Goal: Task Accomplishment & Management: Manage account settings

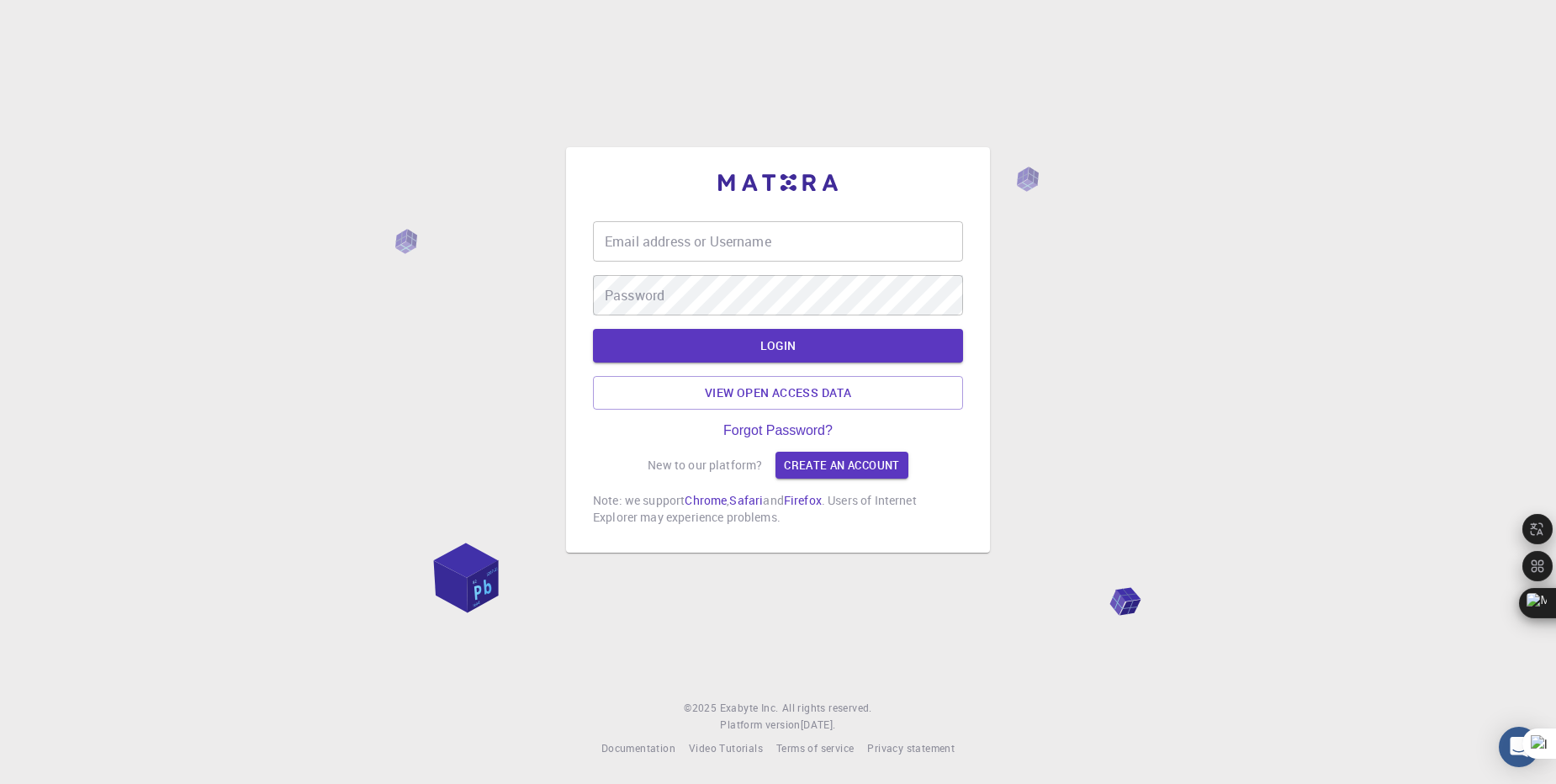
click at [662, 249] on input "Email address or Username" at bounding box center [778, 241] width 370 height 40
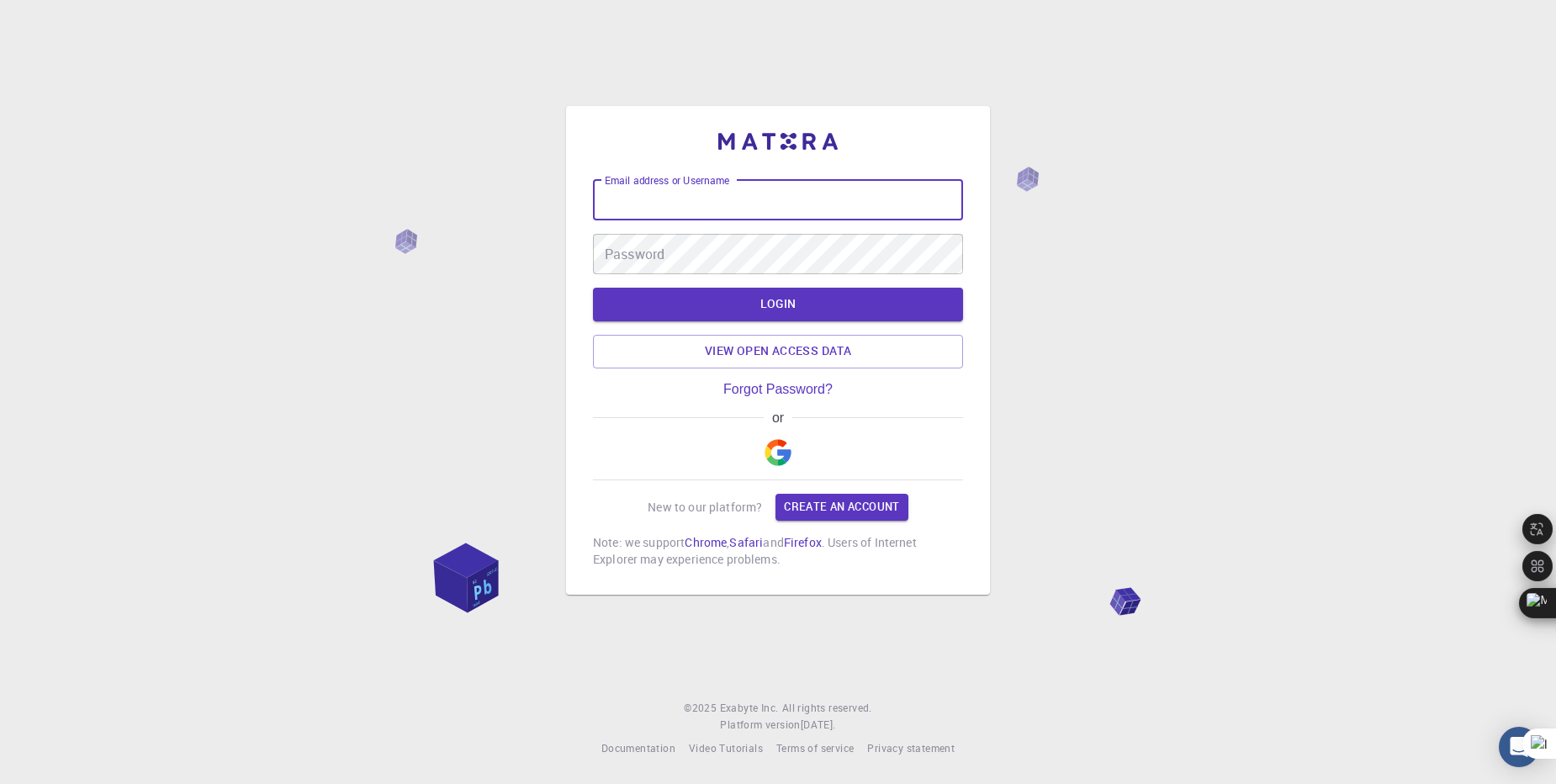
click at [667, 200] on input "Email address or Username" at bounding box center [778, 200] width 370 height 40
click at [680, 205] on input "Email address or Username" at bounding box center [778, 200] width 370 height 40
type input "[EMAIL_ADDRESS][DOMAIN_NAME]"
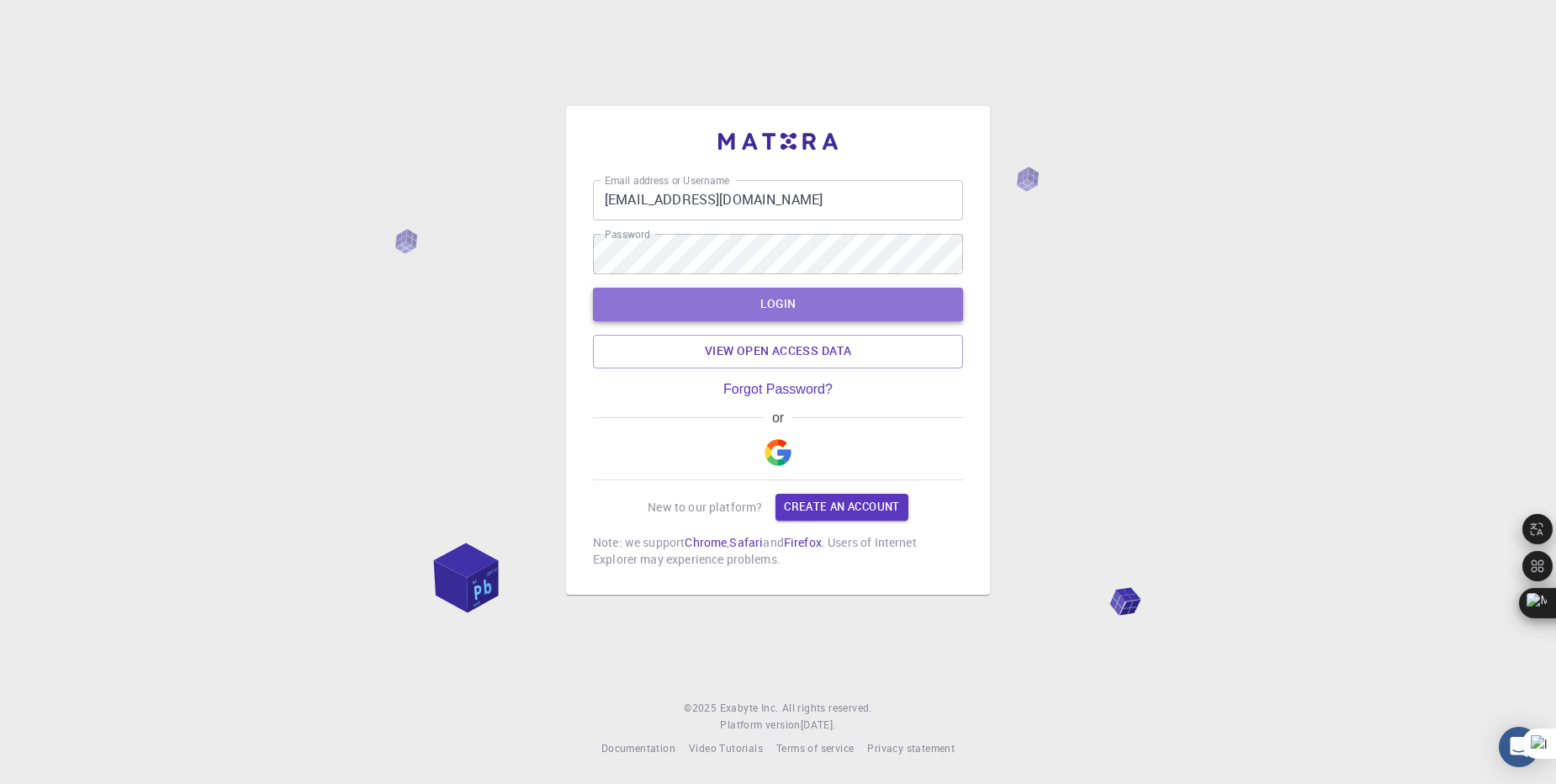
click at [764, 303] on button "LOGIN" at bounding box center [778, 304] width 370 height 34
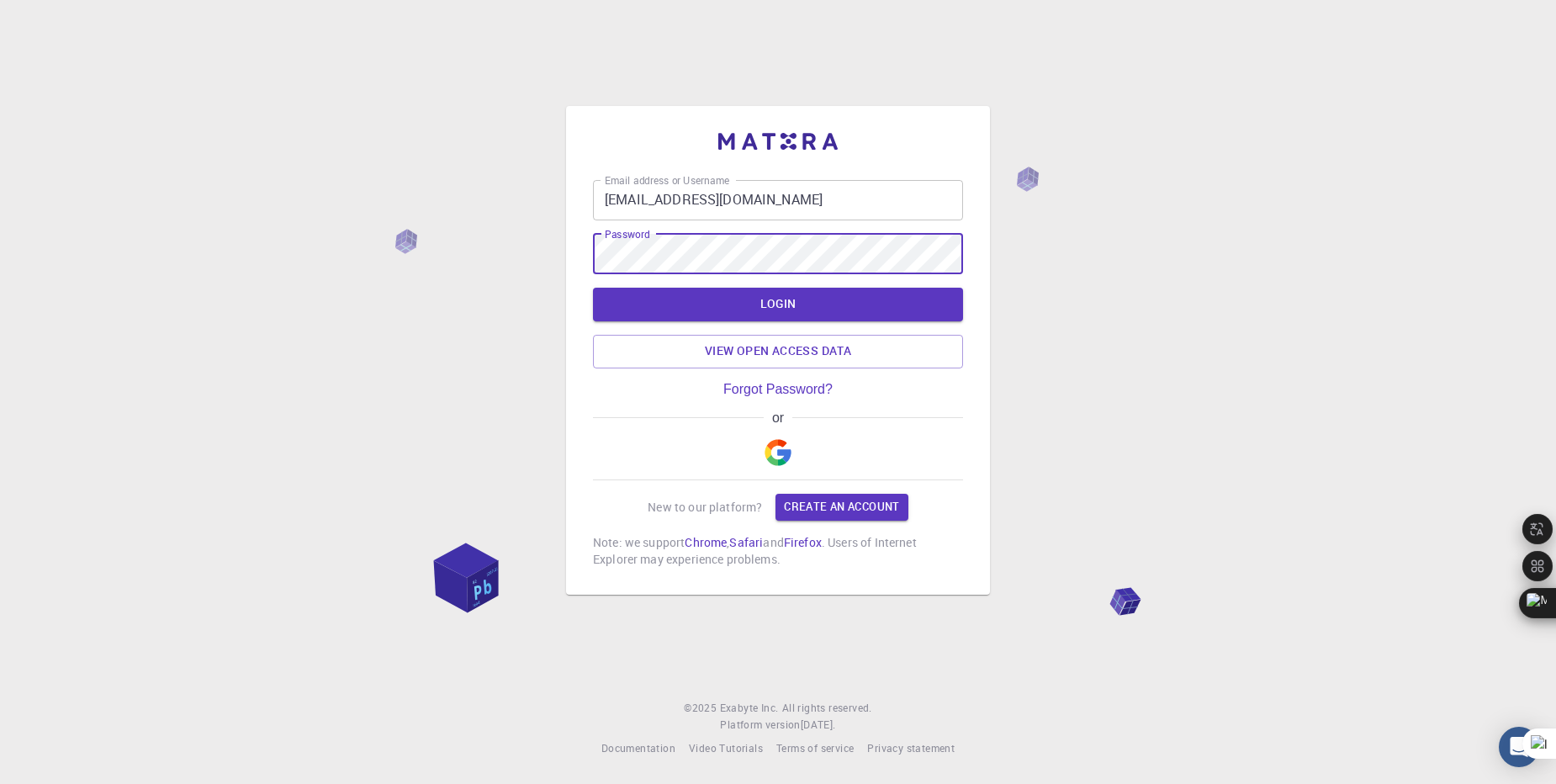
click at [593, 287] on button "LOGIN" at bounding box center [778, 304] width 370 height 34
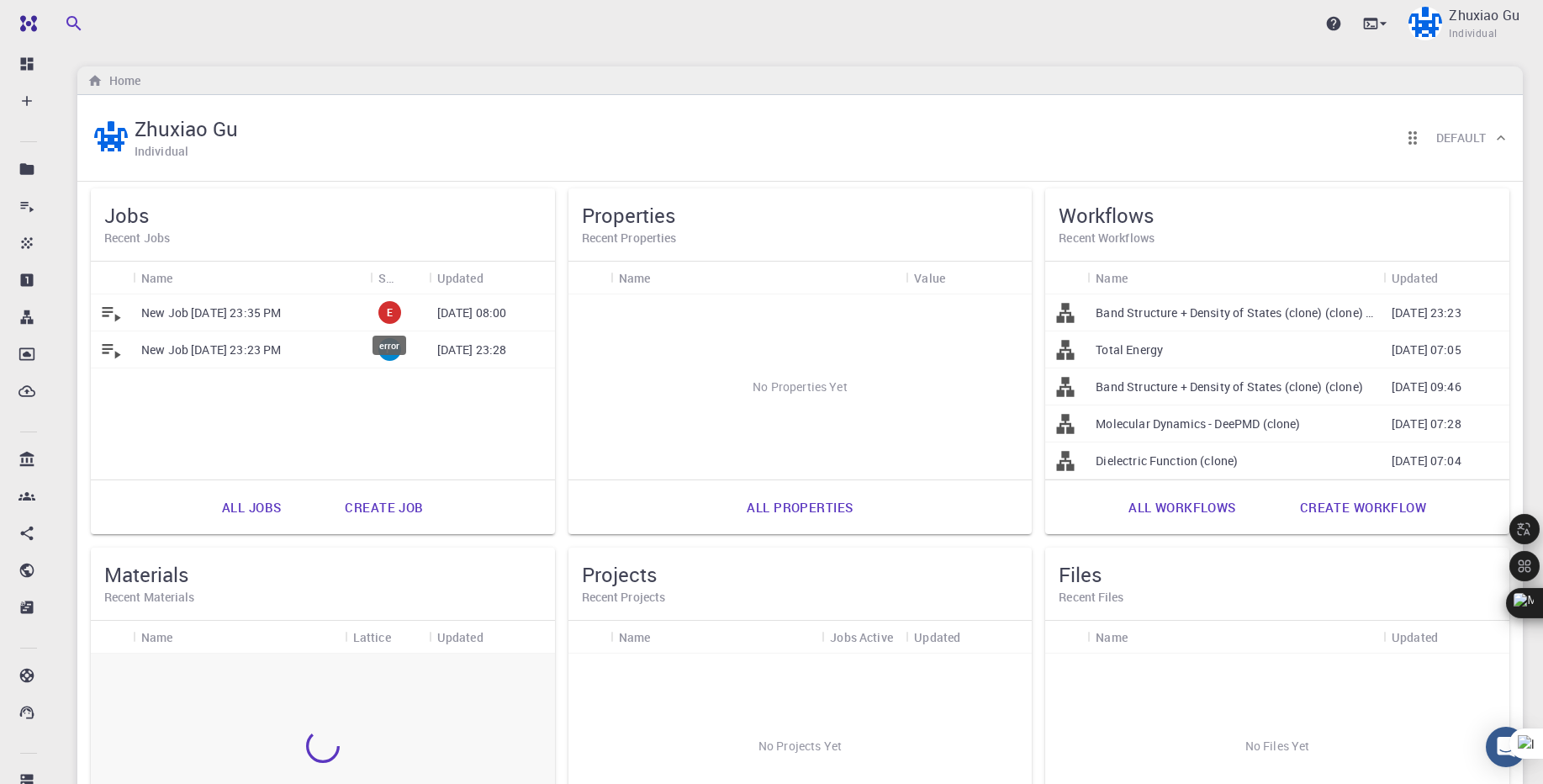
click at [269, 318] on p "New Job Jun 2, 2025, 23:35 PM" at bounding box center [210, 313] width 139 height 17
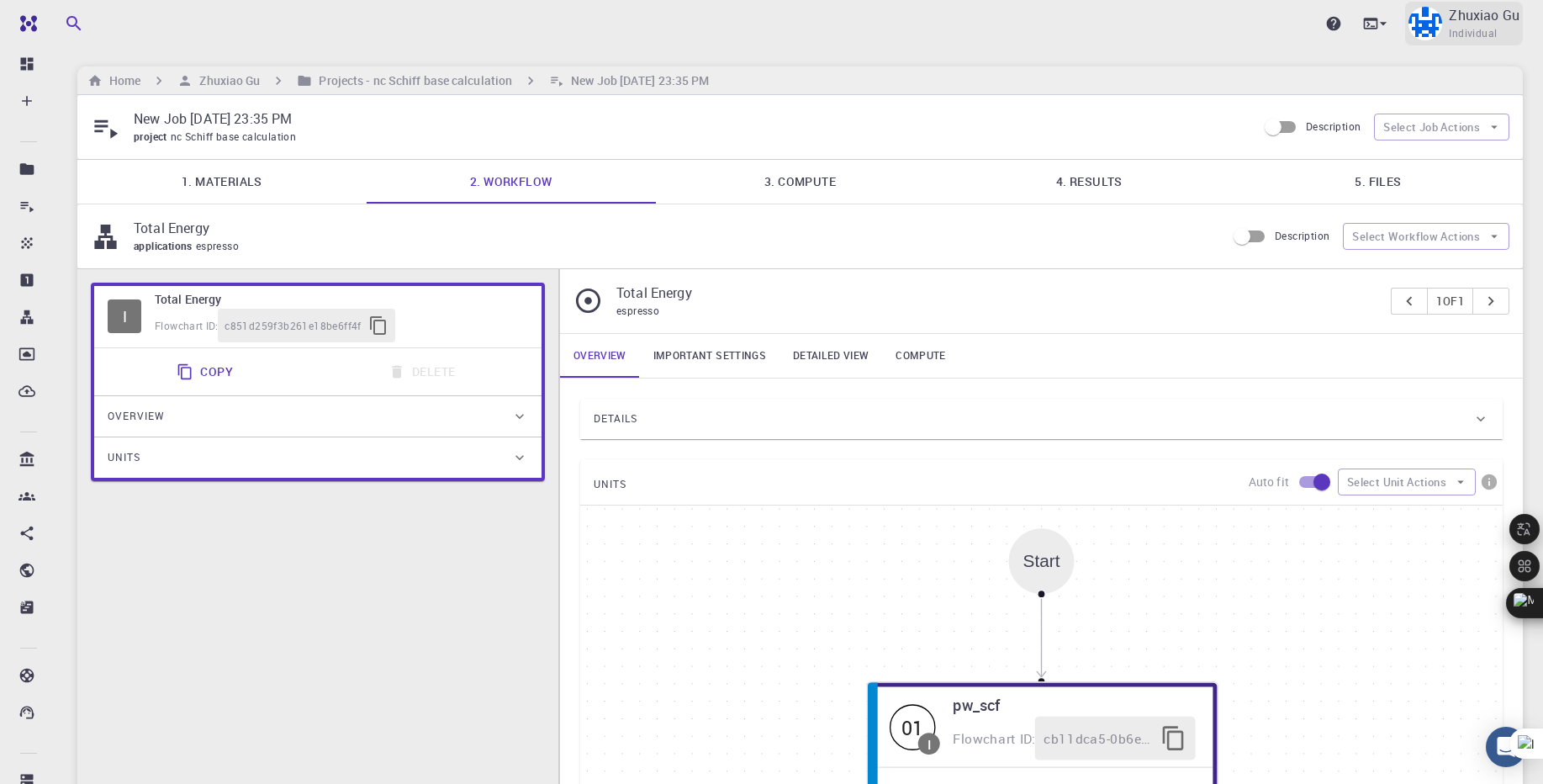
click at [1493, 27] on span "Individual" at bounding box center [1472, 33] width 48 height 17
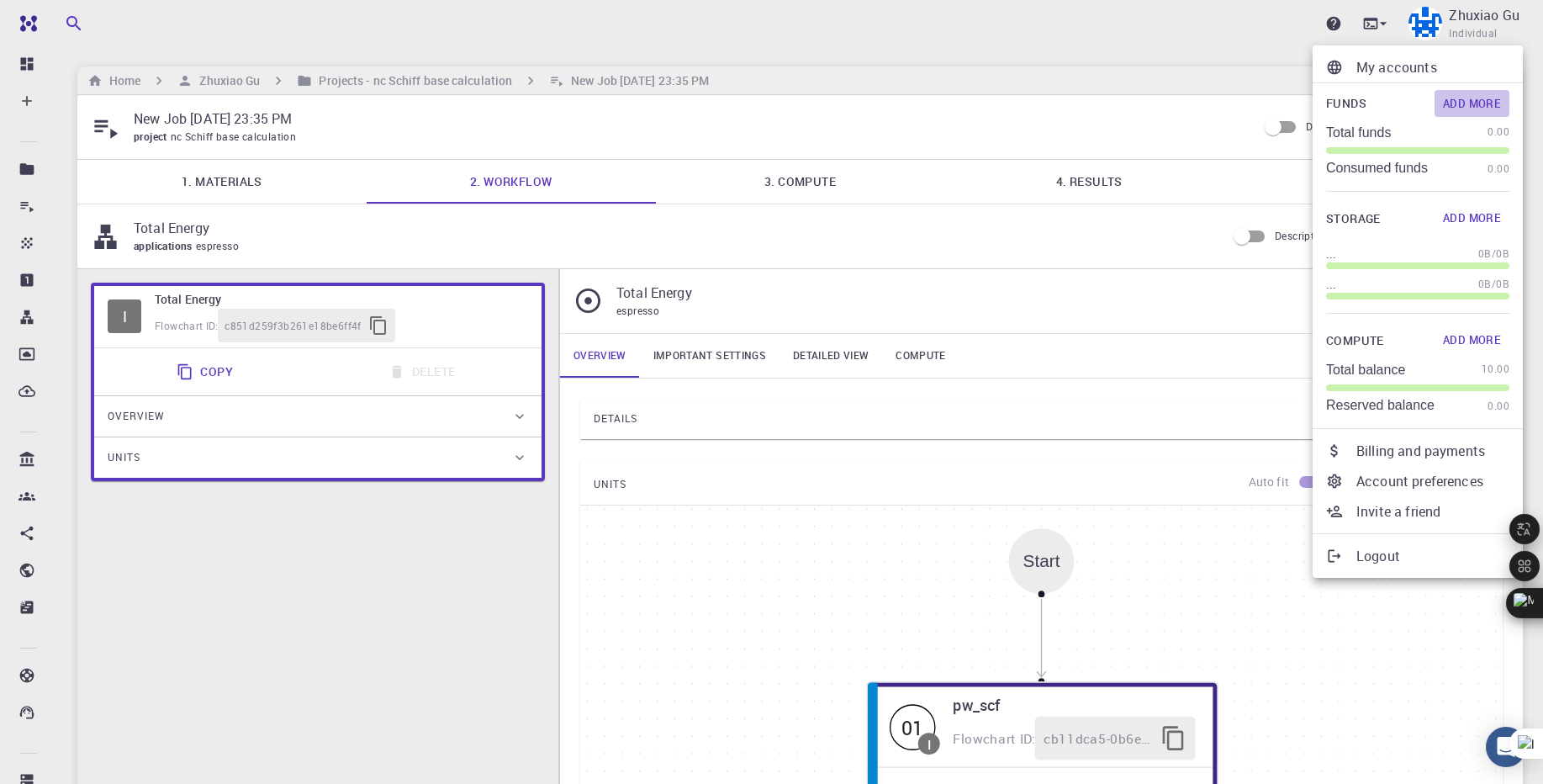
click at [1456, 105] on button "Add More" at bounding box center [1472, 103] width 75 height 27
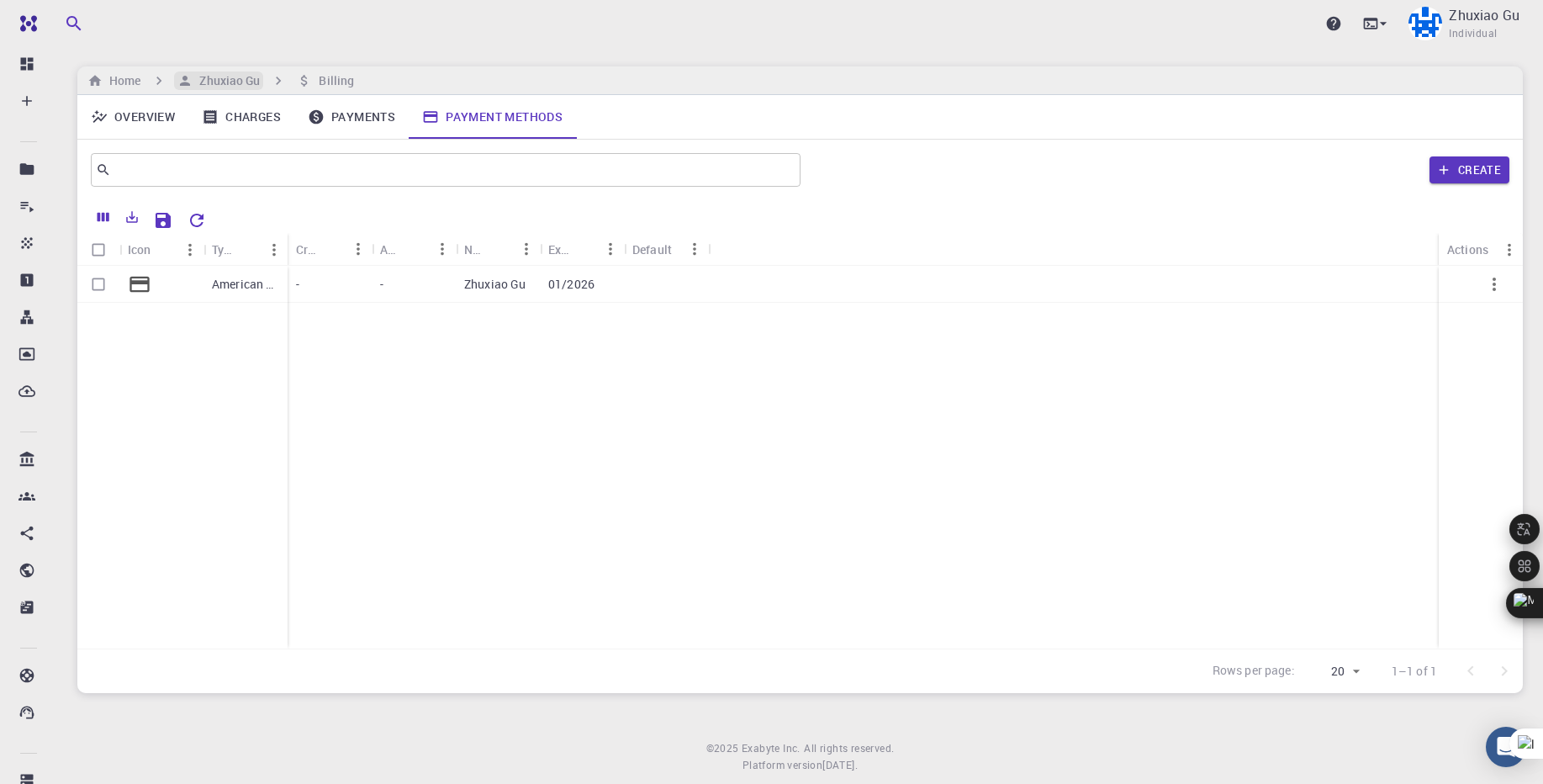
click at [211, 85] on h6 "Zhuxiao Gu" at bounding box center [226, 80] width 67 height 19
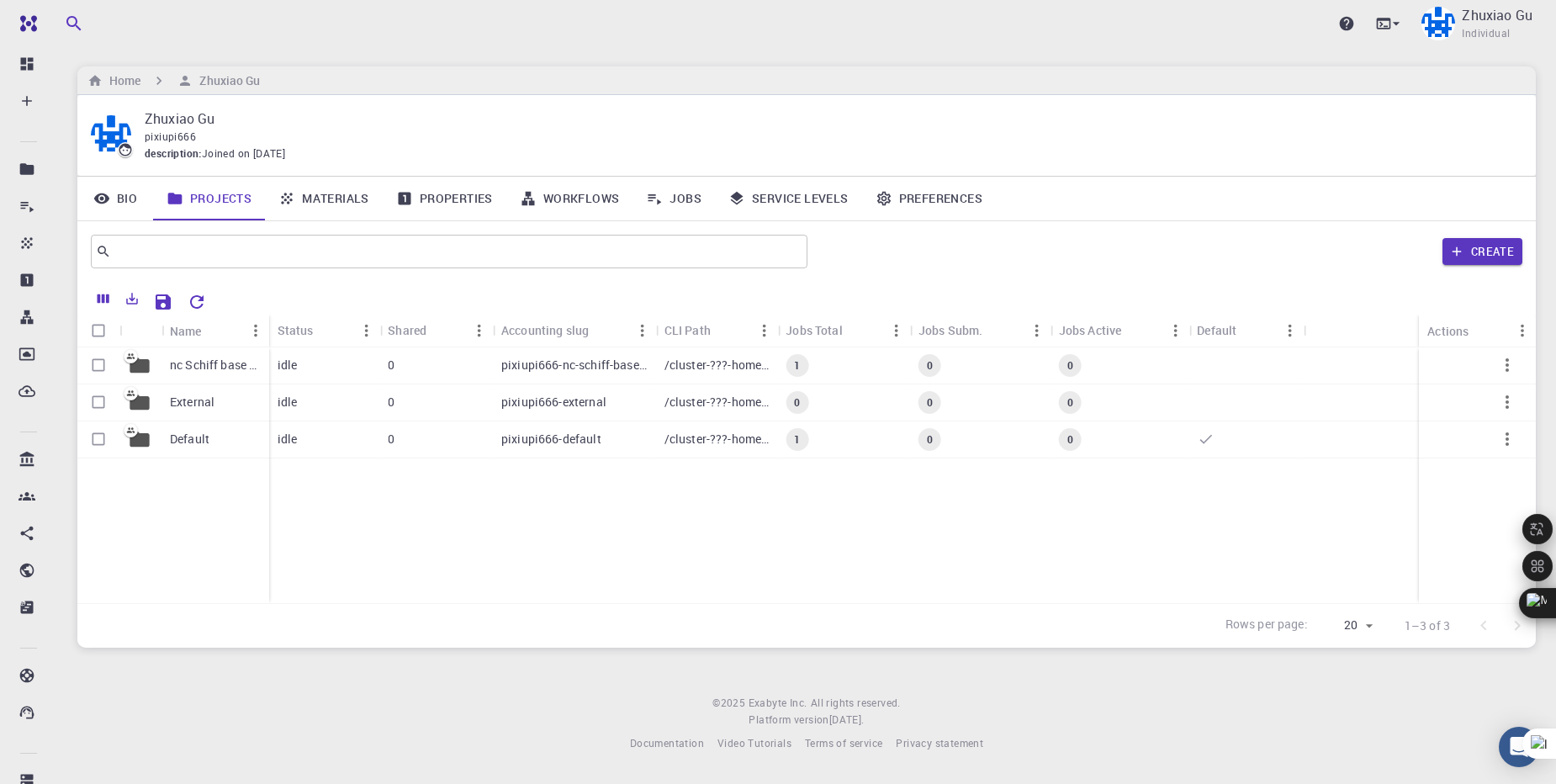
click at [944, 200] on link "Preferences" at bounding box center [929, 198] width 133 height 44
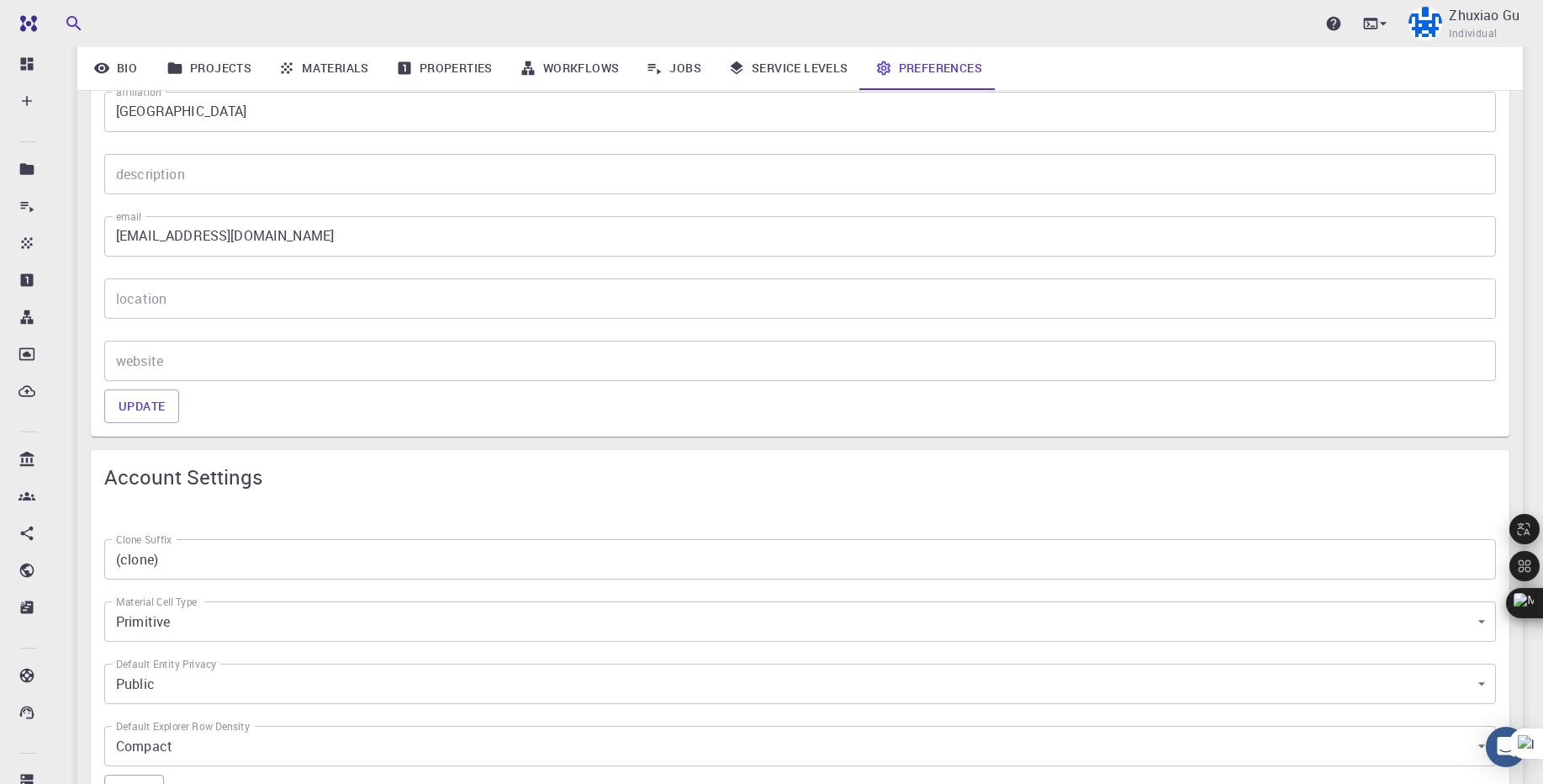
scroll to position [153, 0]
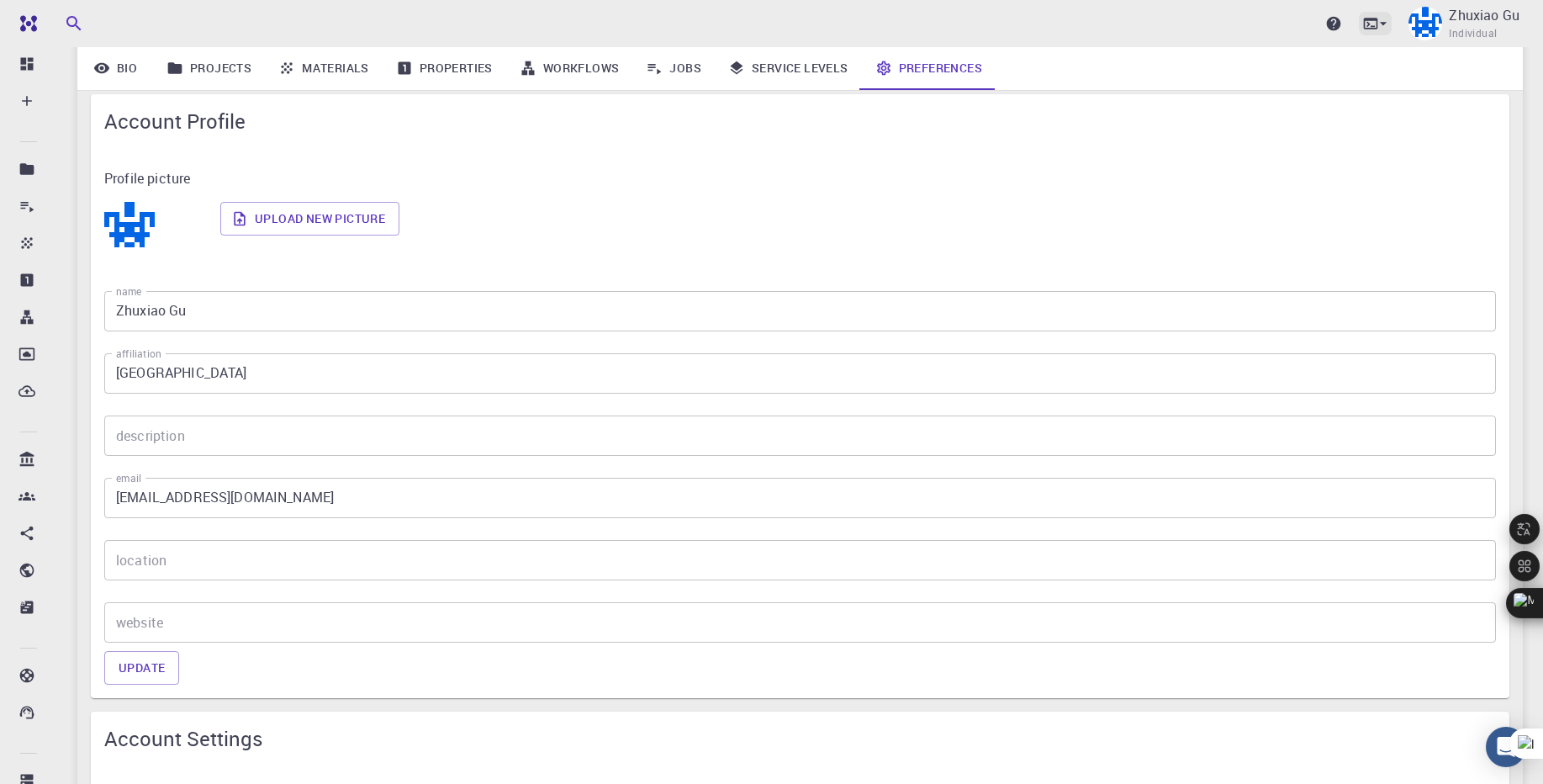
click at [1387, 24] on icon at bounding box center [1382, 23] width 17 height 17
click at [784, 172] on div at bounding box center [772, 392] width 1543 height 784
click at [439, 78] on link "Properties" at bounding box center [444, 67] width 124 height 44
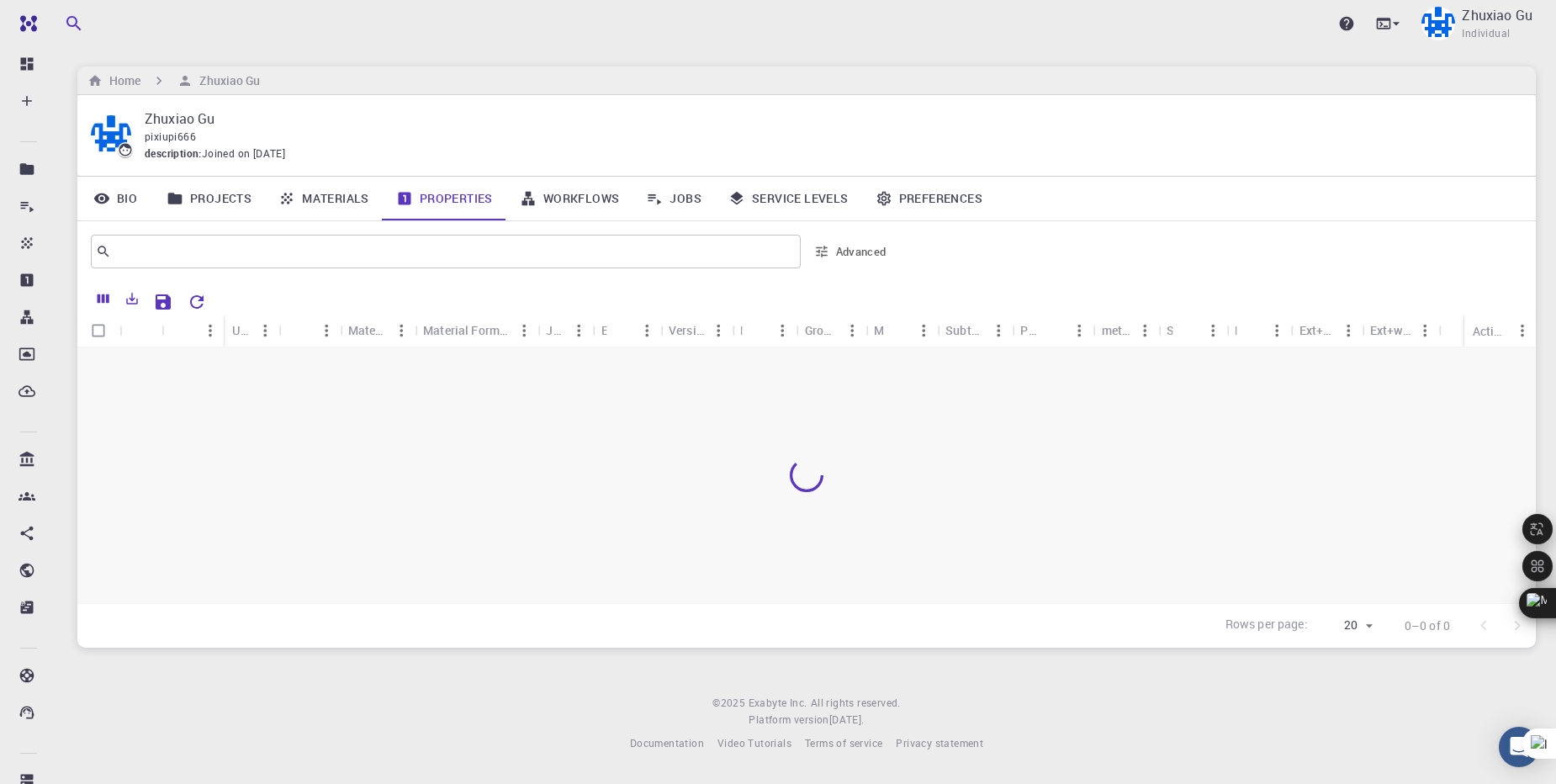
click at [442, 208] on link "Properties" at bounding box center [444, 198] width 124 height 44
click at [1401, 27] on icon at bounding box center [1395, 23] width 17 height 17
click at [49, 419] on div at bounding box center [778, 392] width 1556 height 784
click at [24, 465] on icon at bounding box center [27, 460] width 15 height 16
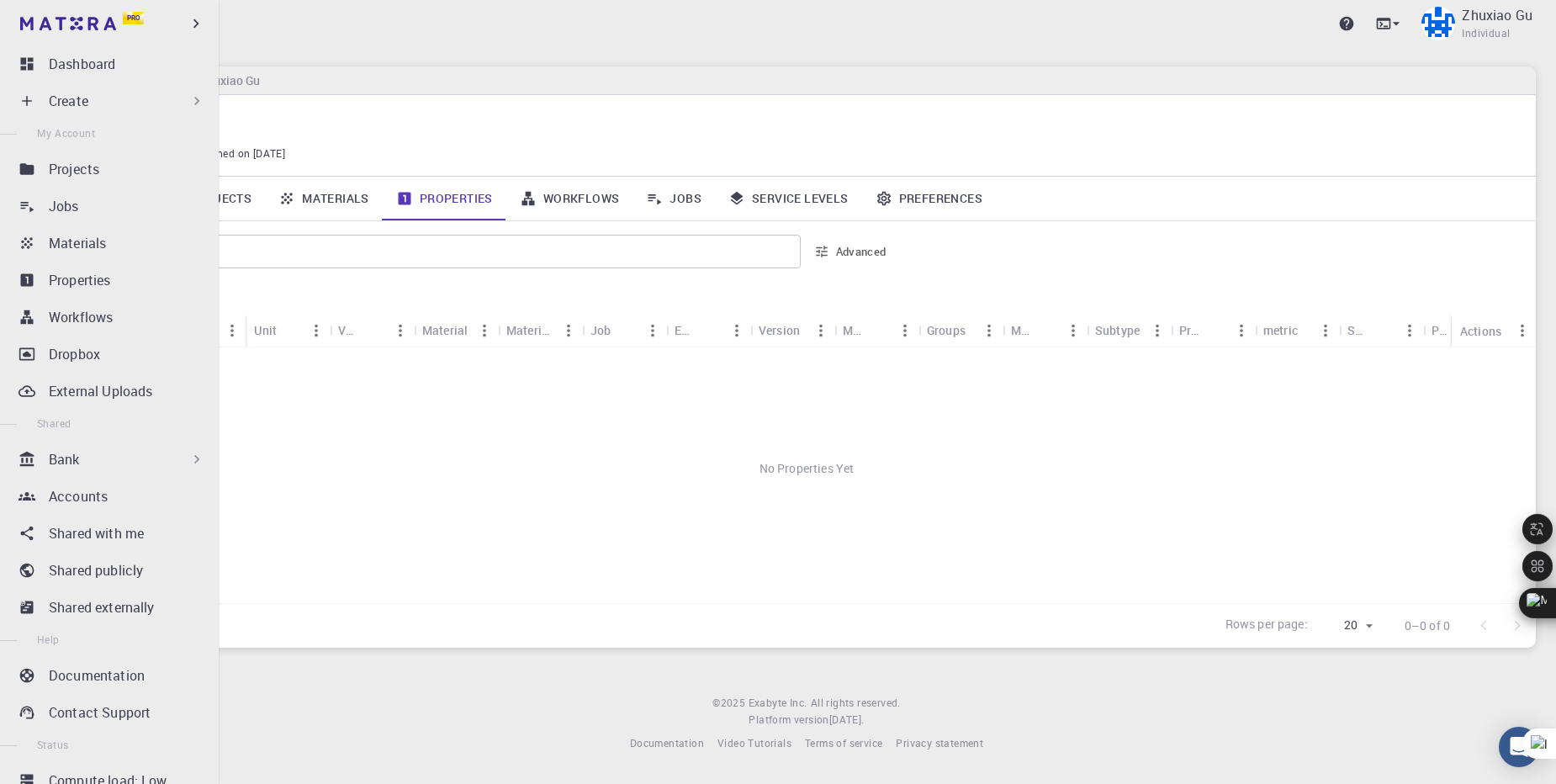
click at [118, 465] on div "Bank" at bounding box center [127, 459] width 157 height 20
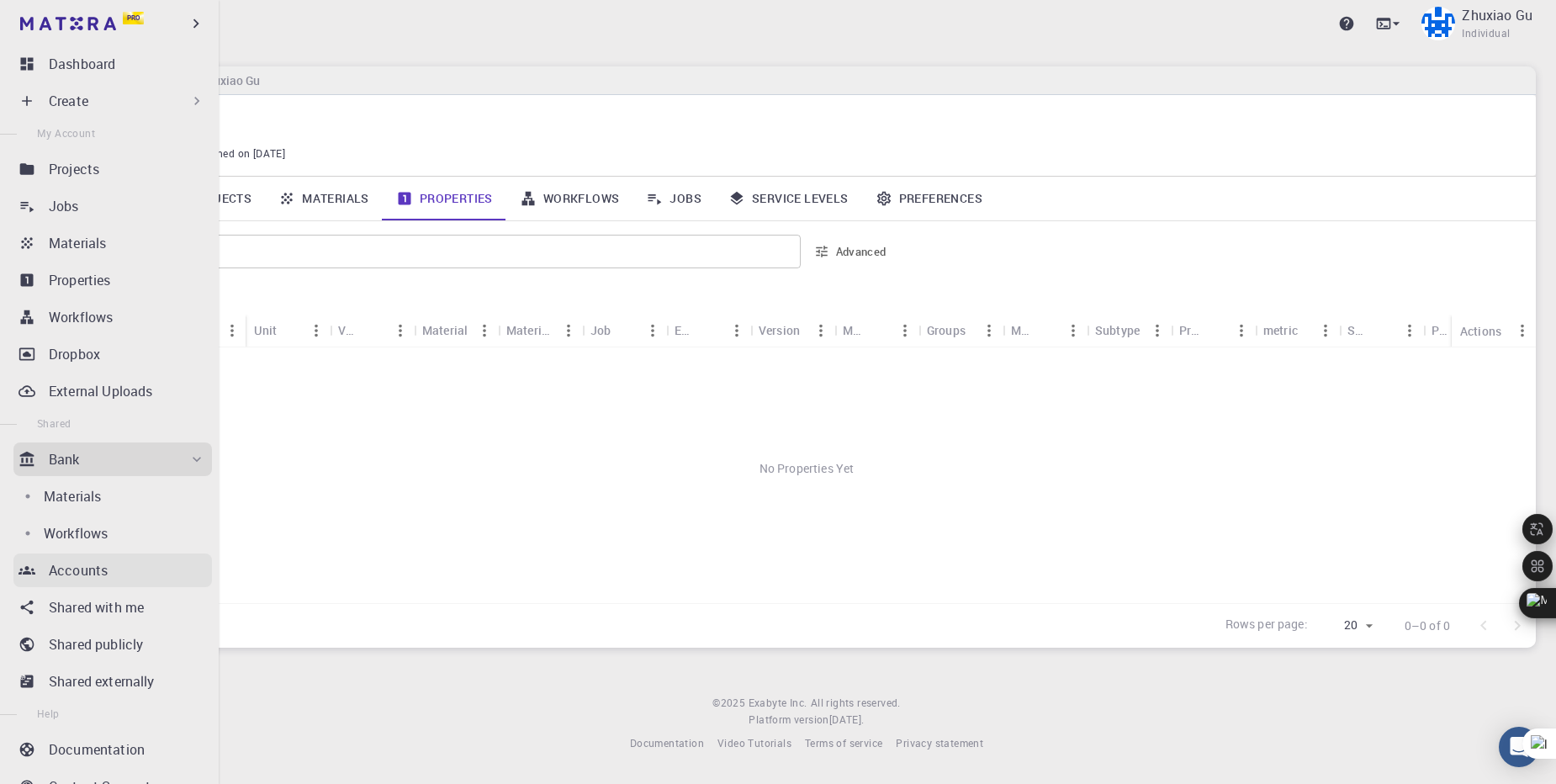
click at [131, 575] on div "Accounts" at bounding box center [130, 570] width 163 height 20
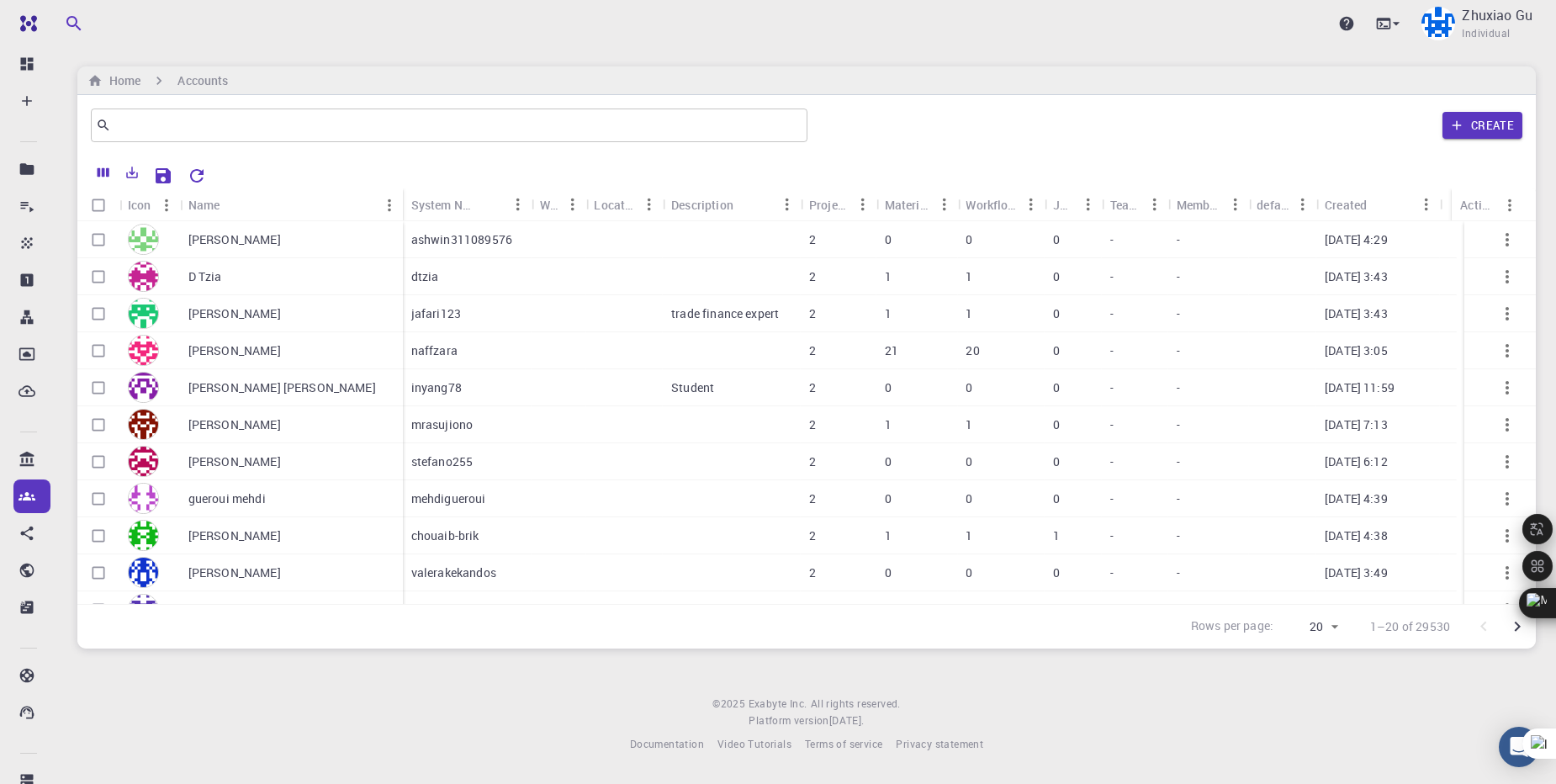
click at [649, 355] on div at bounding box center [624, 351] width 77 height 37
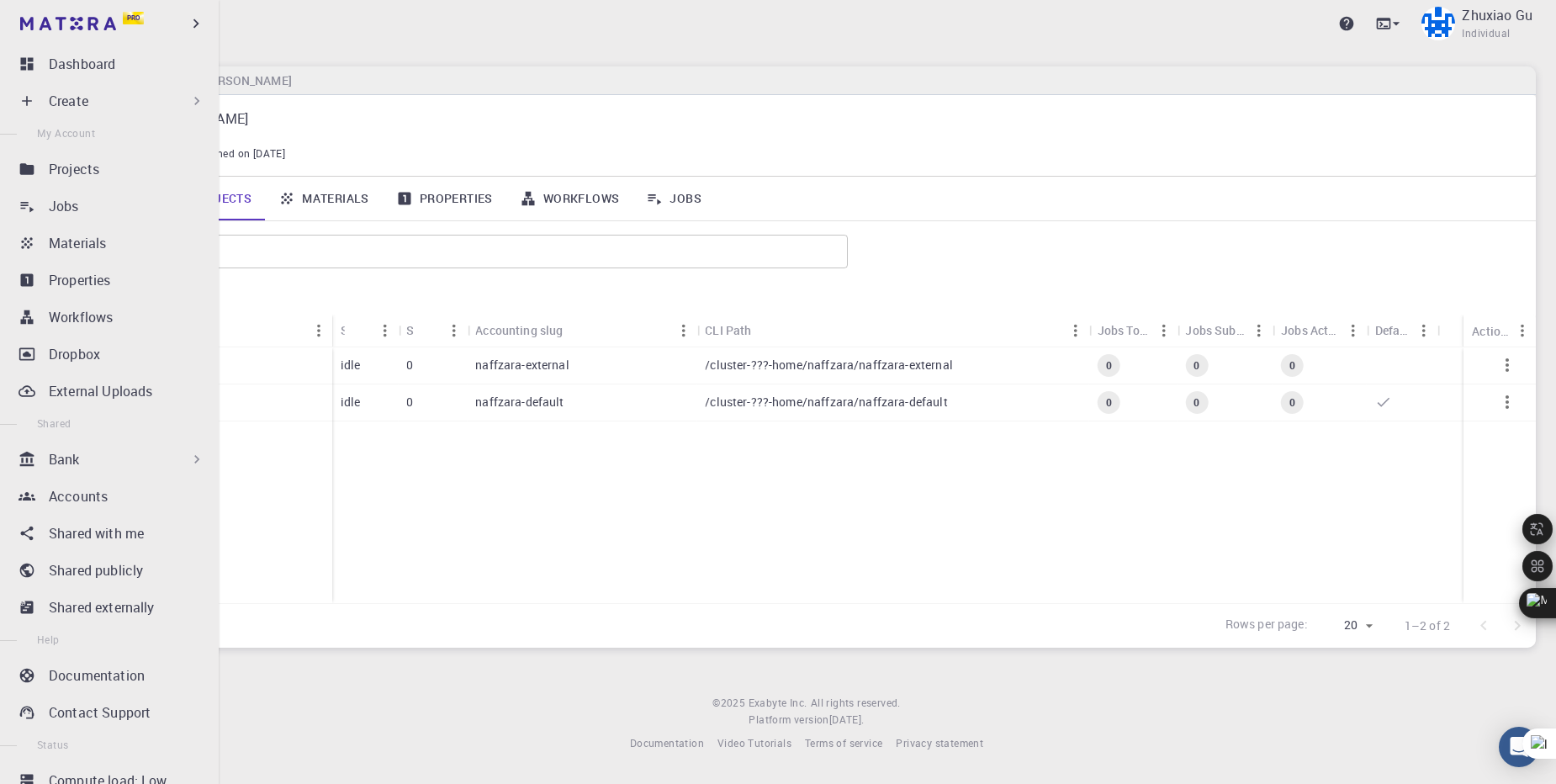
scroll to position [54, 0]
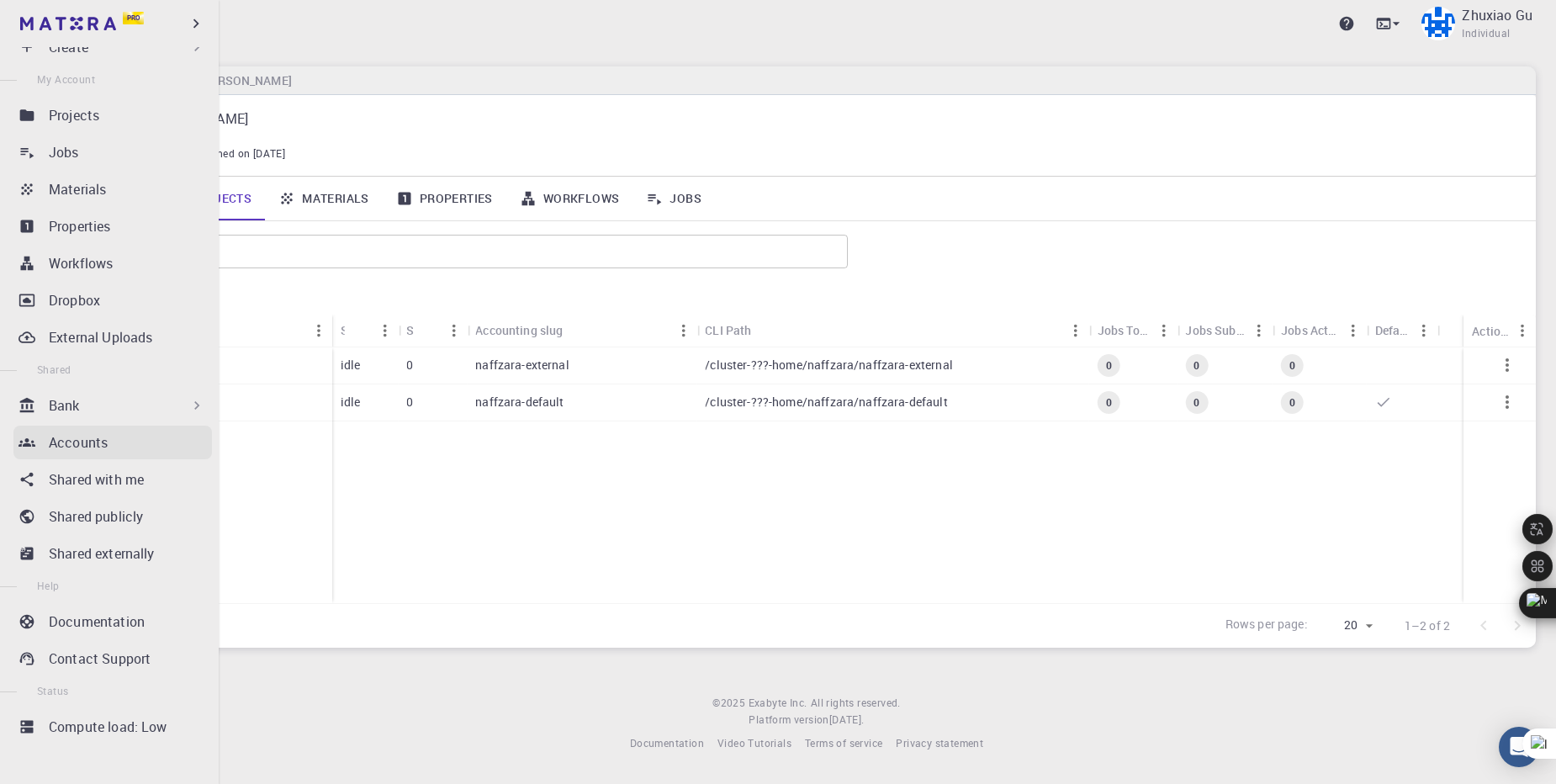
click at [121, 453] on link "Accounts" at bounding box center [113, 442] width 199 height 34
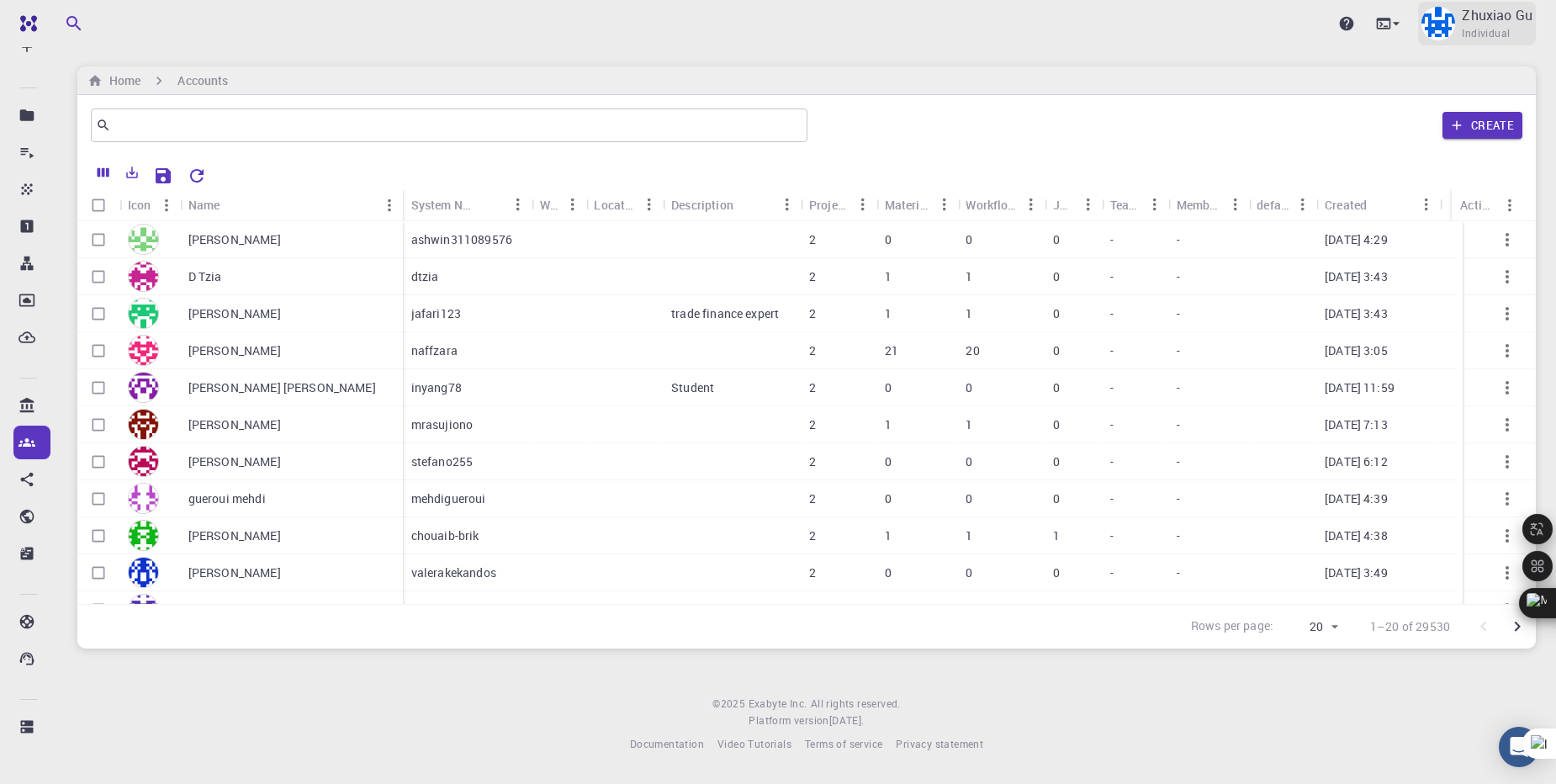
click at [1489, 31] on span "Individual" at bounding box center [1485, 33] width 48 height 17
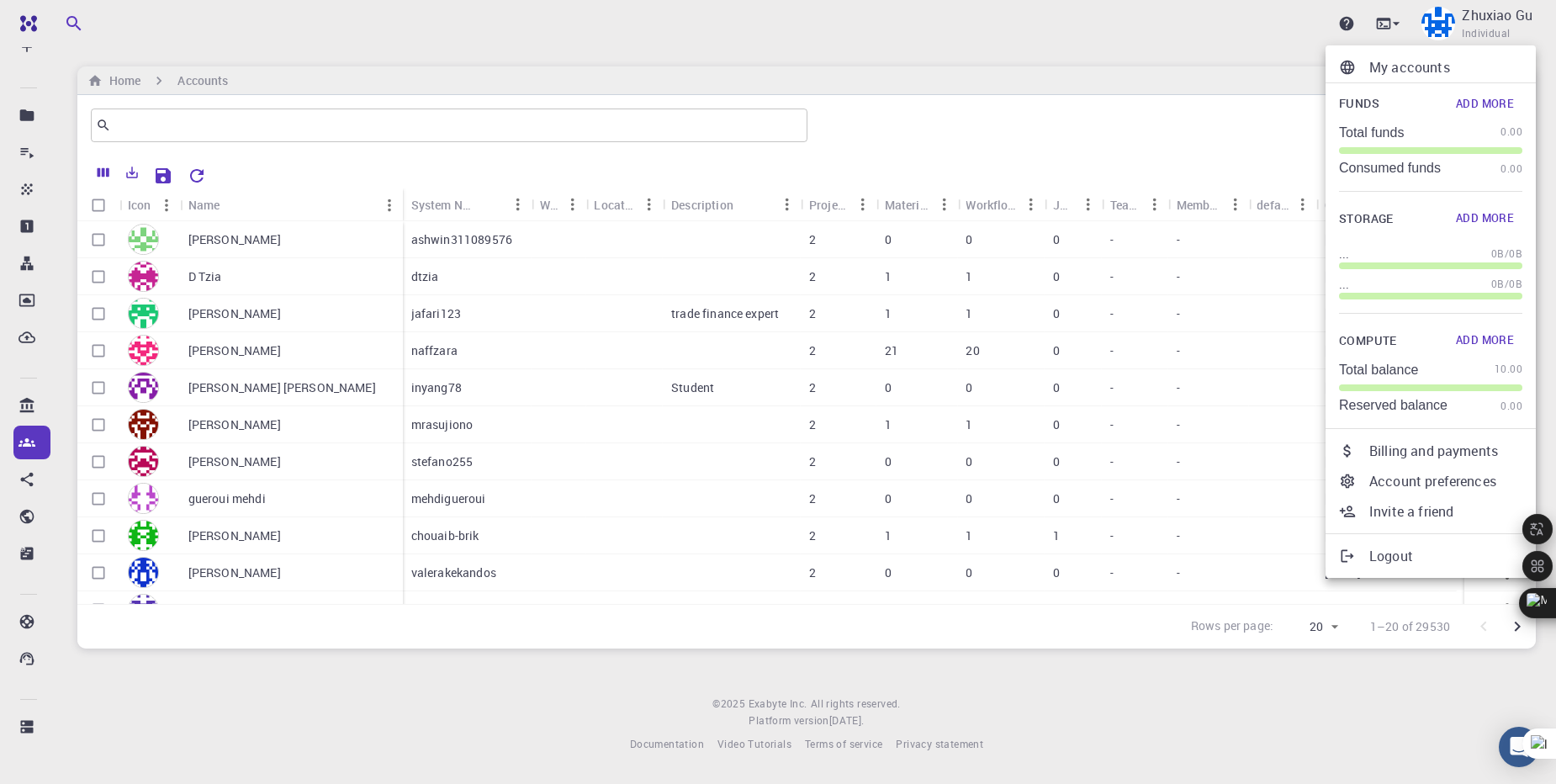
click at [1433, 452] on p "Billing and payments" at bounding box center [1445, 450] width 153 height 20
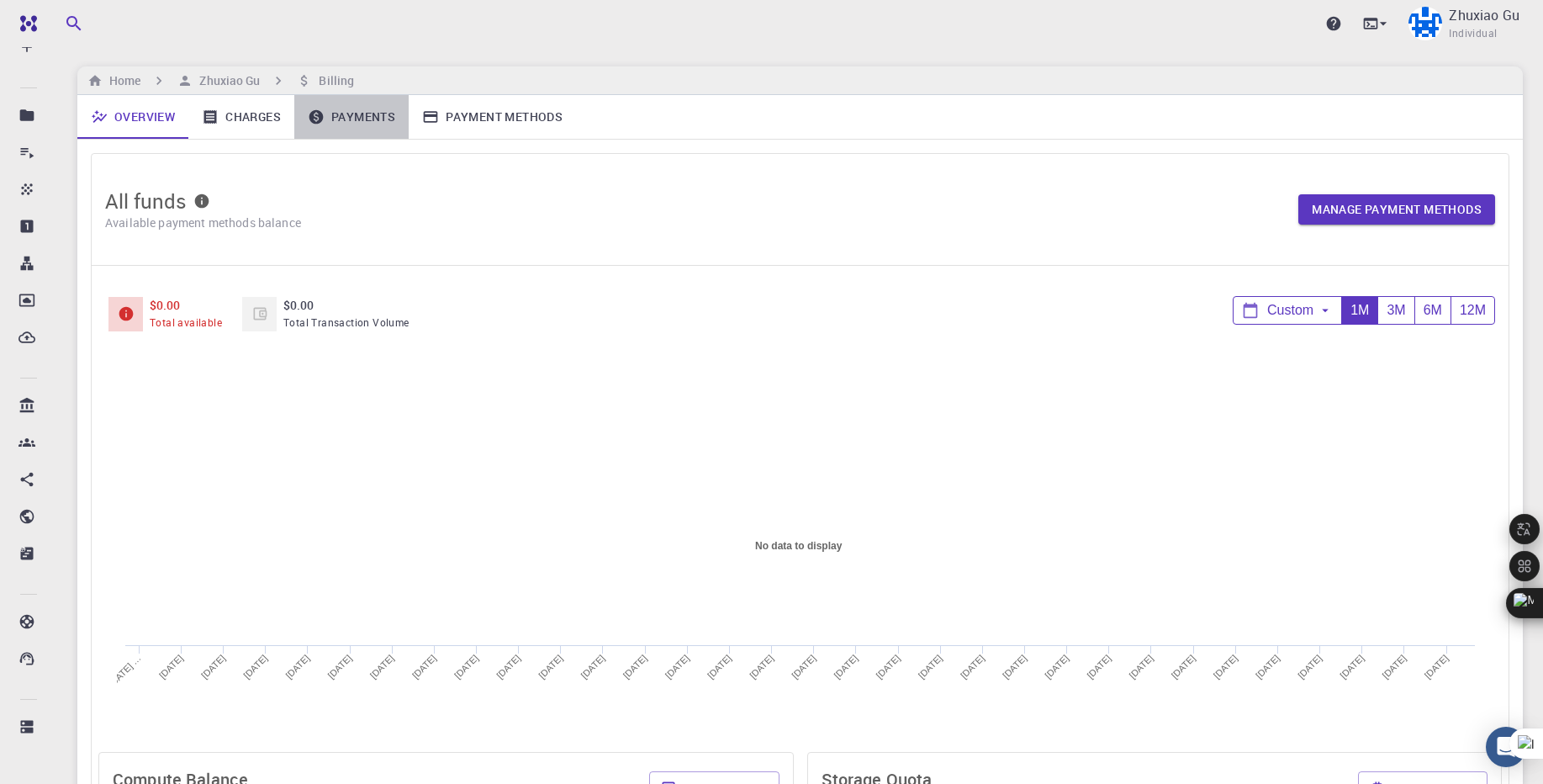
click at [342, 128] on link "Payments" at bounding box center [351, 117] width 114 height 44
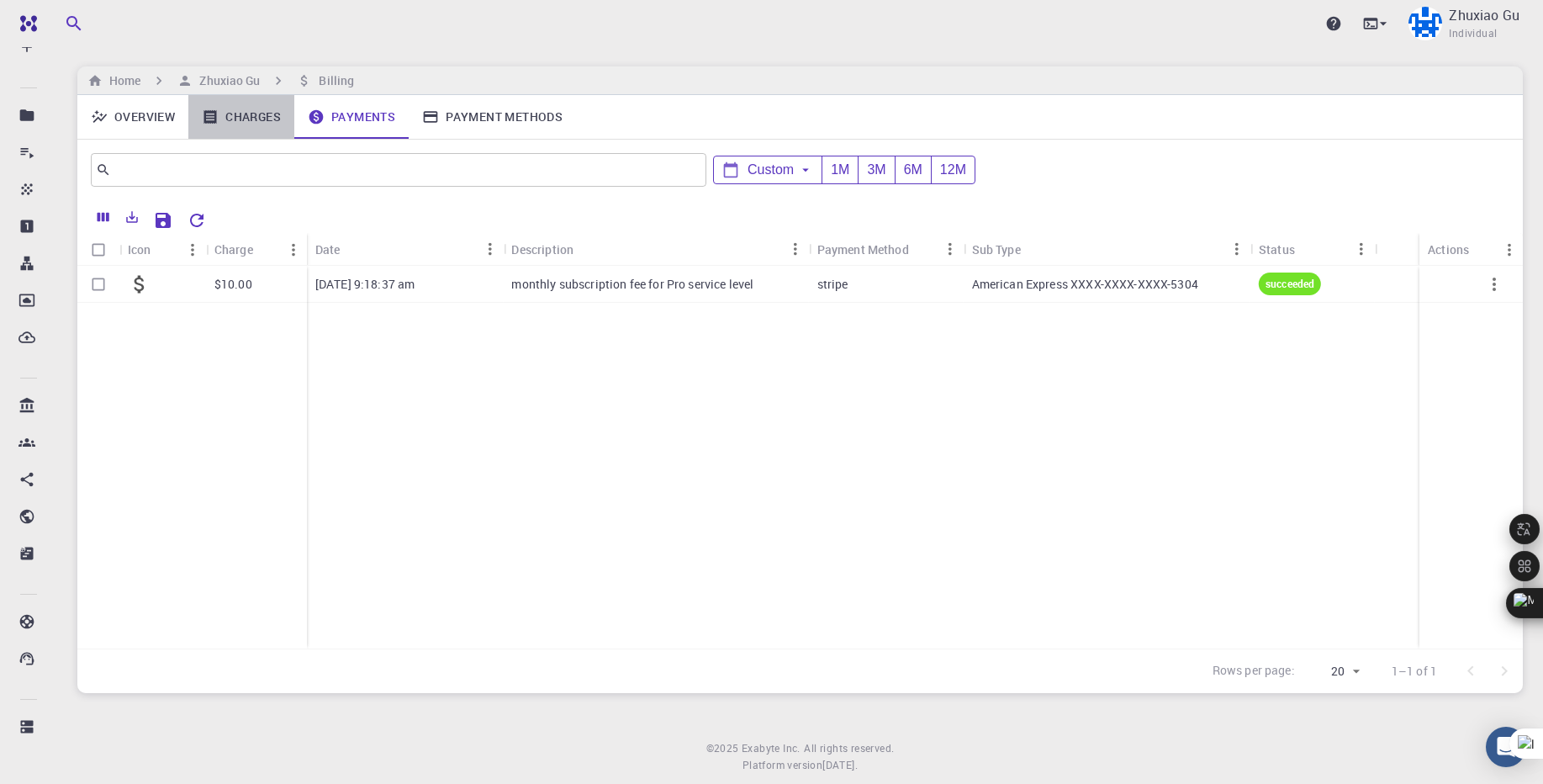
click at [254, 126] on link "Charges" at bounding box center [241, 117] width 106 height 44
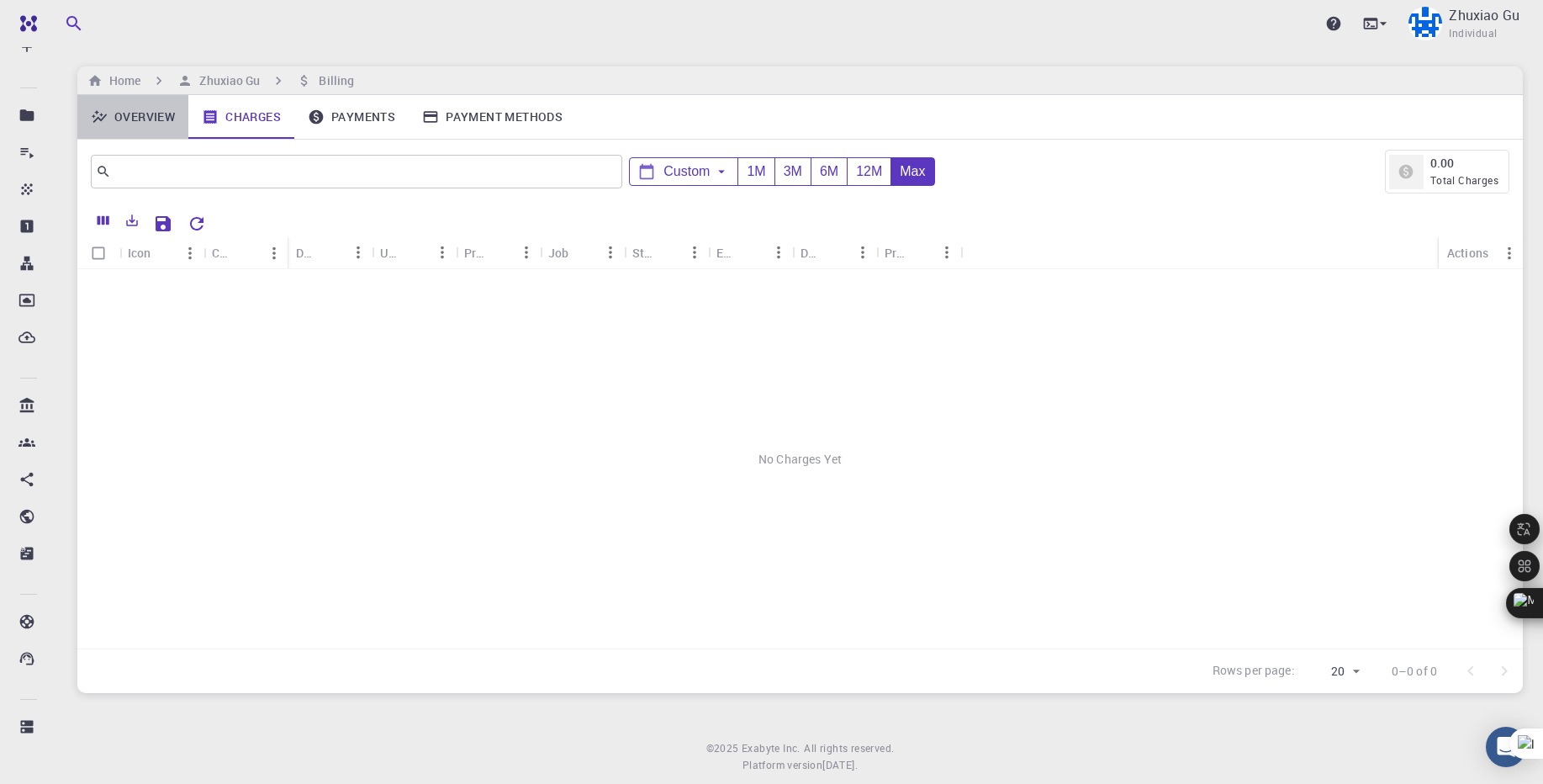
click at [147, 123] on link "Overview" at bounding box center [132, 117] width 111 height 44
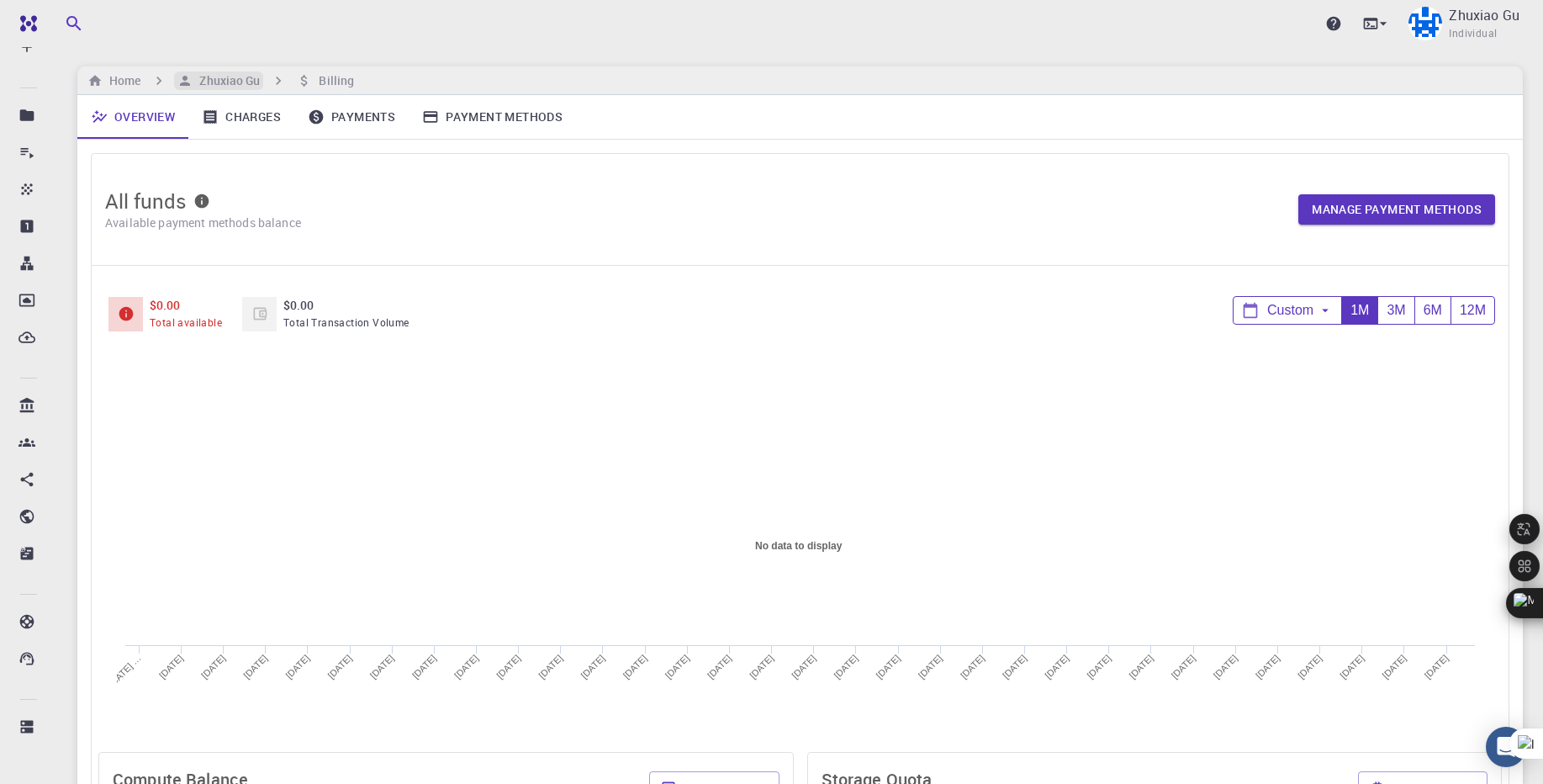
click at [219, 80] on h6 "Zhuxiao Gu" at bounding box center [226, 80] width 67 height 19
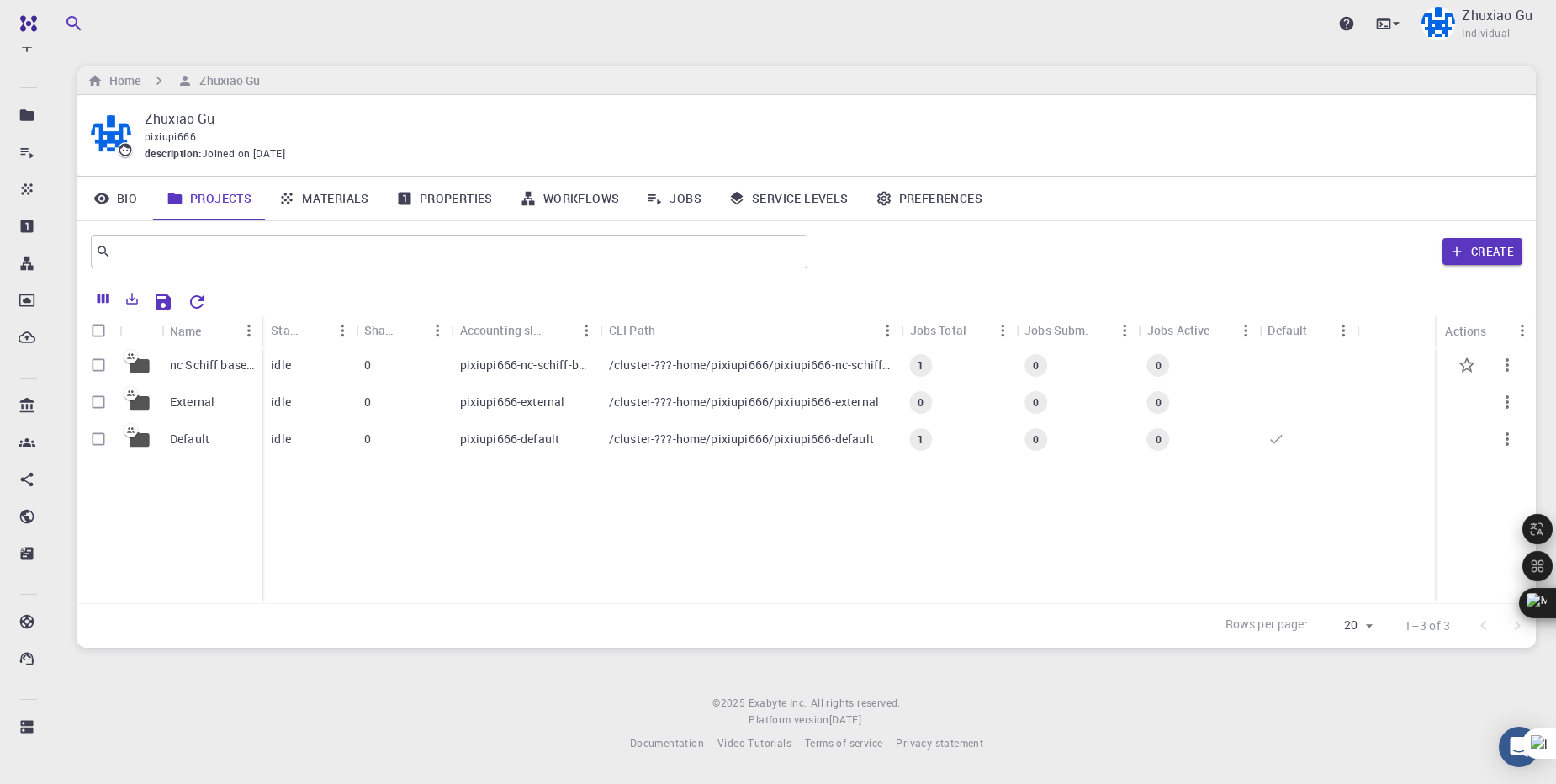
click at [477, 363] on p "pixiupi666-nc-schiff-base-calculation" at bounding box center [526, 364] width 133 height 17
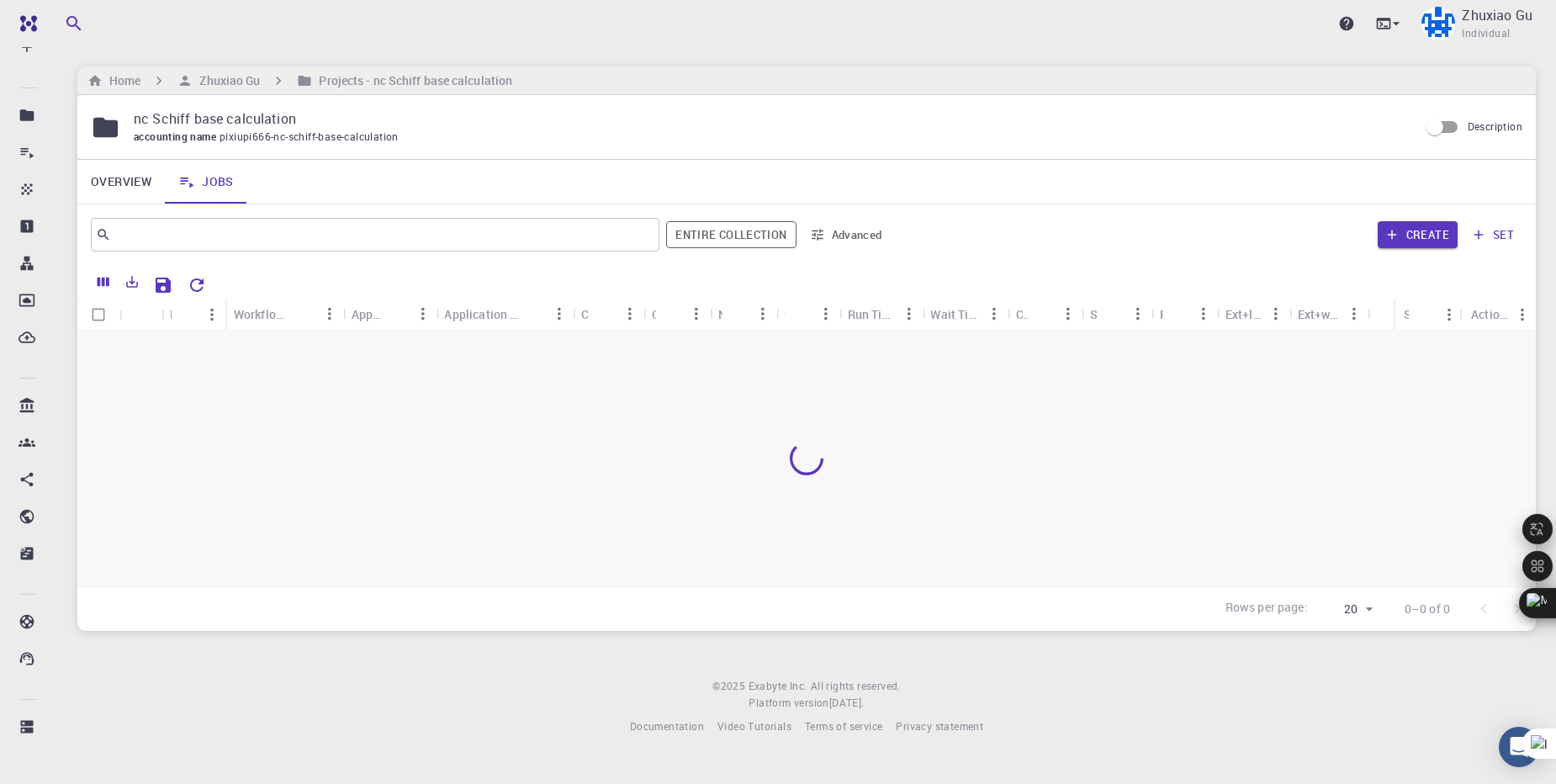
click at [657, 464] on div at bounding box center [806, 458] width 1459 height 255
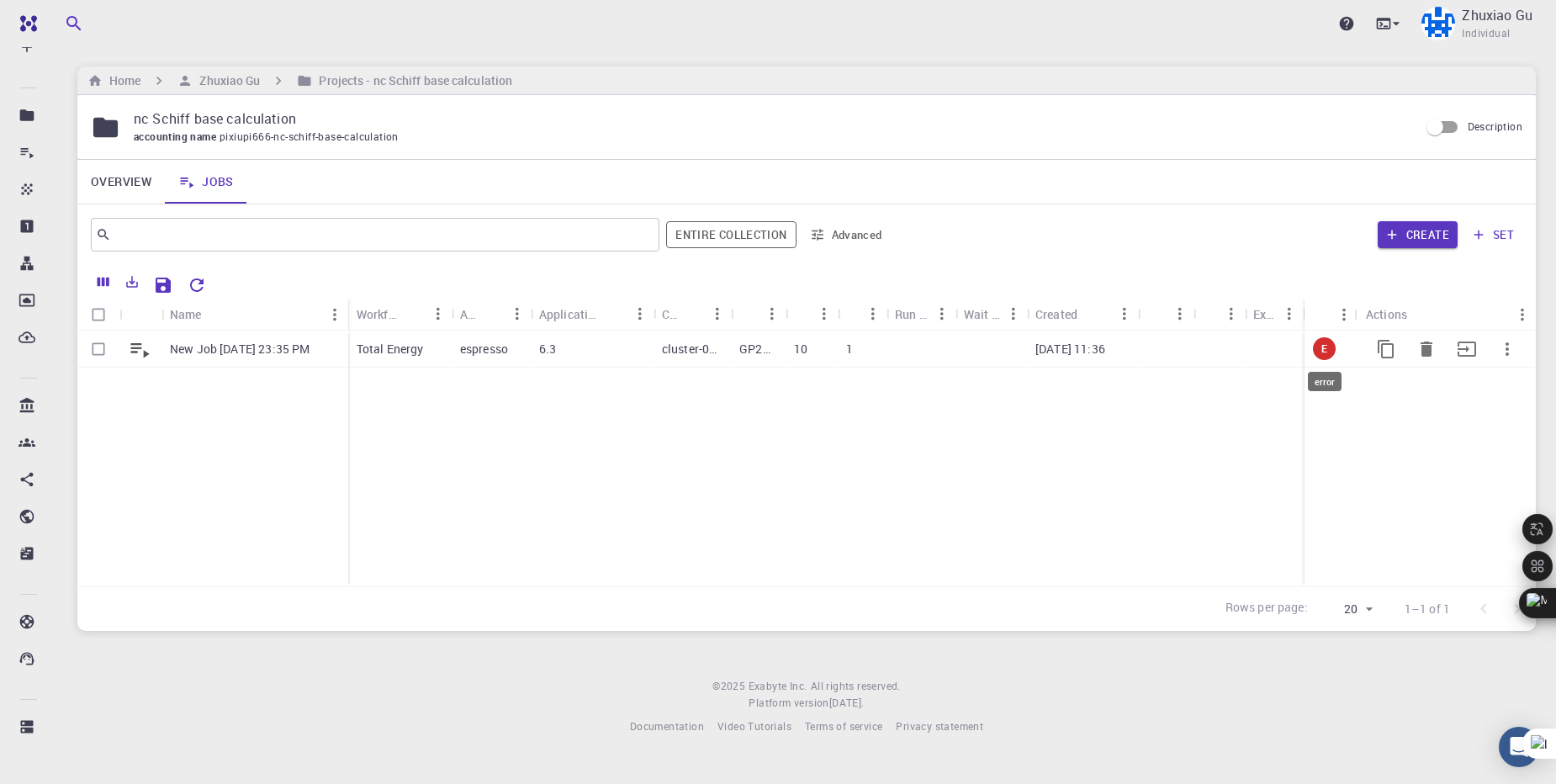
click at [1322, 354] on span "E" at bounding box center [1324, 349] width 19 height 15
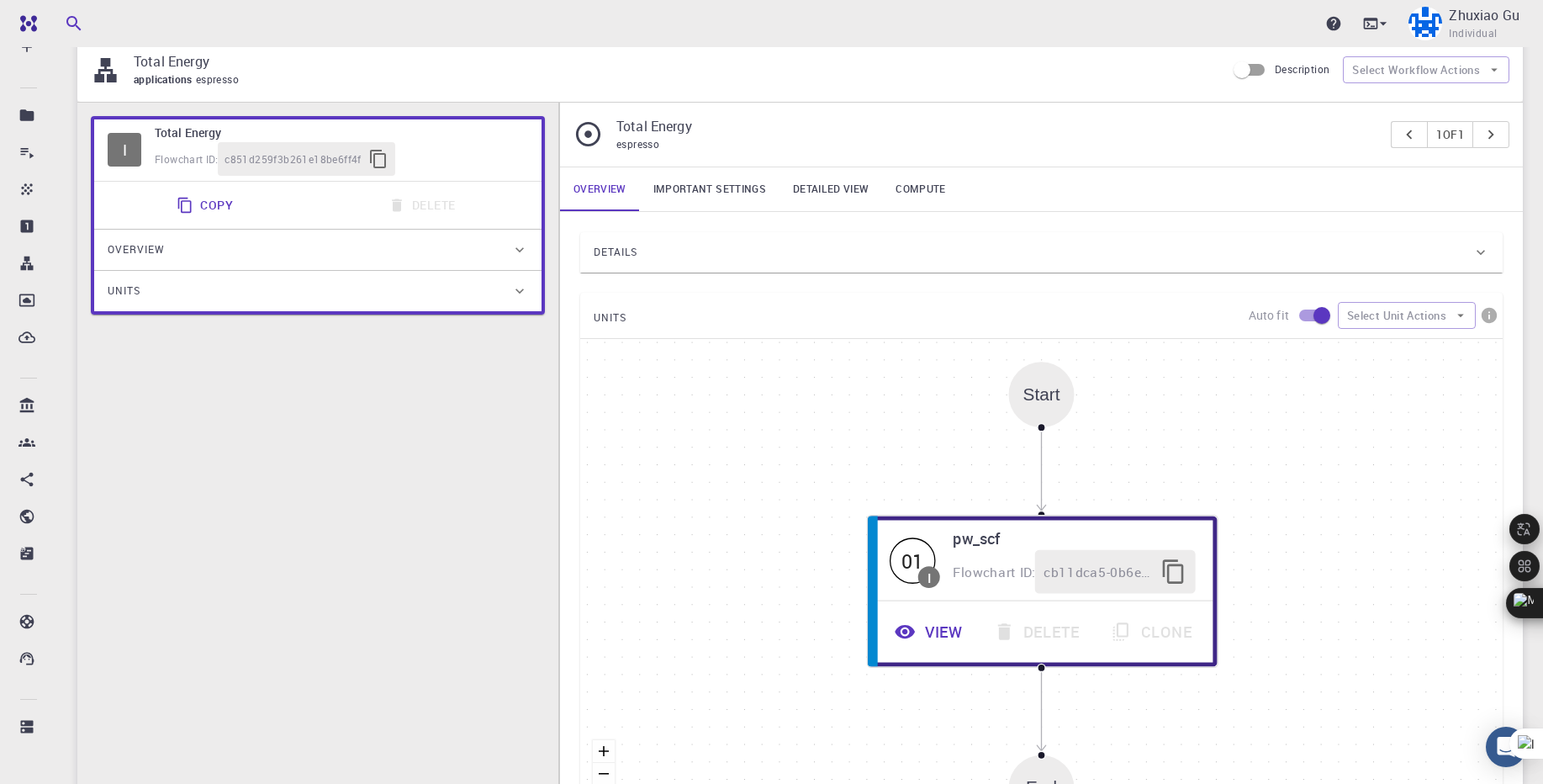
scroll to position [303, 0]
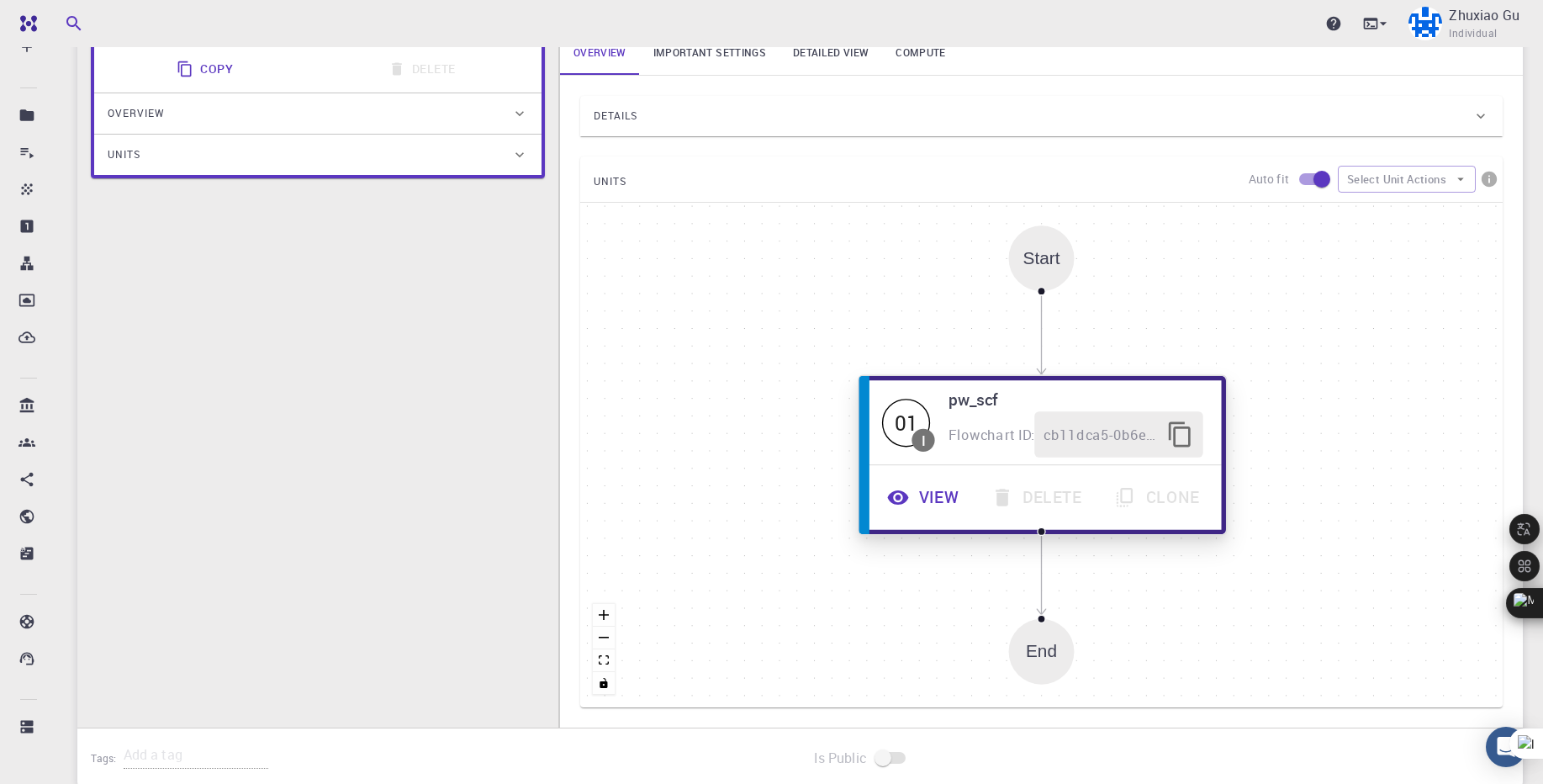
click at [985, 408] on h6 "pw_scf" at bounding box center [1076, 399] width 255 height 25
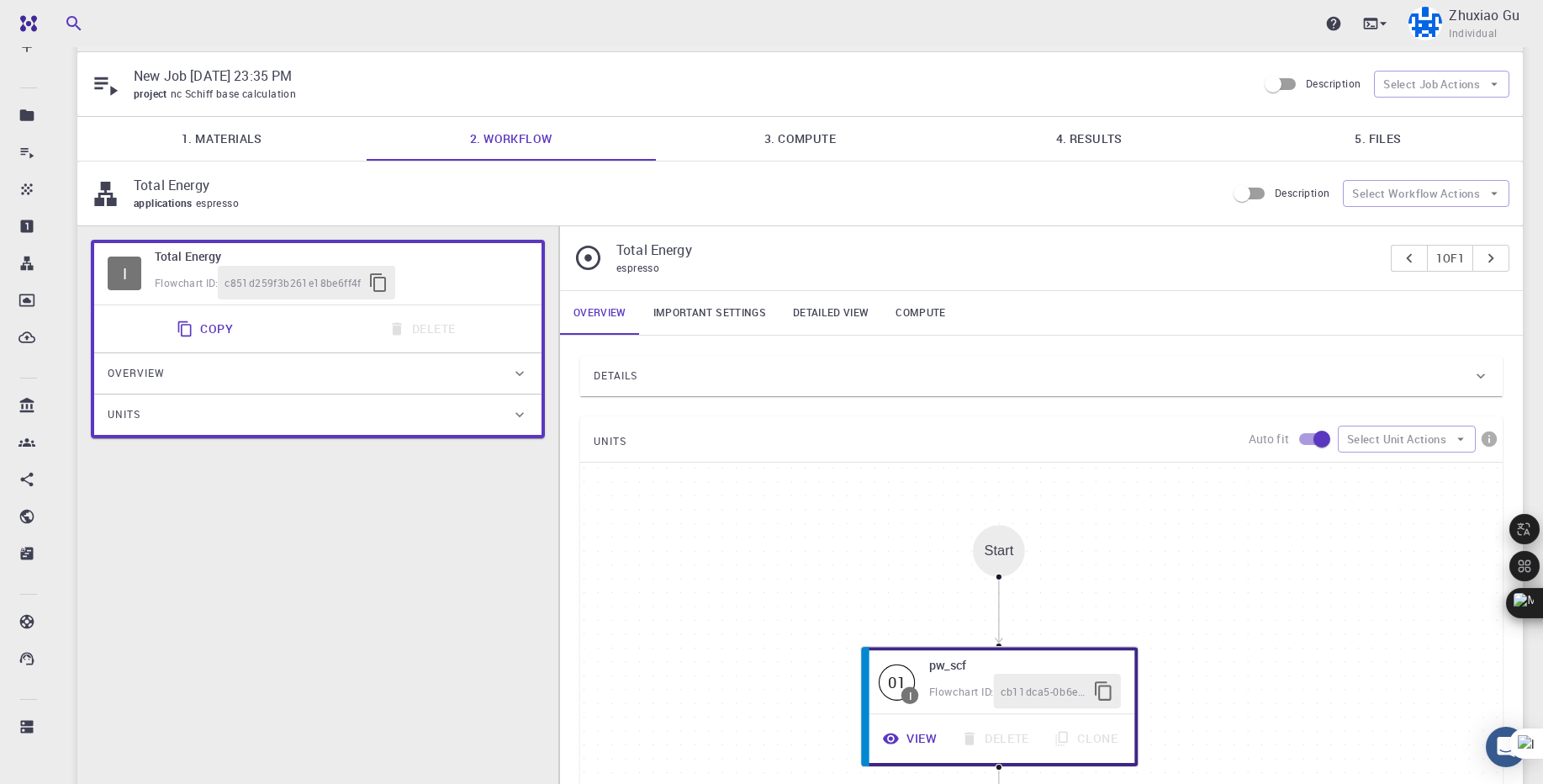
scroll to position [0, 0]
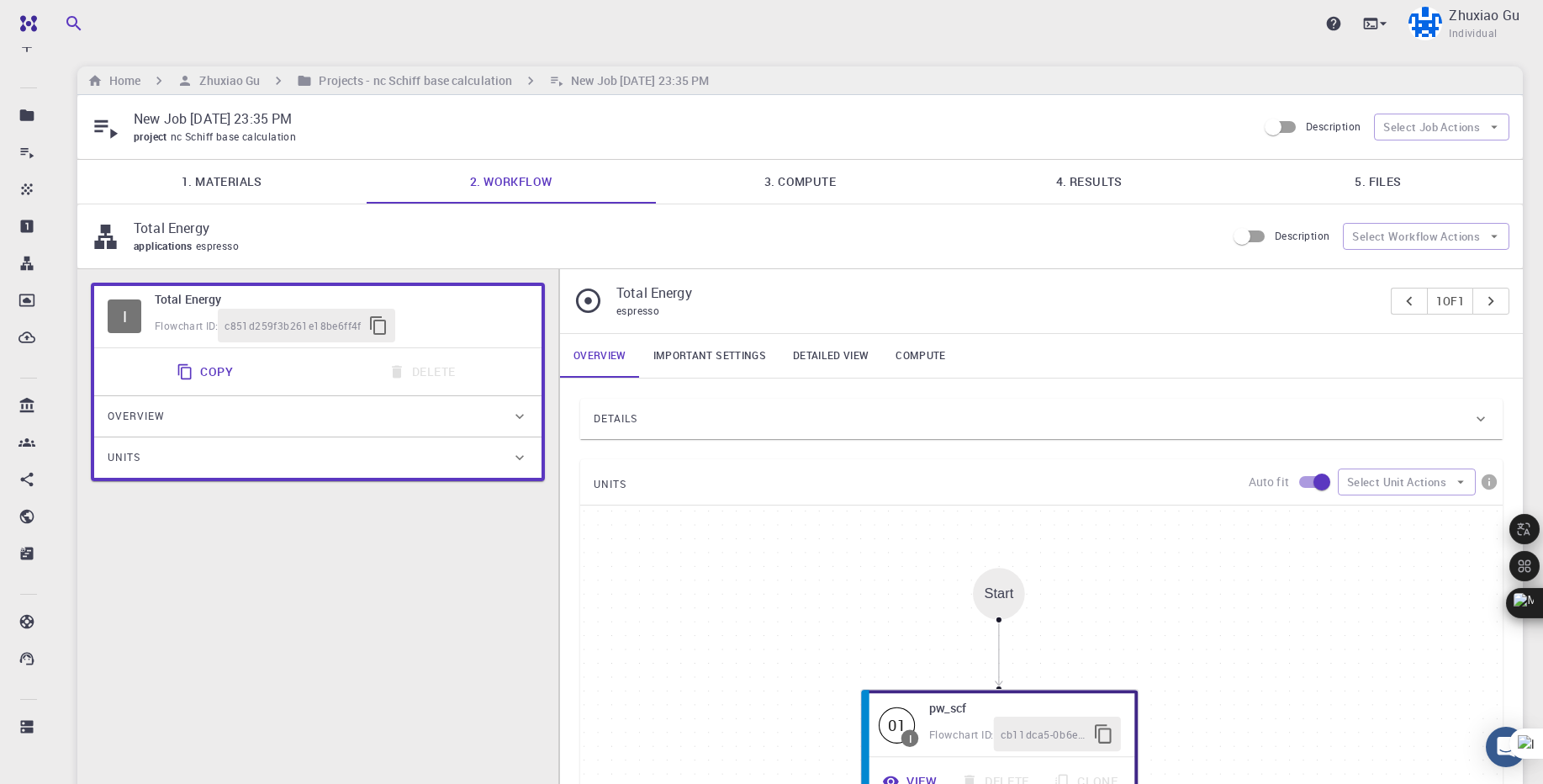
click at [813, 356] on link "Detailed view" at bounding box center [830, 355] width 102 height 44
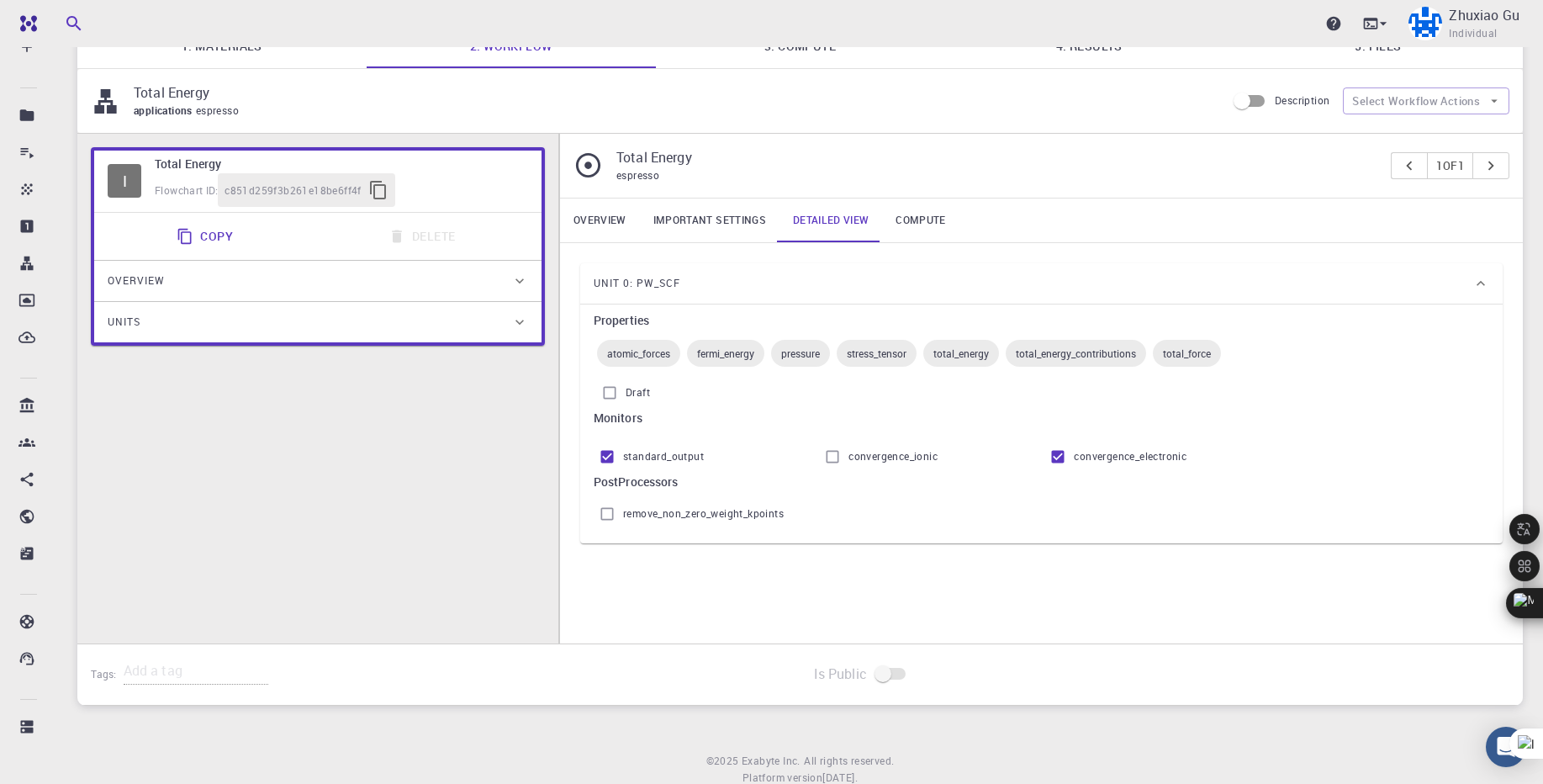
scroll to position [87, 0]
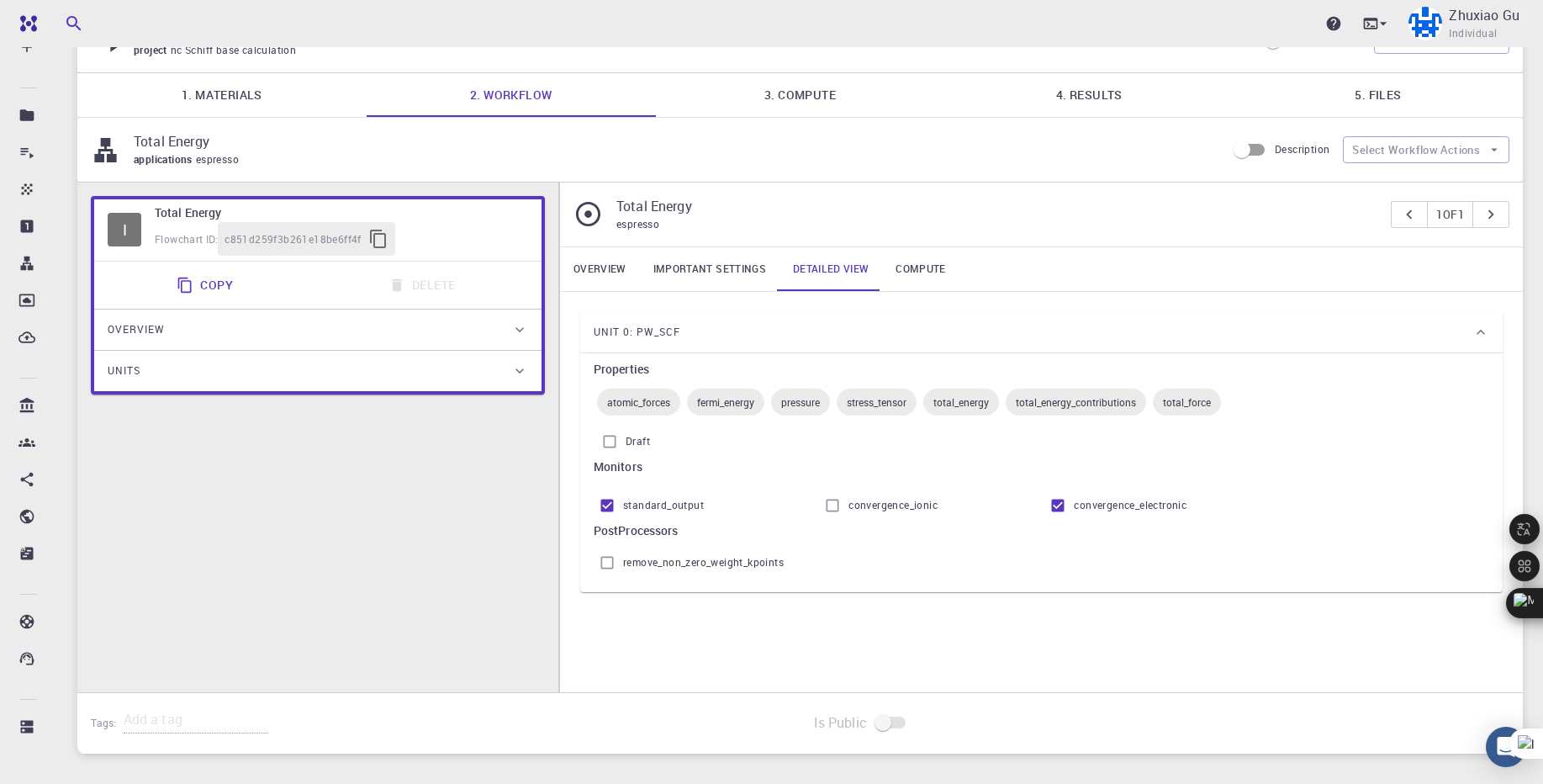
click at [929, 264] on link "Compute" at bounding box center [921, 269] width 77 height 44
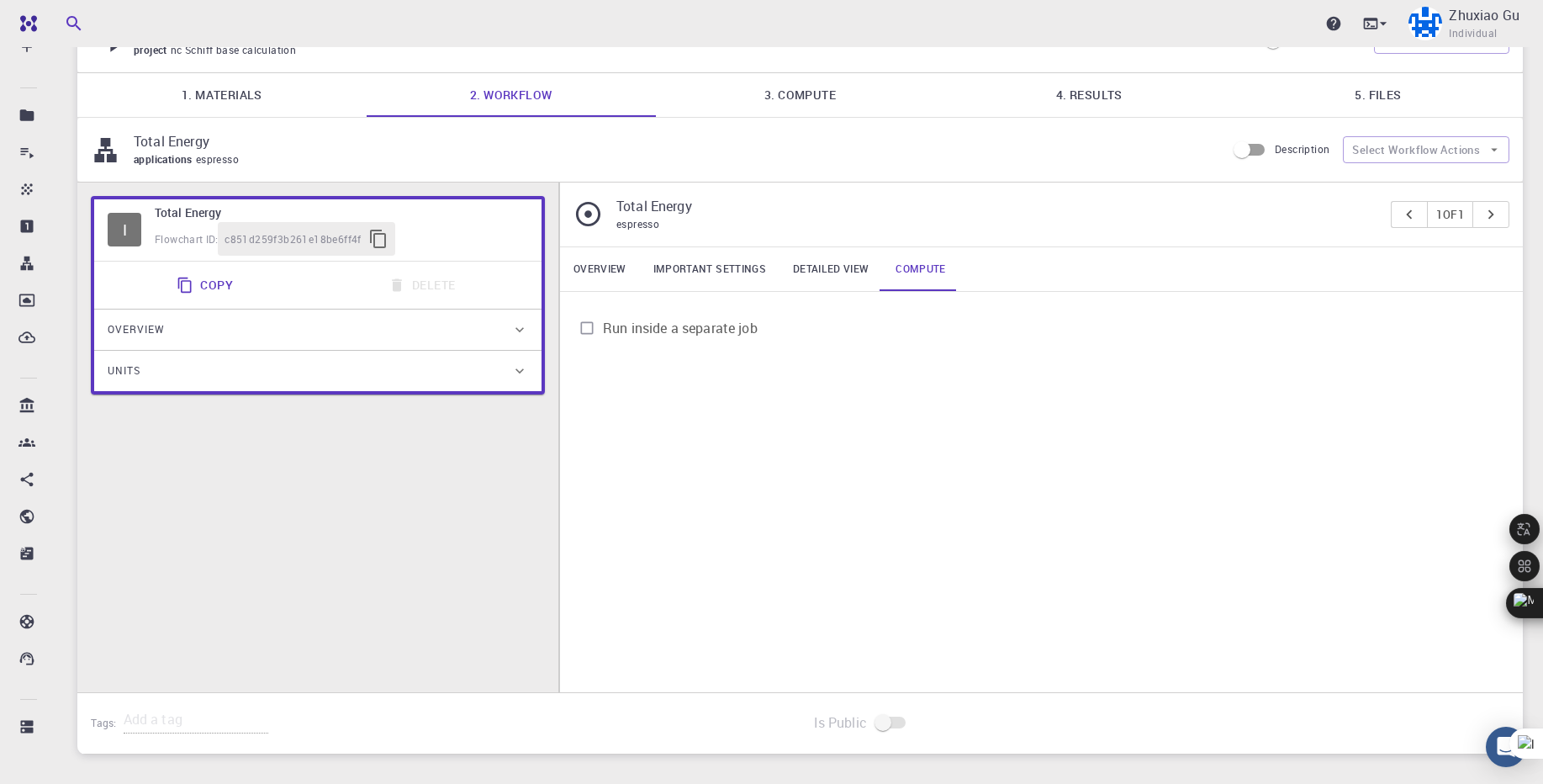
click at [709, 268] on link "Important settings" at bounding box center [709, 269] width 139 height 44
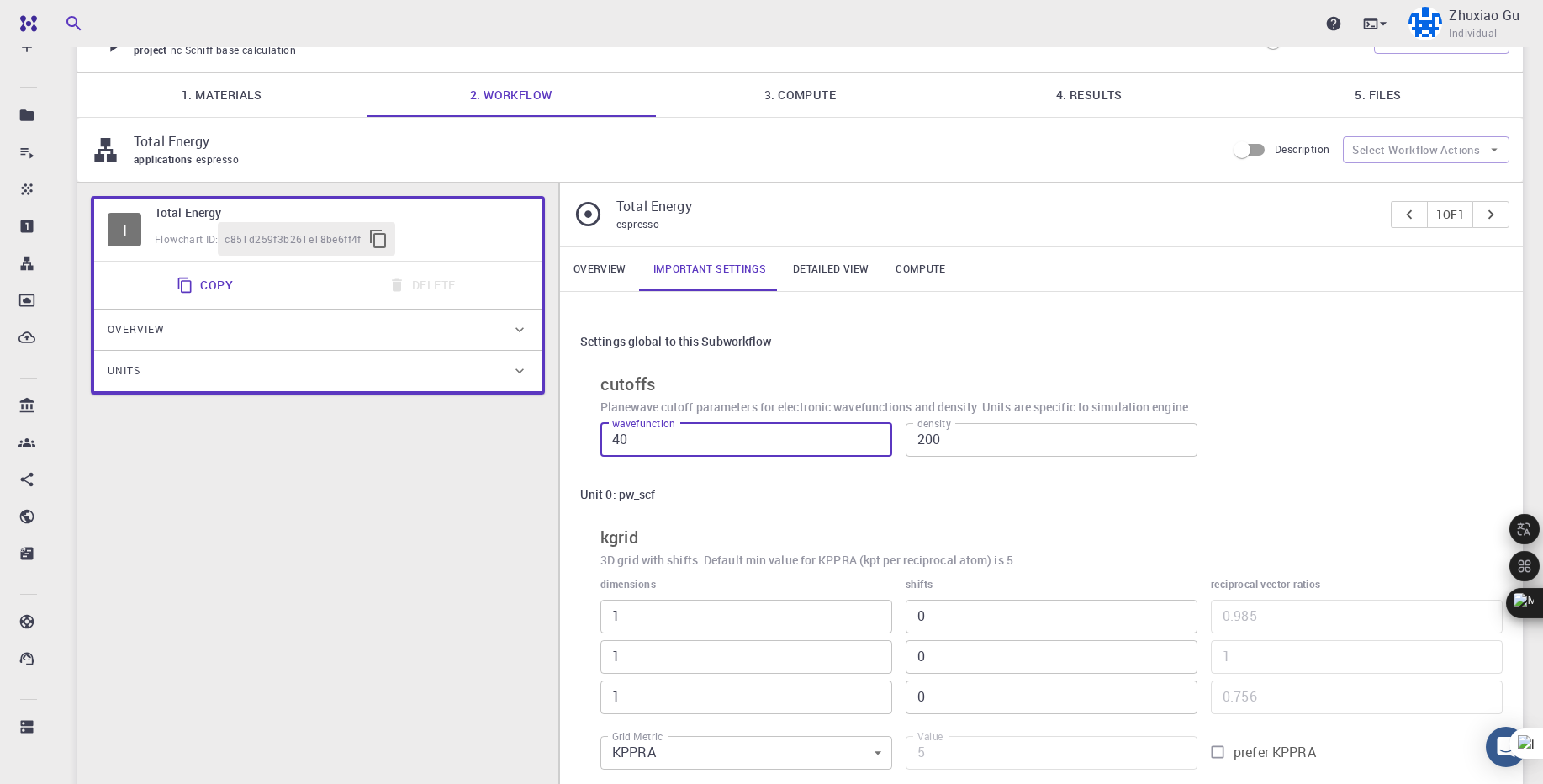
click at [809, 444] on input "40" at bounding box center [746, 439] width 292 height 34
click at [877, 443] on input "39" at bounding box center [746, 439] width 292 height 34
click at [876, 436] on input "40" at bounding box center [746, 439] width 292 height 34
click at [761, 440] on input "40" at bounding box center [746, 439] width 292 height 34
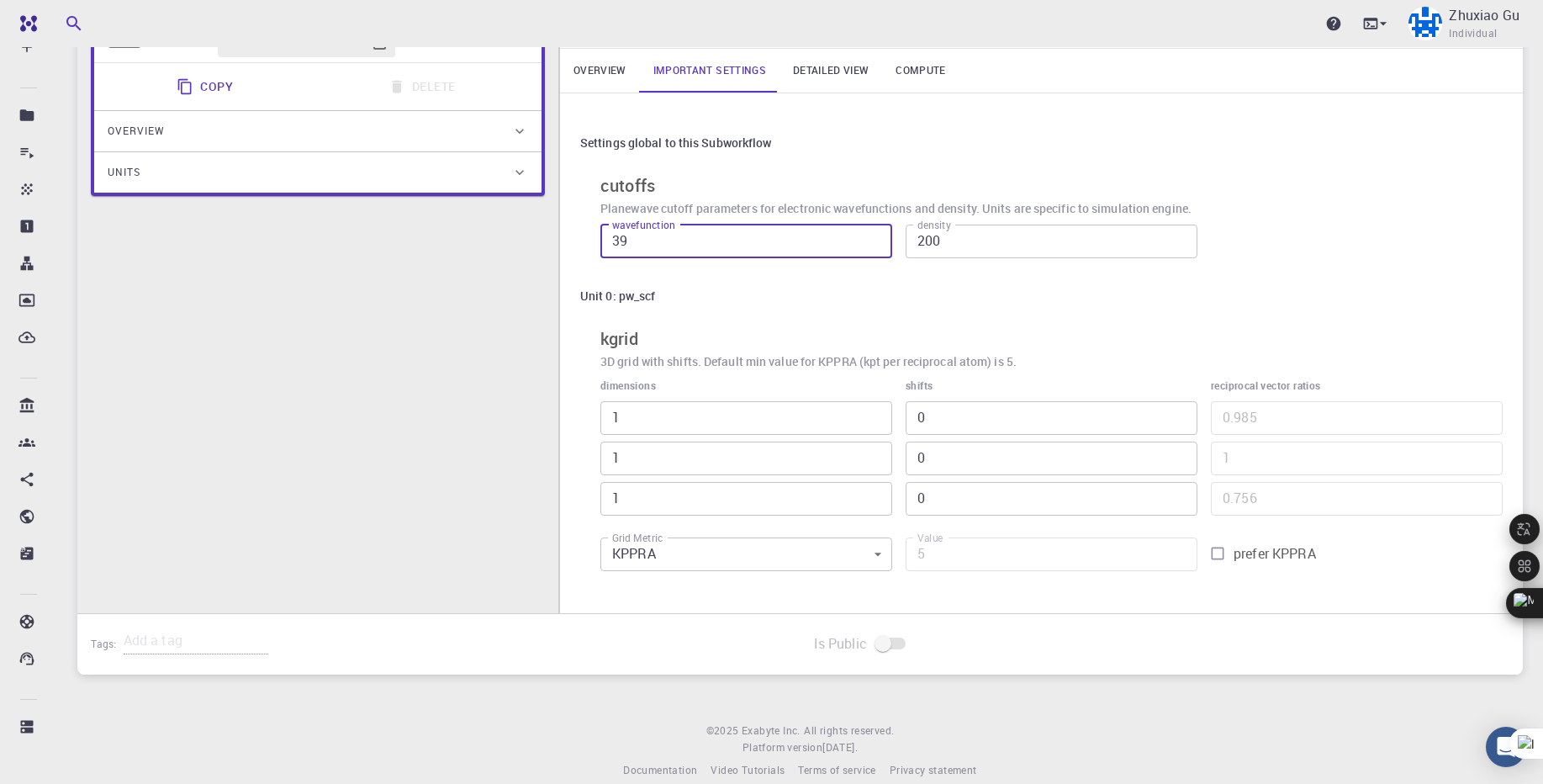
scroll to position [288, 0]
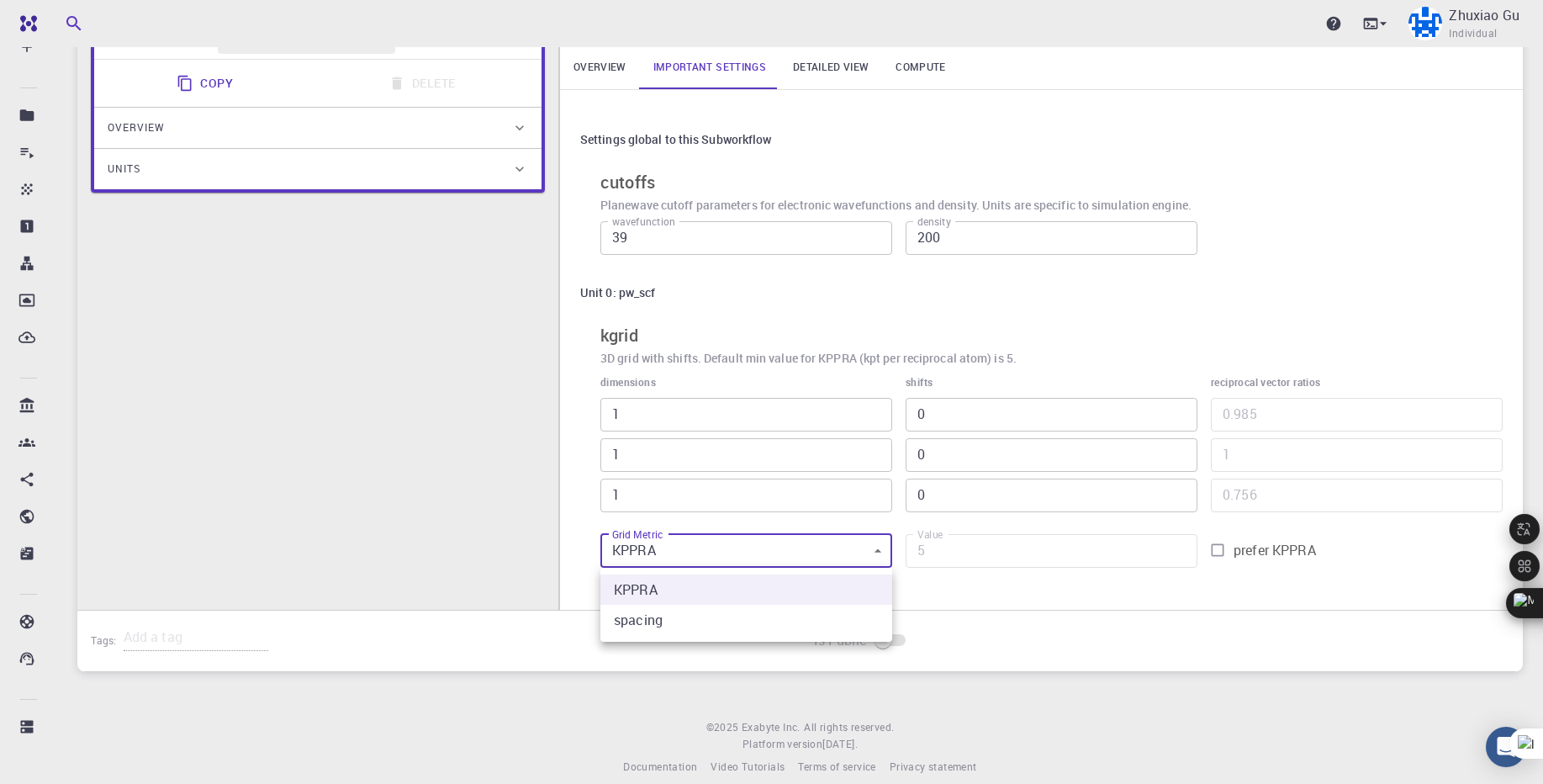
click at [876, 550] on body "Pro Dashboard Create New Job New Material Create Material Upload File Import fr…" at bounding box center [772, 257] width 1543 height 1091
click at [1045, 587] on div at bounding box center [772, 392] width 1543 height 784
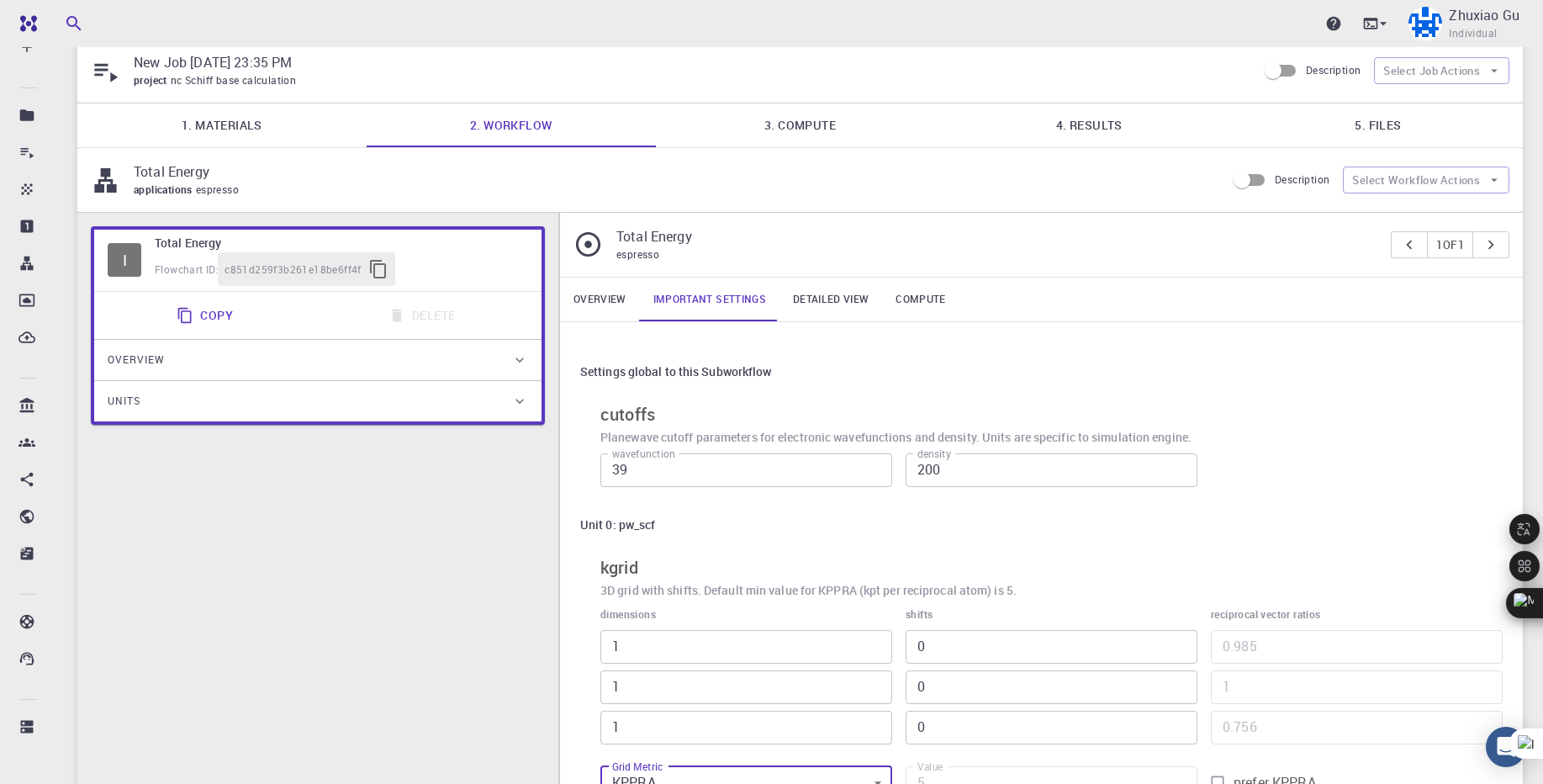
scroll to position [101, 0]
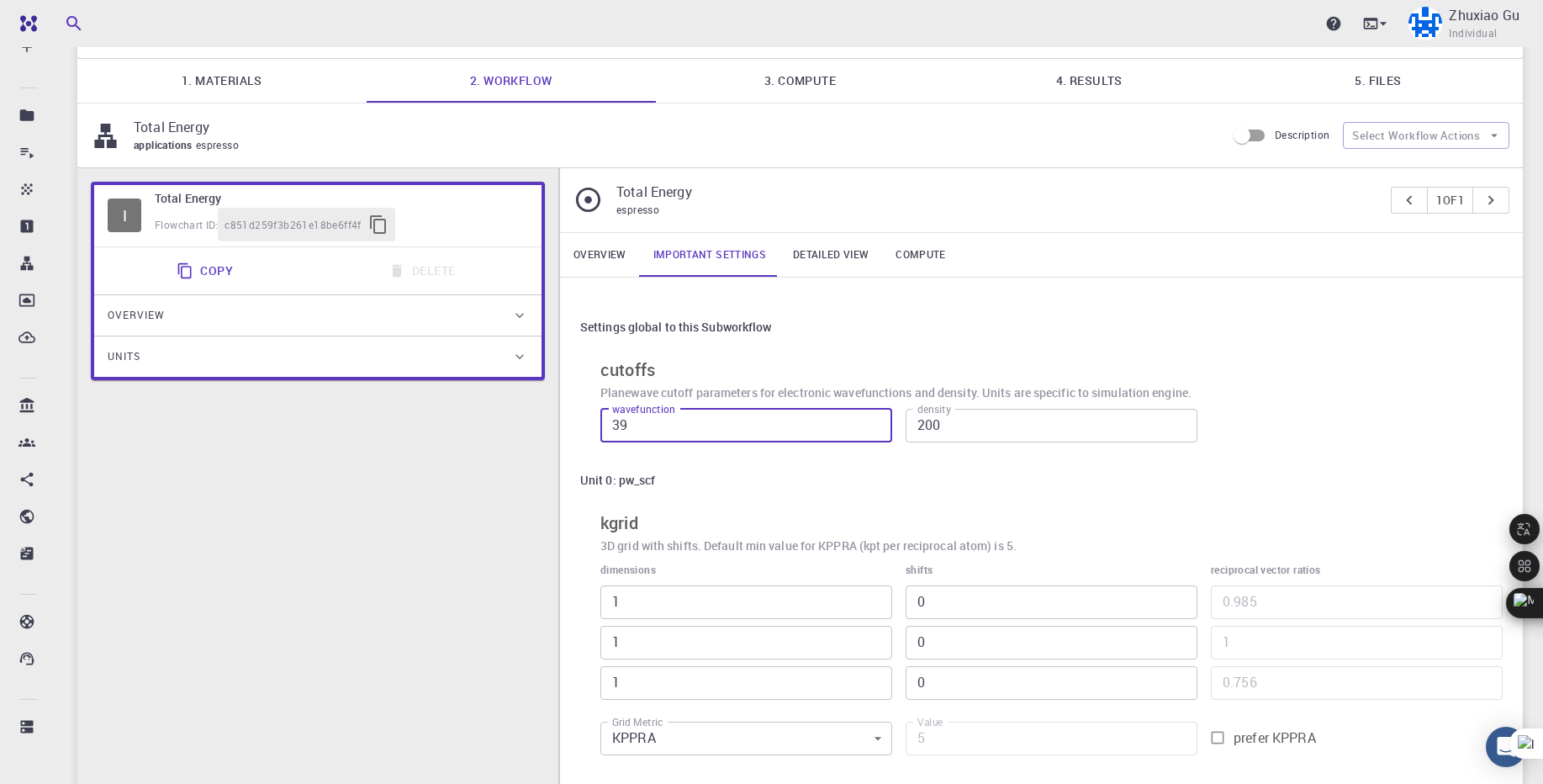
click at [716, 428] on input "39" at bounding box center [746, 426] width 292 height 34
type input "40"
click at [877, 419] on input "40" at bounding box center [746, 426] width 292 height 34
click at [957, 478] on div "Unit 0: pw_scf" at bounding box center [1041, 480] width 922 height 32
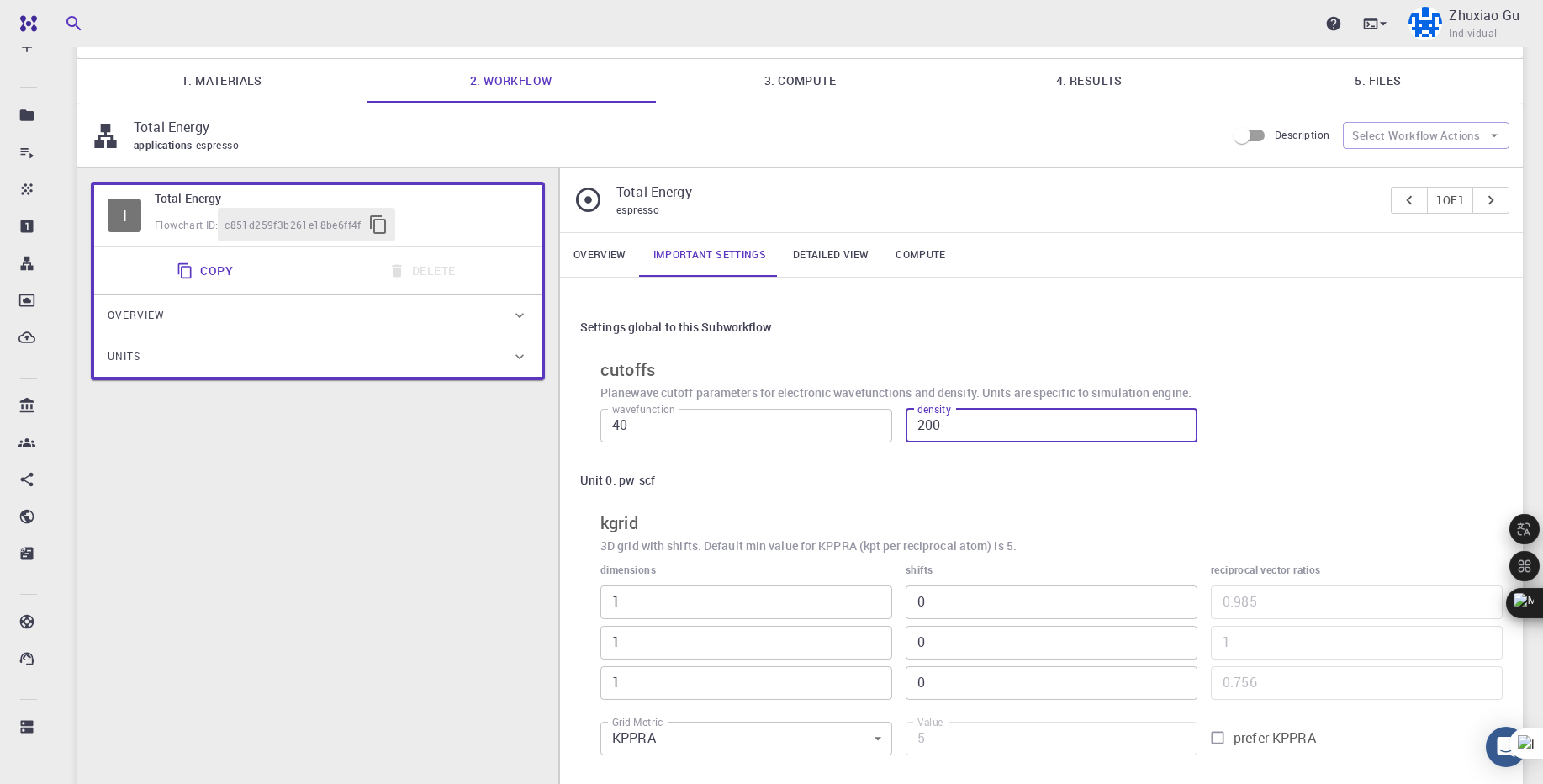
click at [948, 428] on input "200" at bounding box center [1052, 426] width 292 height 34
click at [852, 467] on div "Unit 0: pw_scf" at bounding box center [1041, 480] width 922 height 32
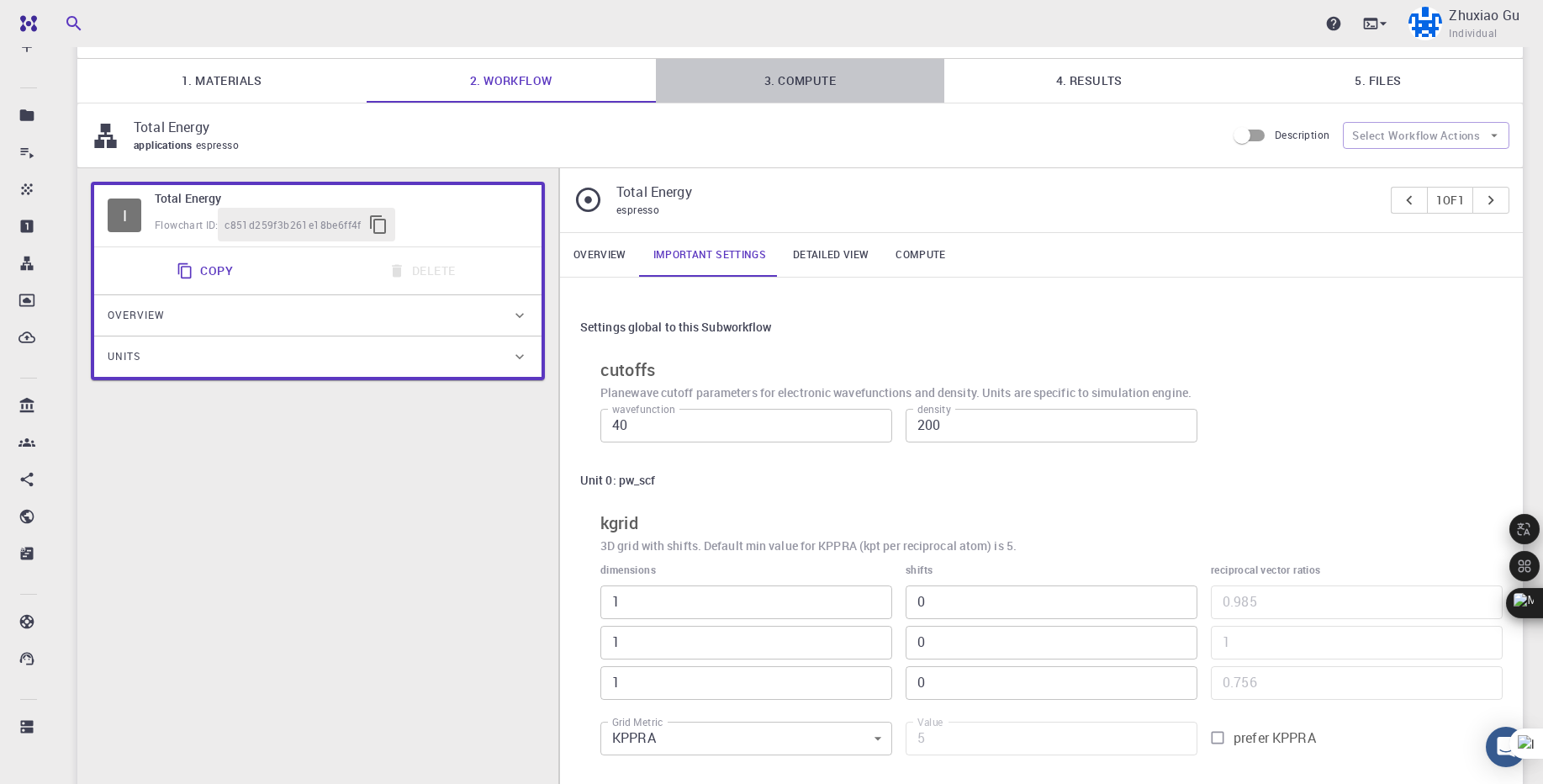
click at [814, 89] on link "3. Compute" at bounding box center [800, 80] width 289 height 44
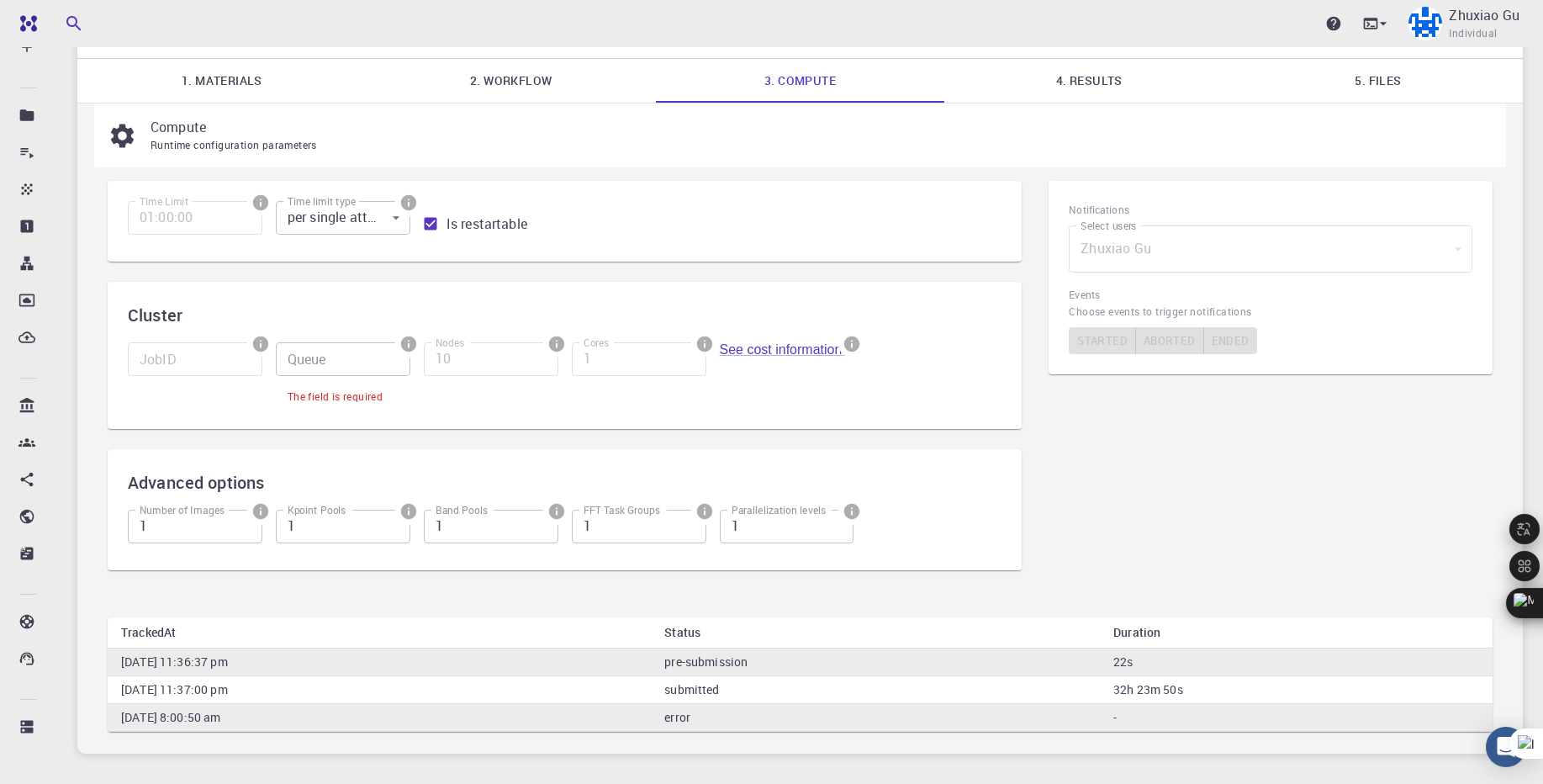
click at [396, 224] on body "Pro Dashboard Create New Job New Material Create Material Upload File Import fr…" at bounding box center [772, 392] width 1543 height 986
click at [616, 207] on div at bounding box center [772, 392] width 1543 height 784
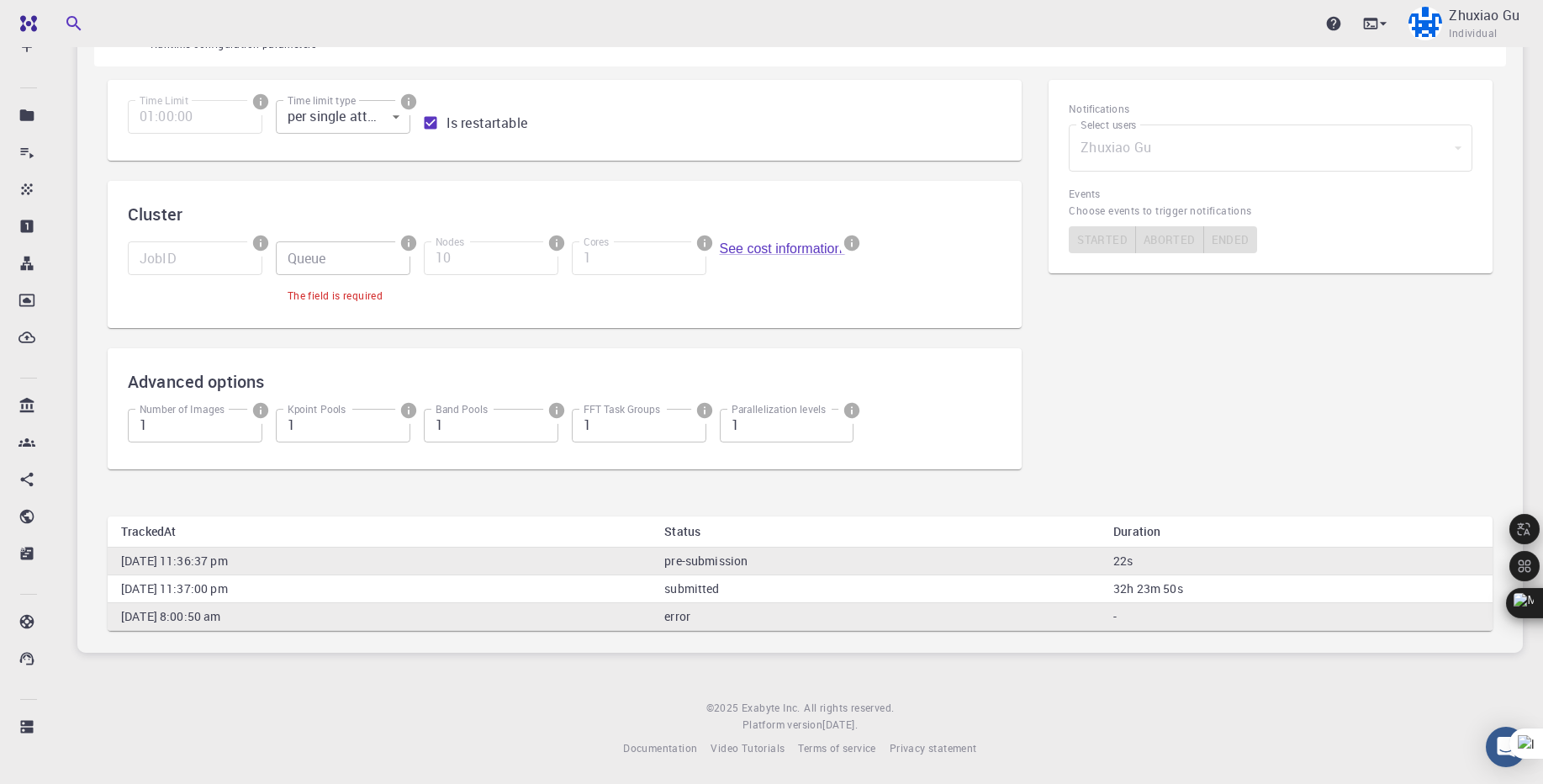
click at [877, 618] on td "error" at bounding box center [875, 616] width 449 height 27
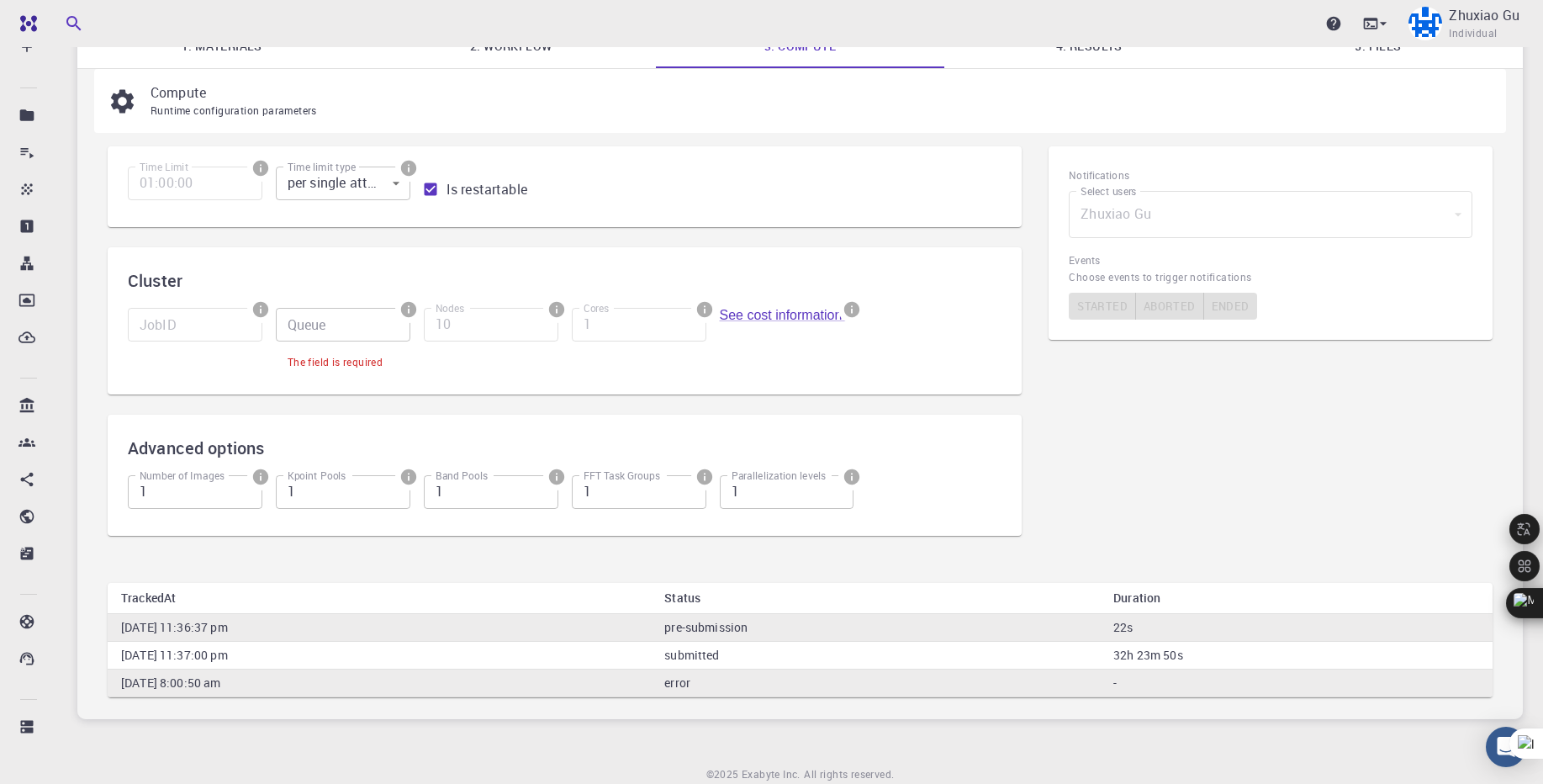
scroll to position [101, 0]
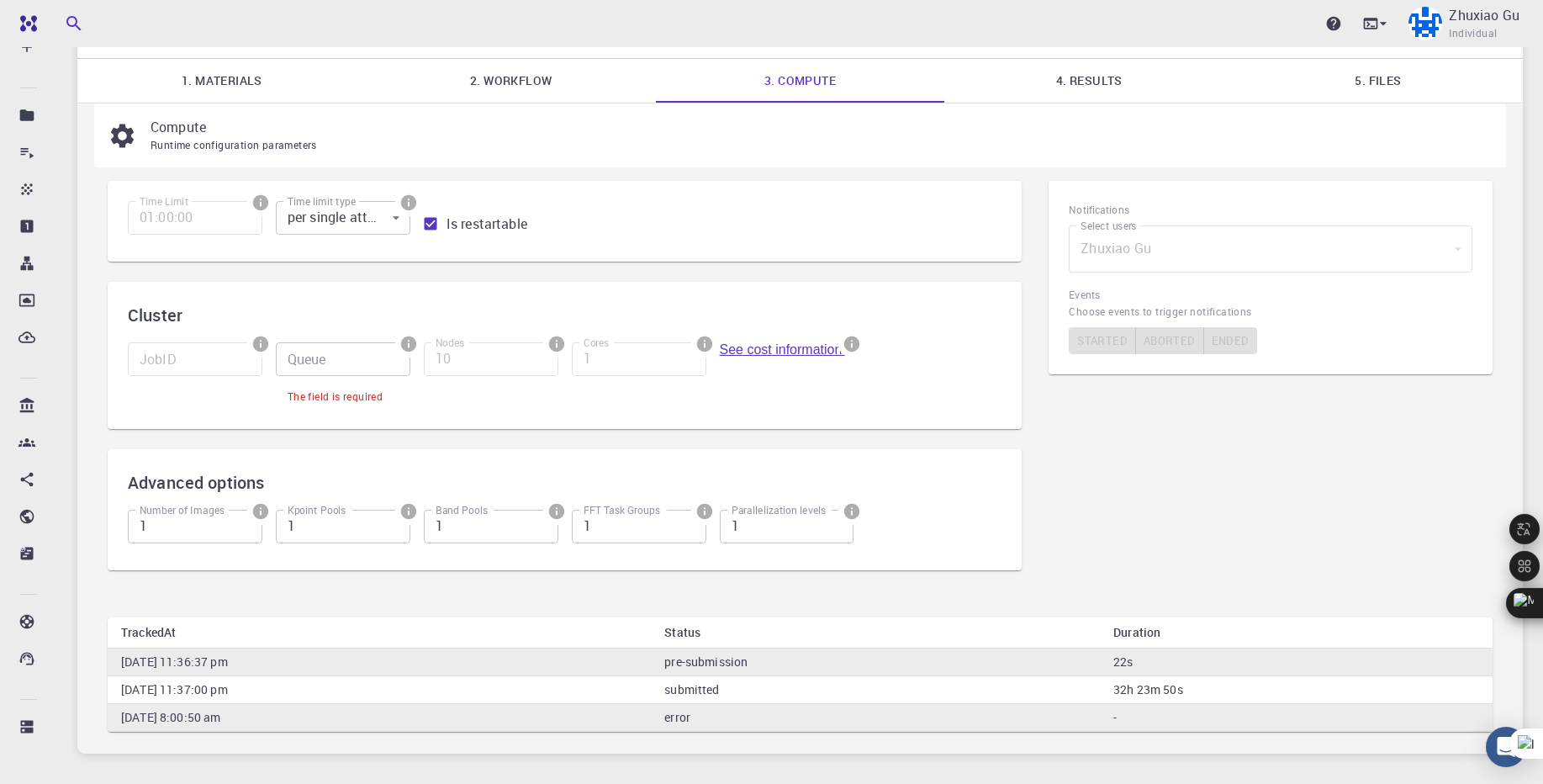
click at [808, 354] on link "See cost information." at bounding box center [785, 349] width 131 height 15
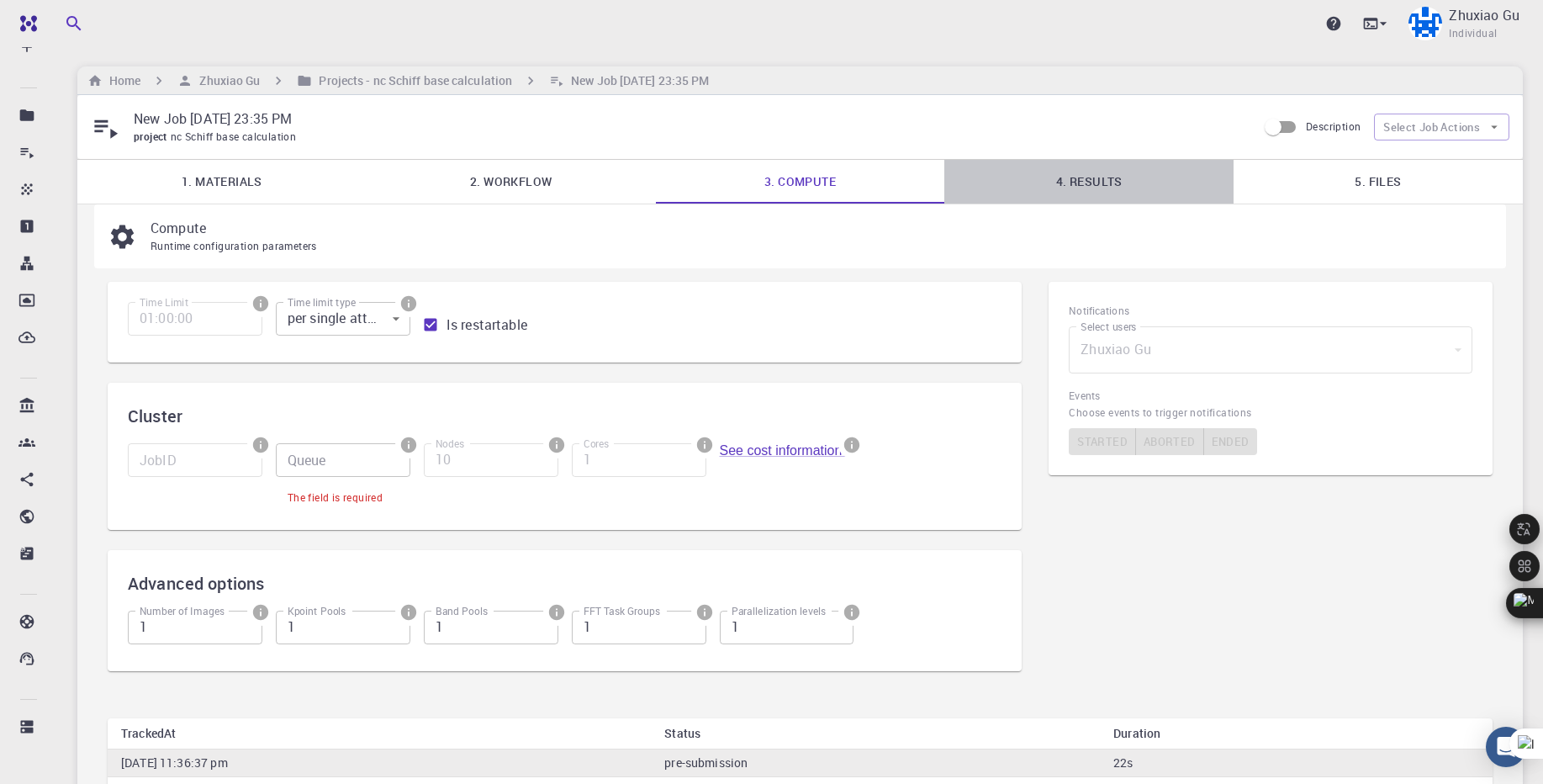
click at [1096, 188] on link "4. Results" at bounding box center [1088, 181] width 289 height 44
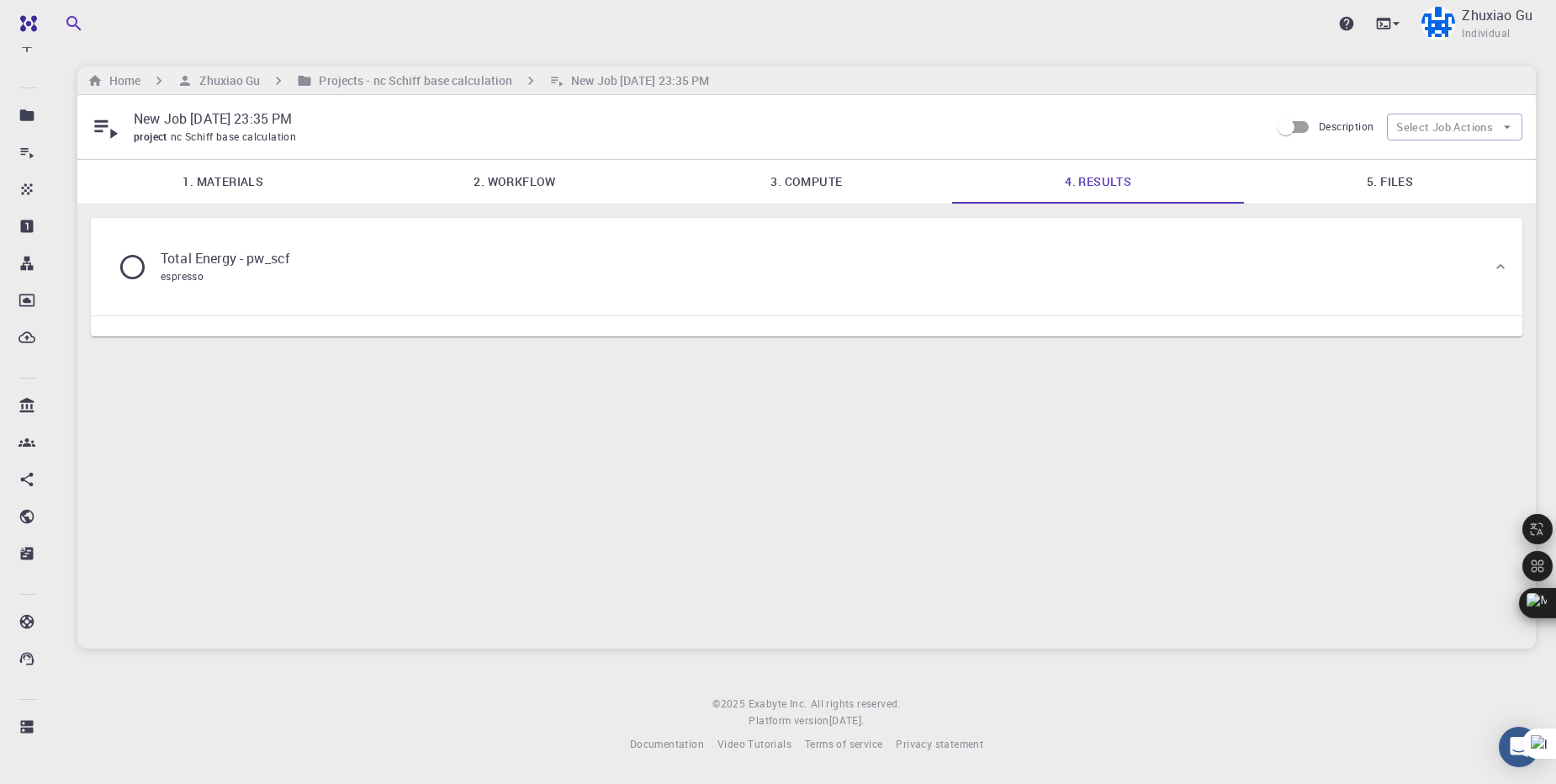
click at [317, 261] on div "Total Energy - pw_scf espresso" at bounding box center [210, 267] width 212 height 64
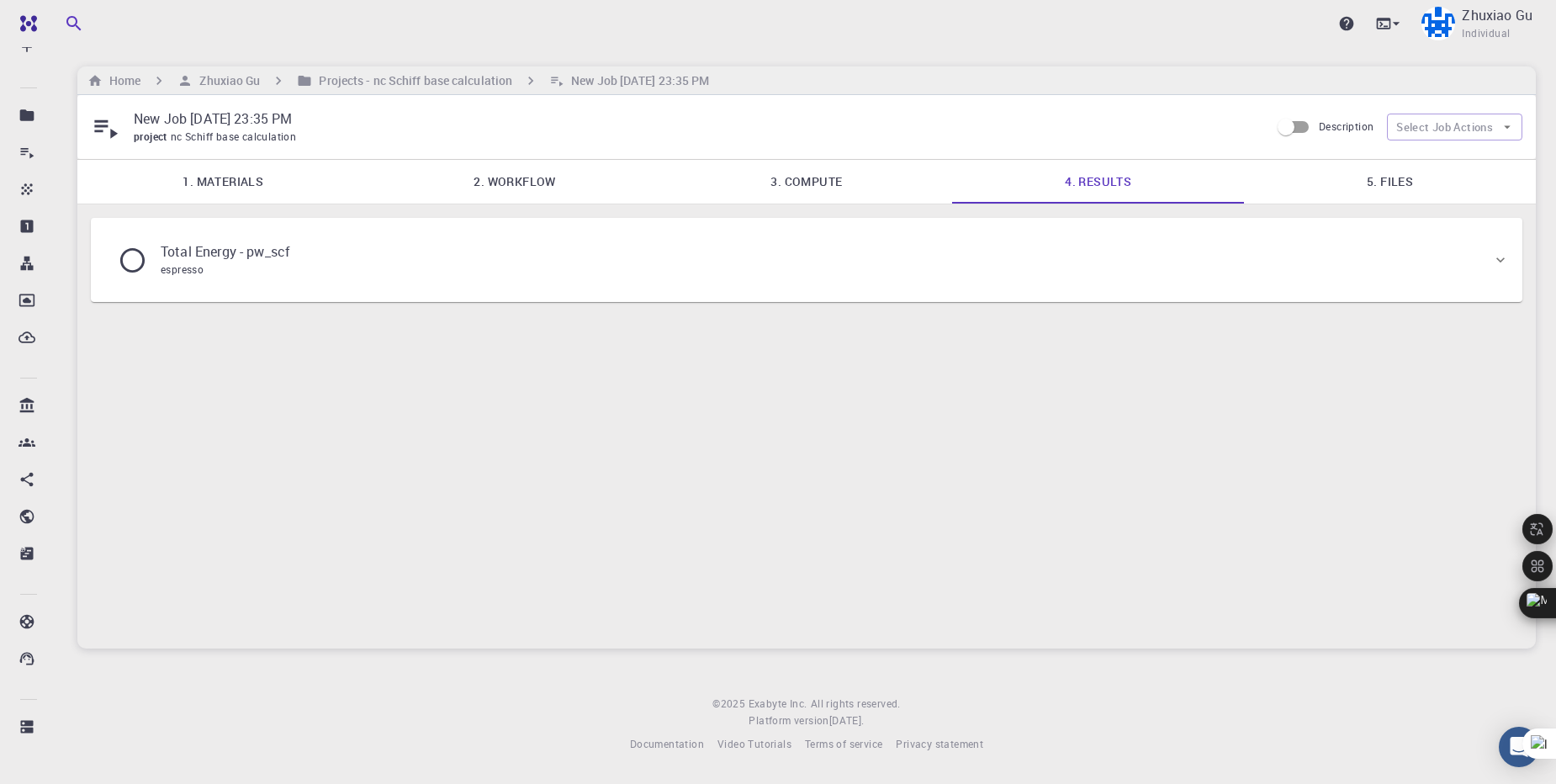
click at [317, 261] on div "Total Energy - pw_scf espresso" at bounding box center [210, 260] width 212 height 64
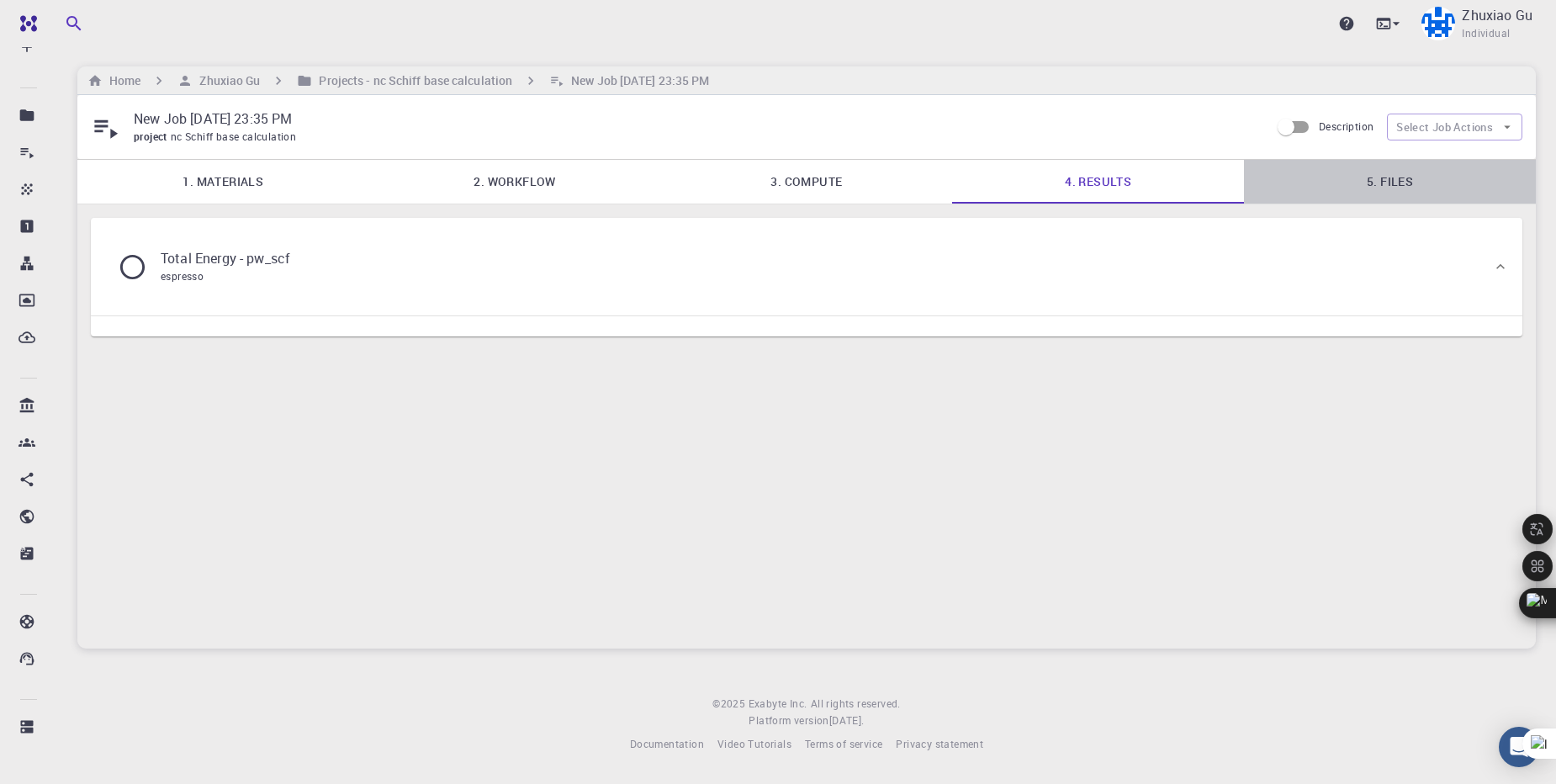
click at [1410, 187] on link "5. Files" at bounding box center [1390, 181] width 292 height 44
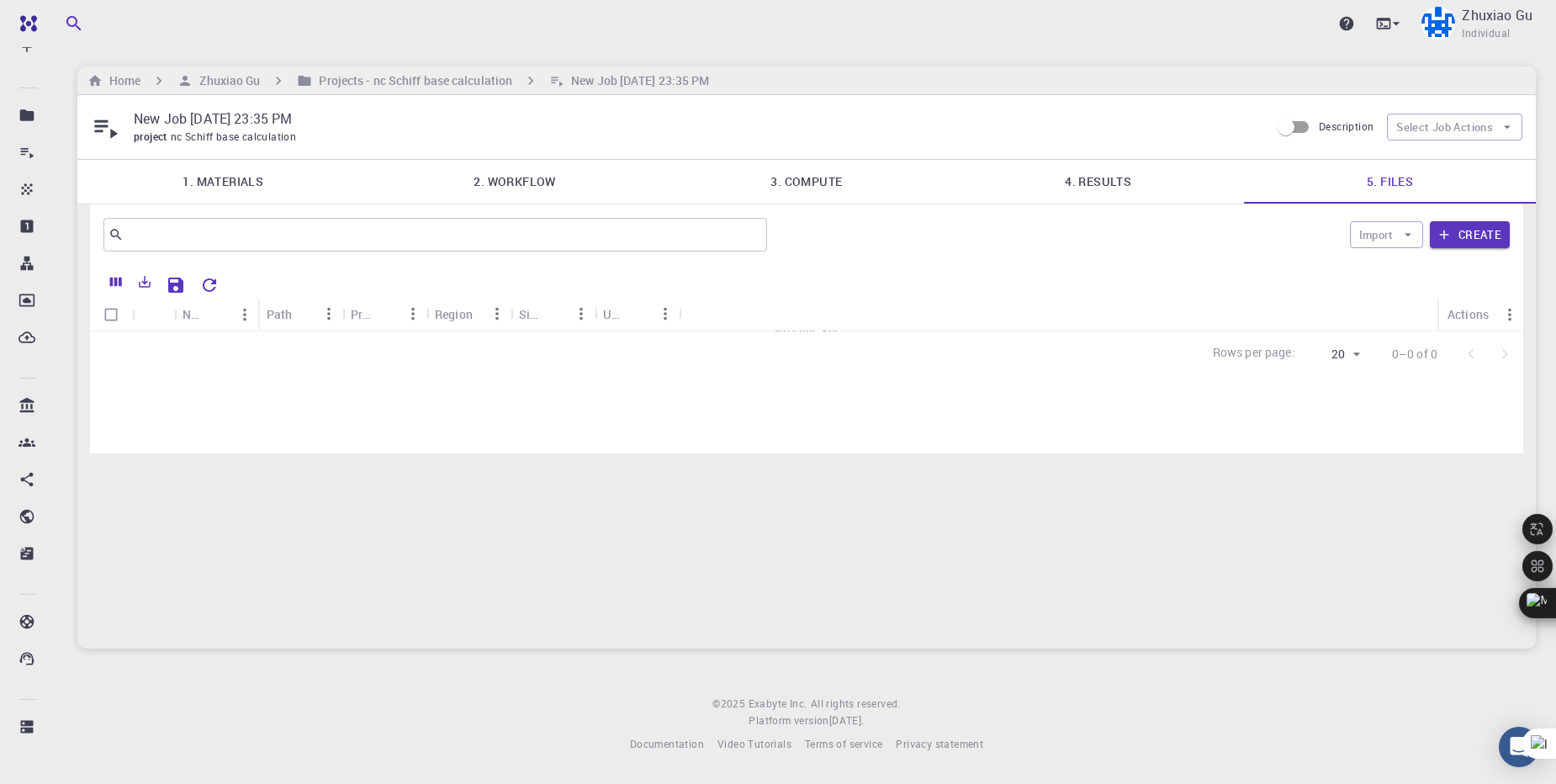
click at [1114, 188] on link "4. Results" at bounding box center [1098, 181] width 292 height 44
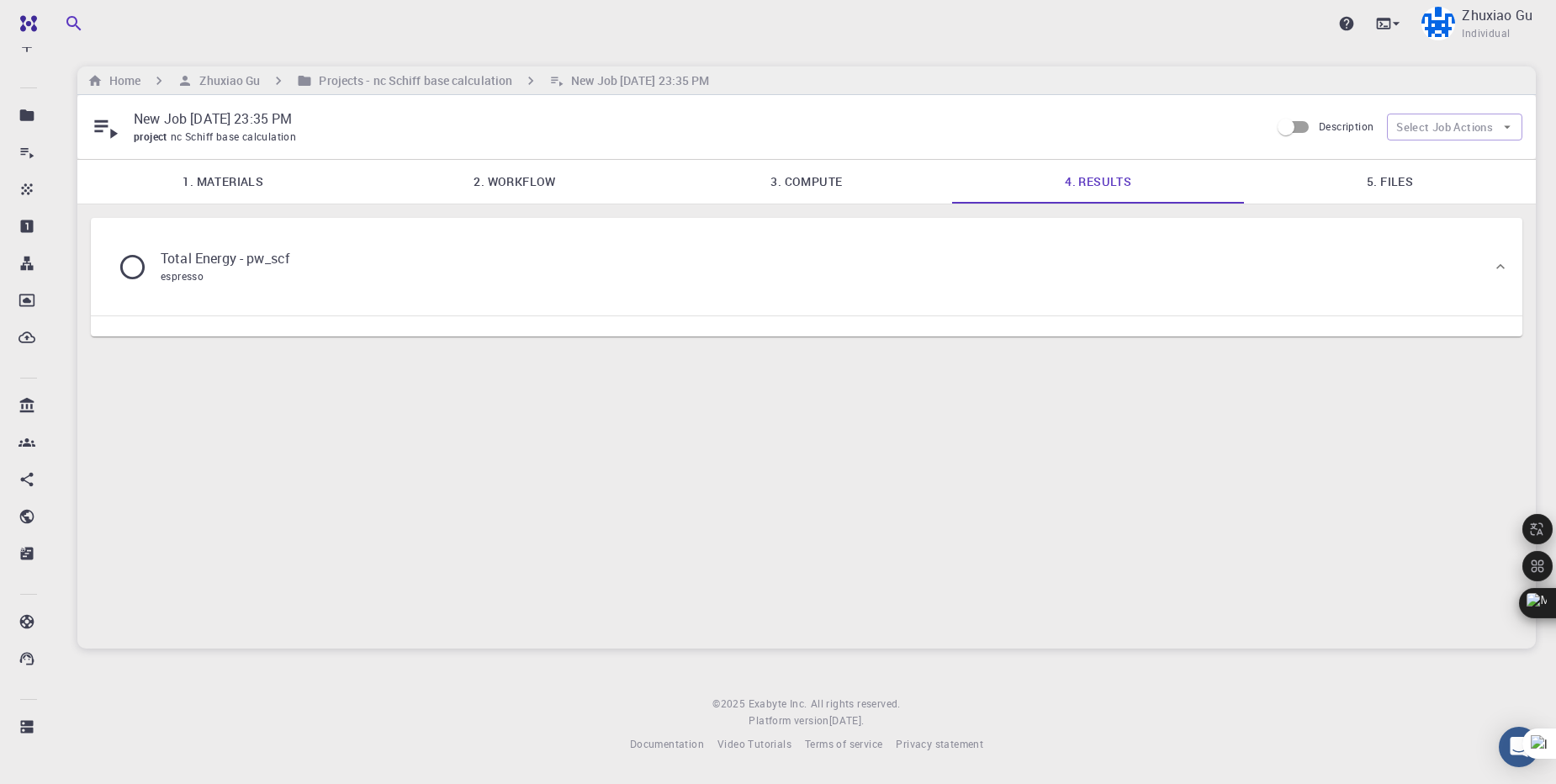
click at [820, 190] on link "3. Compute" at bounding box center [808, 181] width 292 height 44
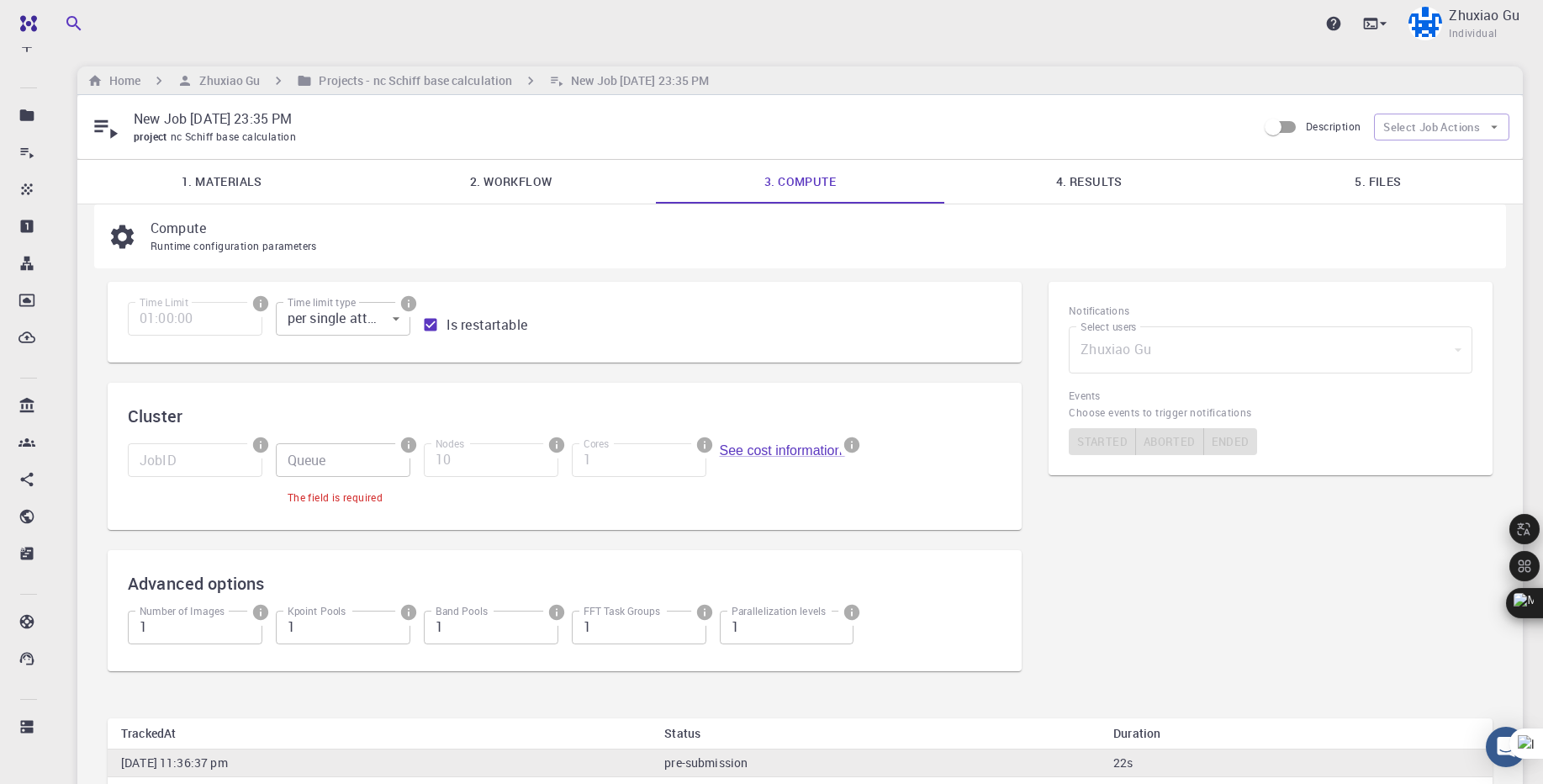
click at [556, 187] on link "2. Workflow" at bounding box center [510, 181] width 289 height 44
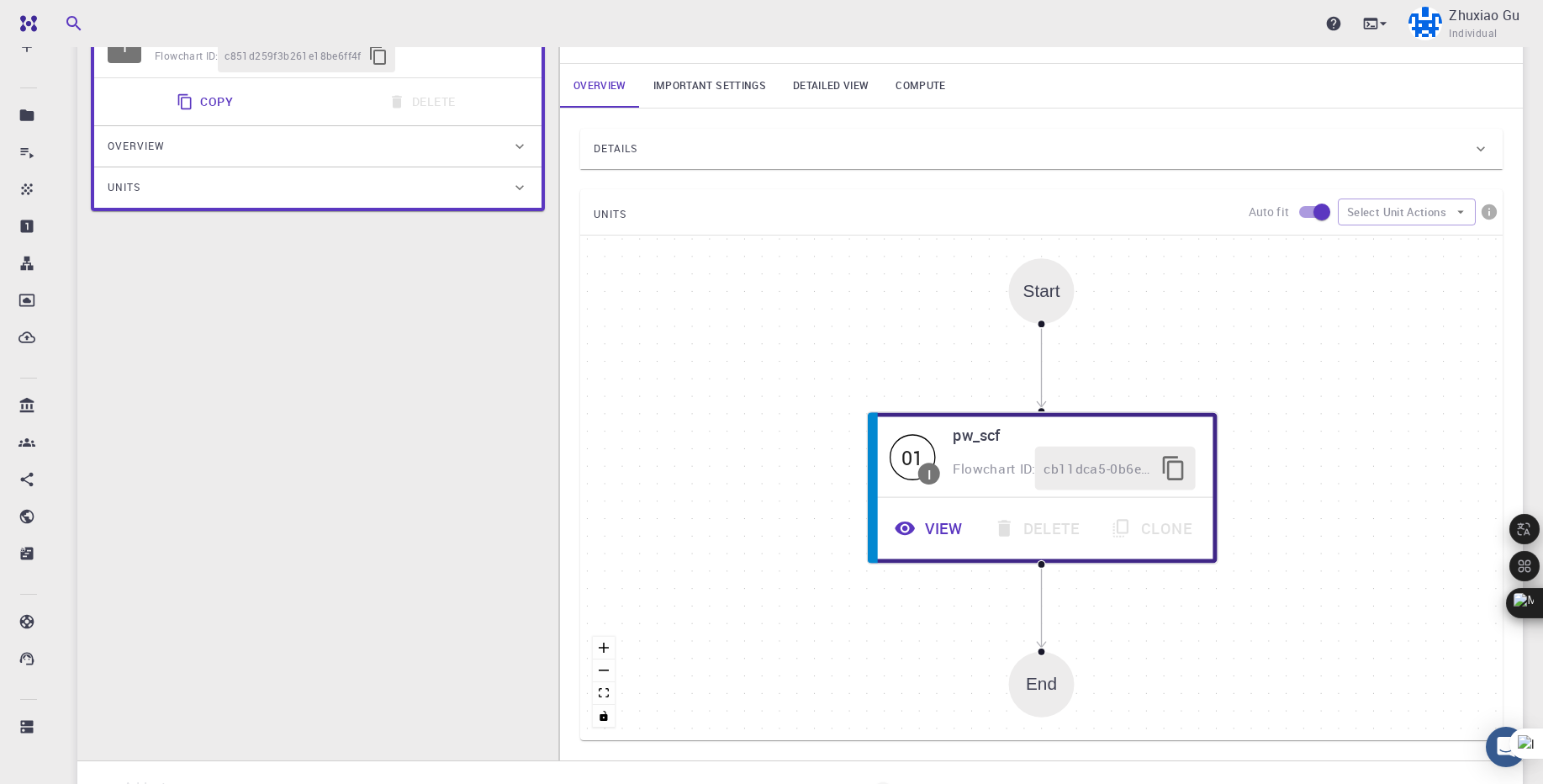
scroll to position [303, 0]
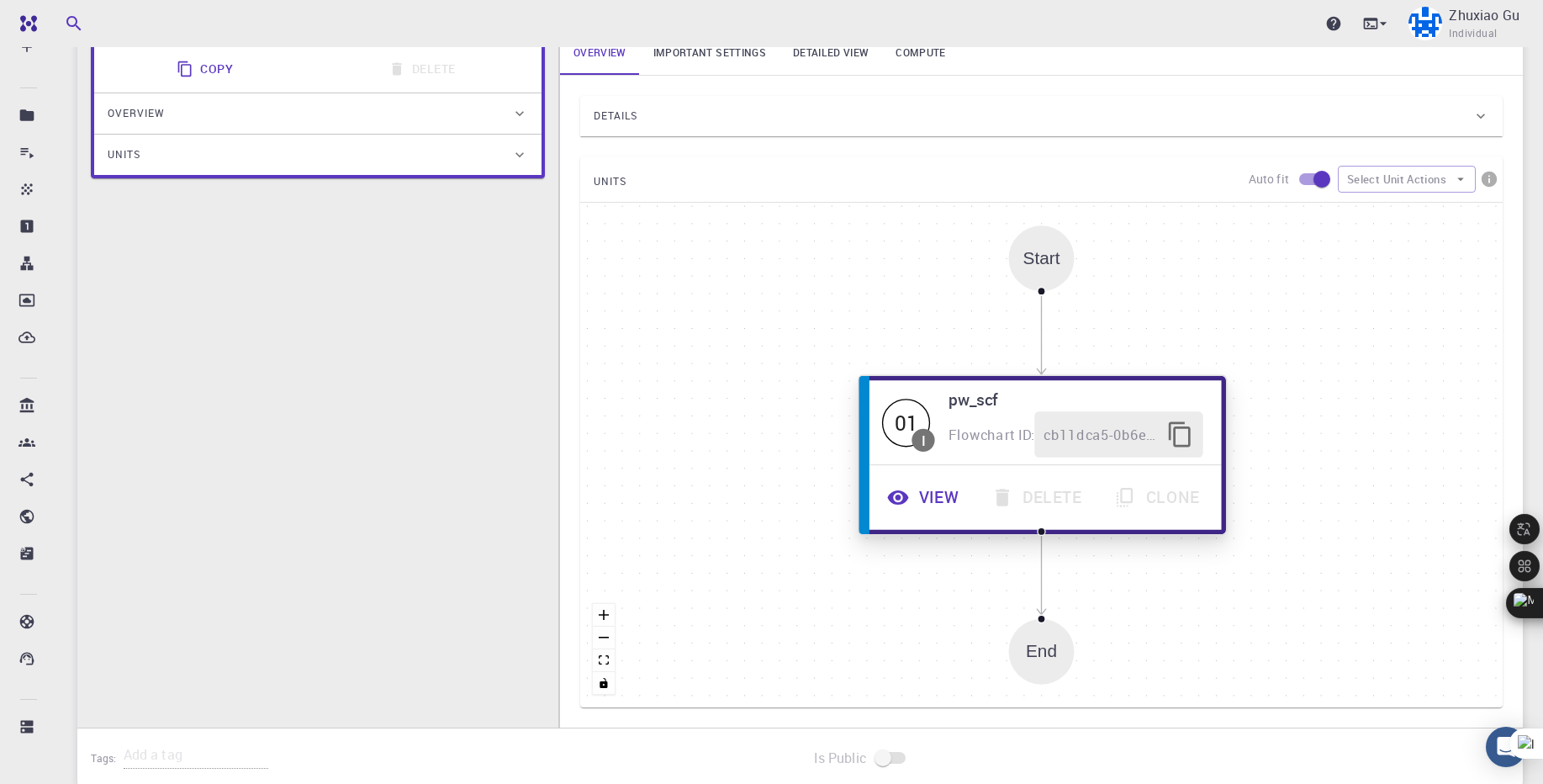
click at [927, 504] on button "View" at bounding box center [924, 497] width 104 height 46
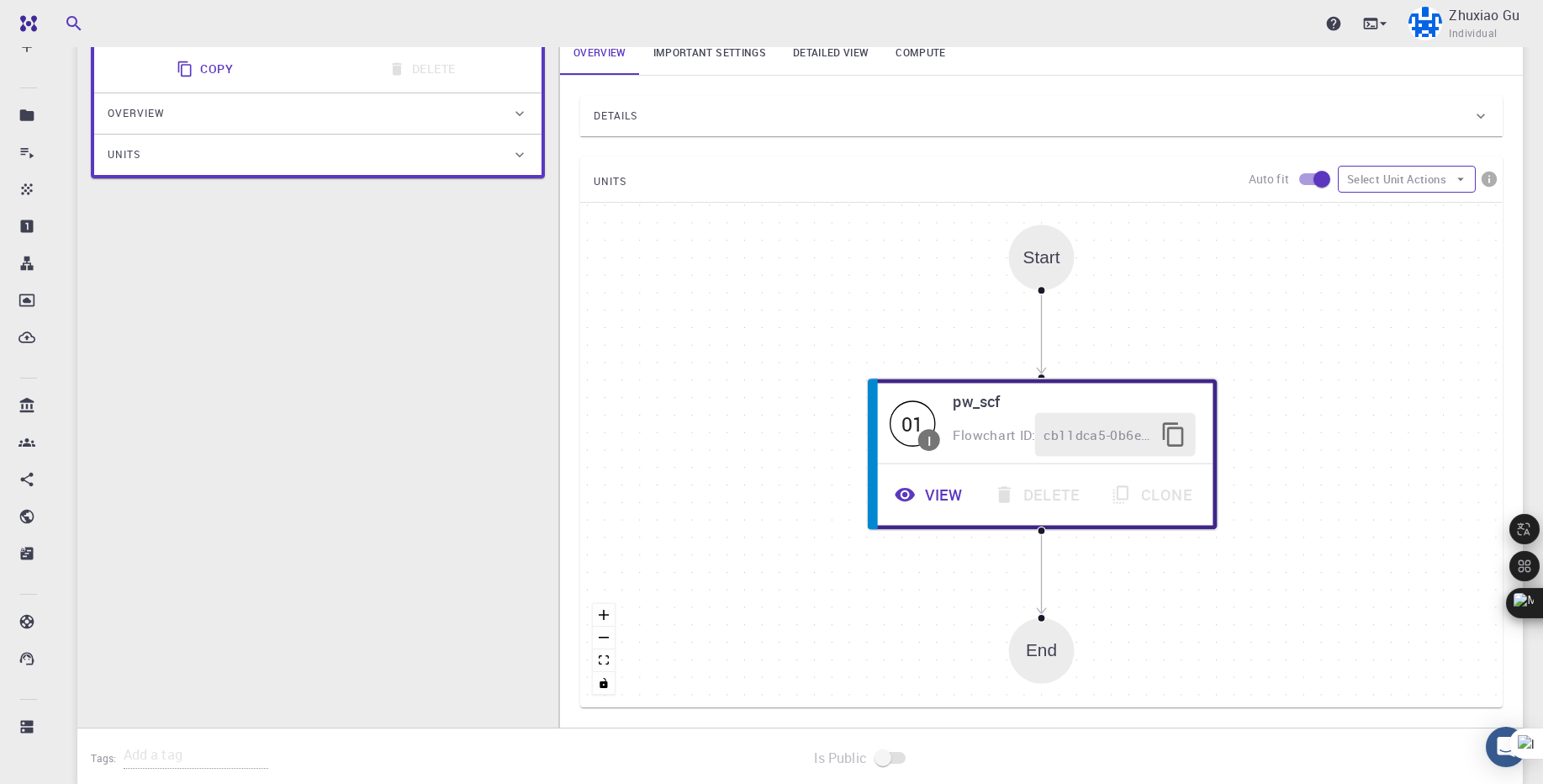
click at [1461, 181] on icon "button" at bounding box center [1461, 179] width 16 height 16
click at [1366, 219] on icon at bounding box center [1358, 212] width 17 height 17
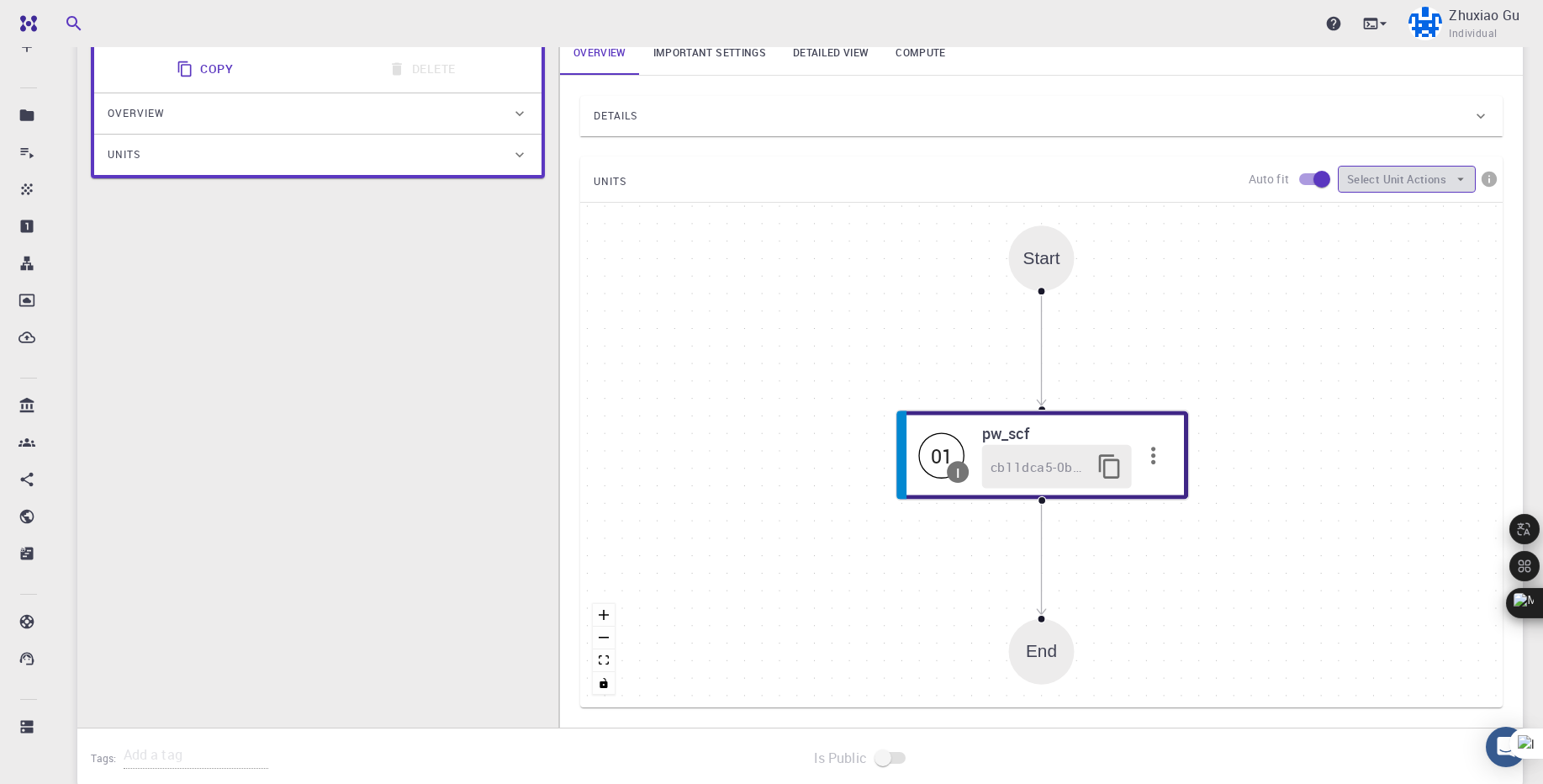
click at [1472, 188] on button "Select Unit Actions" at bounding box center [1408, 179] width 138 height 27
click at [1396, 218] on span "Expand units" at bounding box center [1422, 212] width 82 height 17
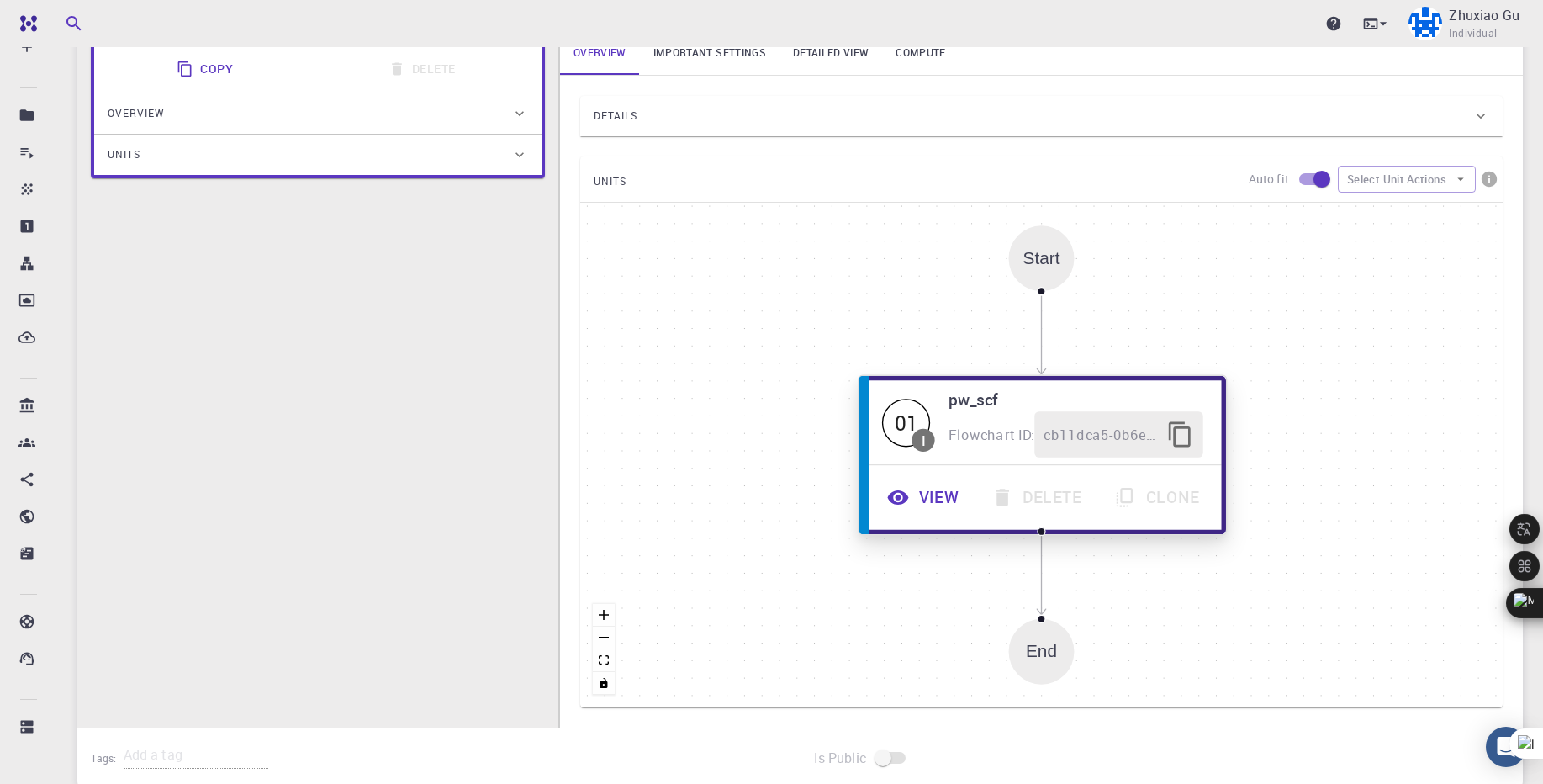
click at [912, 500] on button "View" at bounding box center [924, 497] width 104 height 46
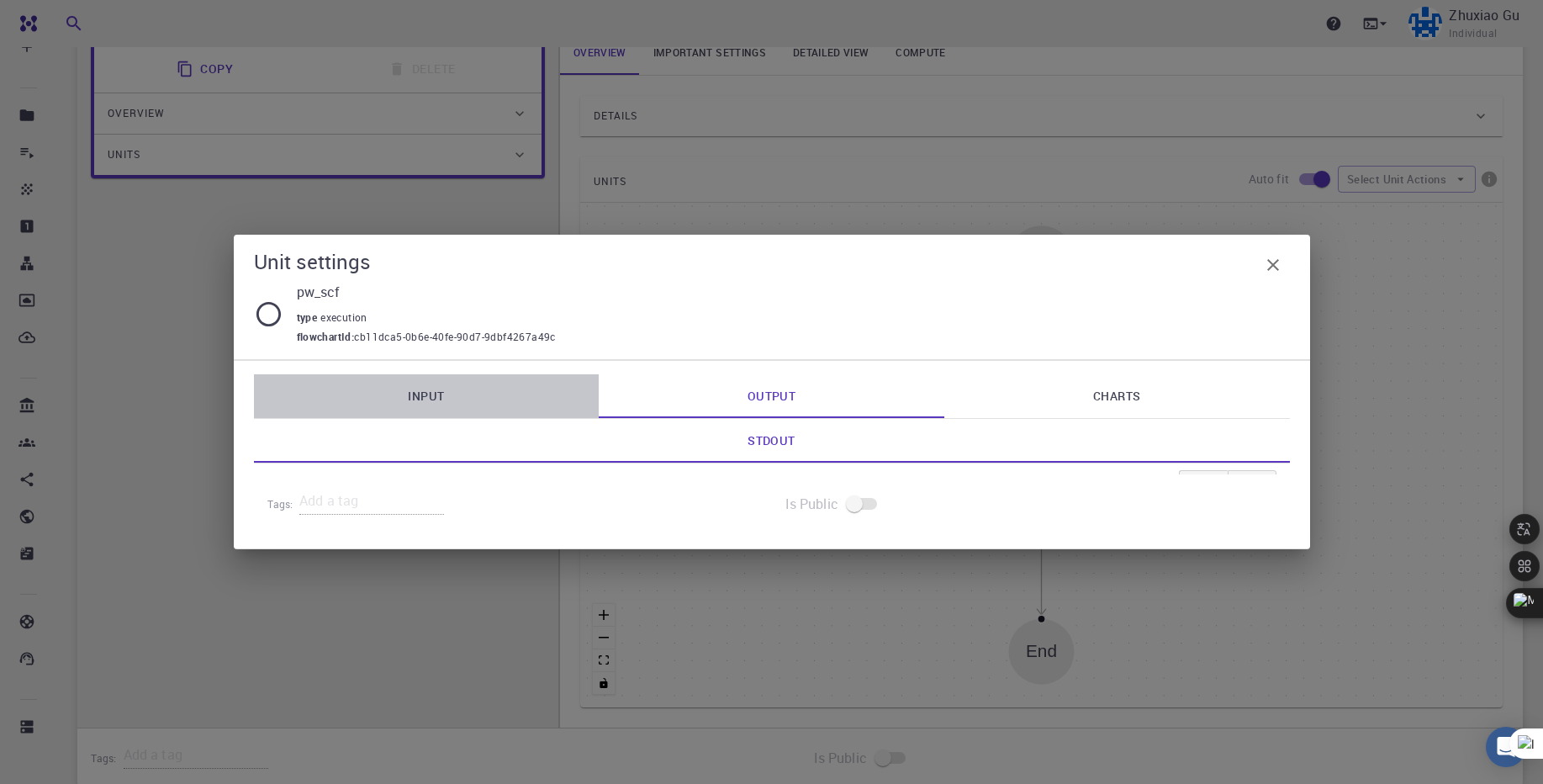
click at [409, 386] on link "Input" at bounding box center [427, 395] width 346 height 44
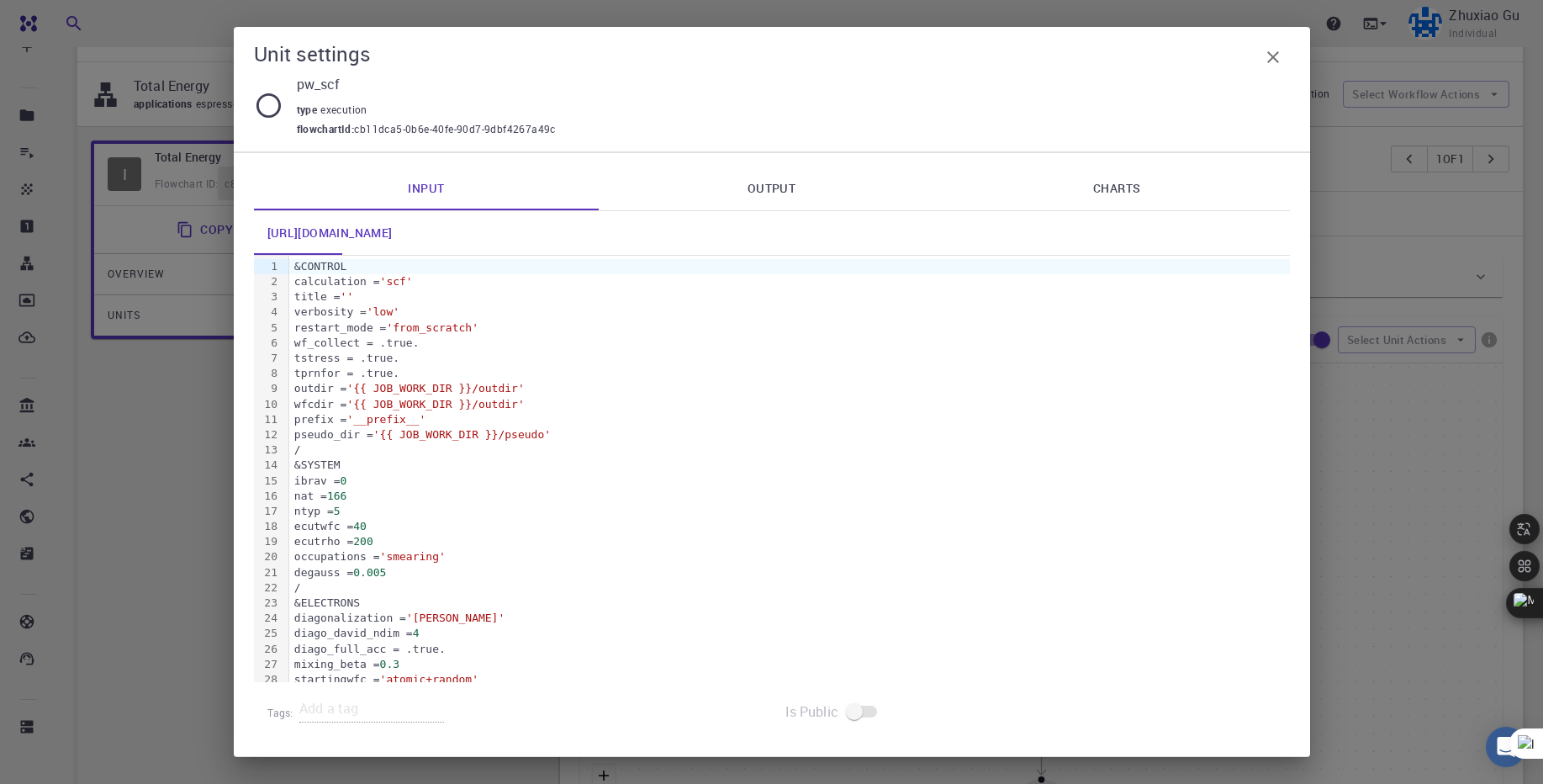
scroll to position [0, 0]
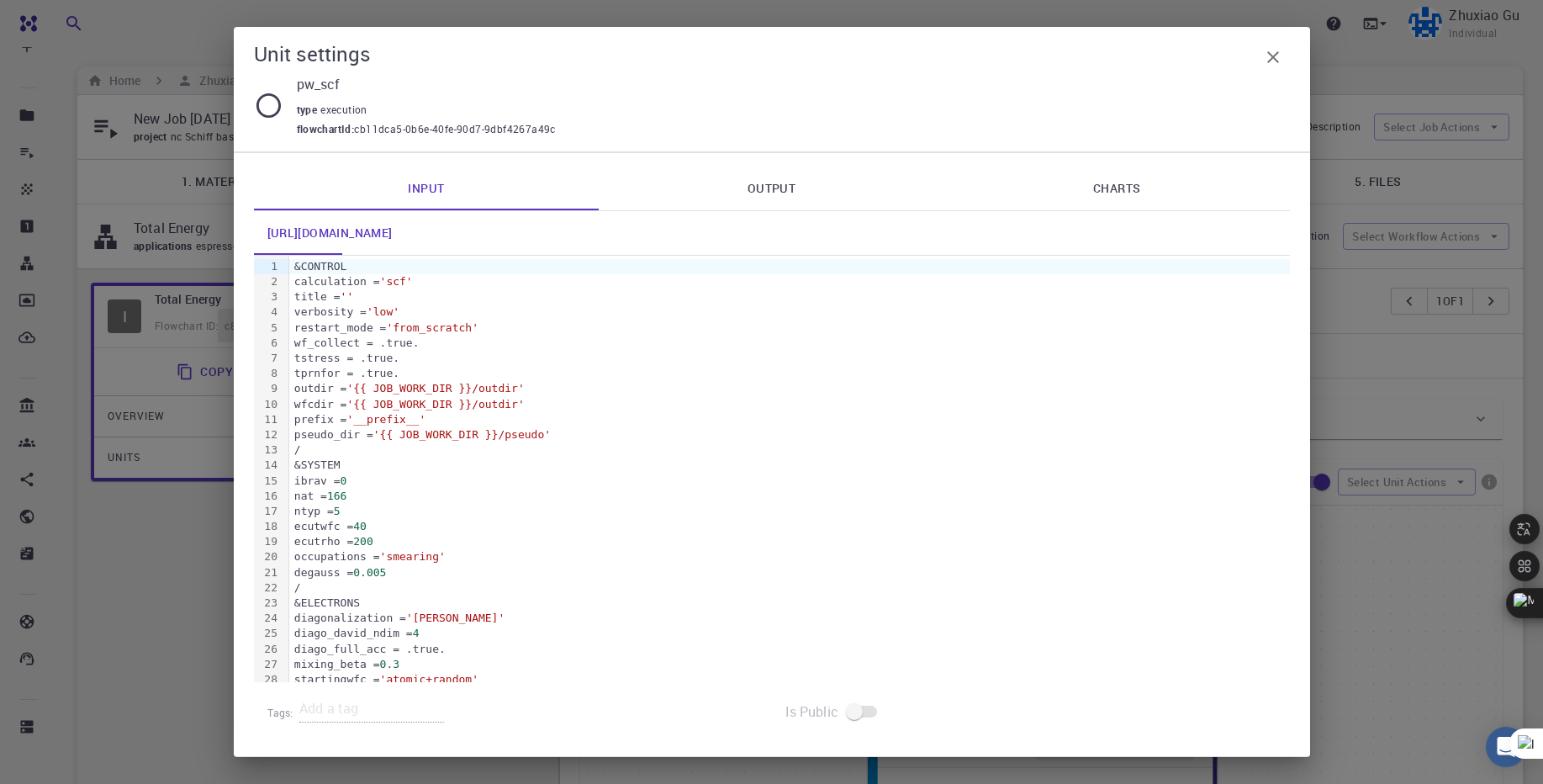
click at [759, 190] on link "Output" at bounding box center [772, 188] width 346 height 44
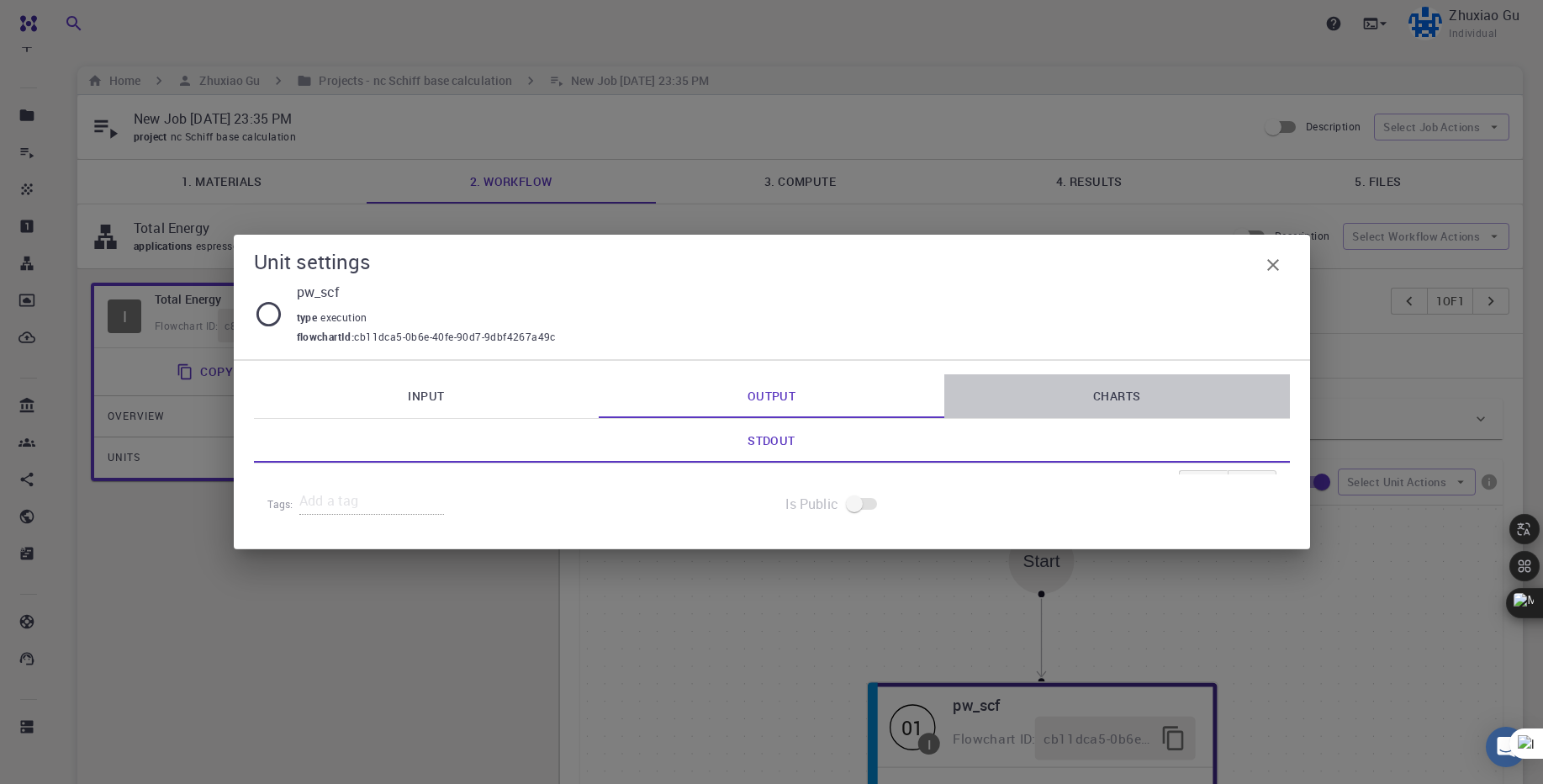
click at [1161, 400] on link "Charts" at bounding box center [1116, 395] width 346 height 44
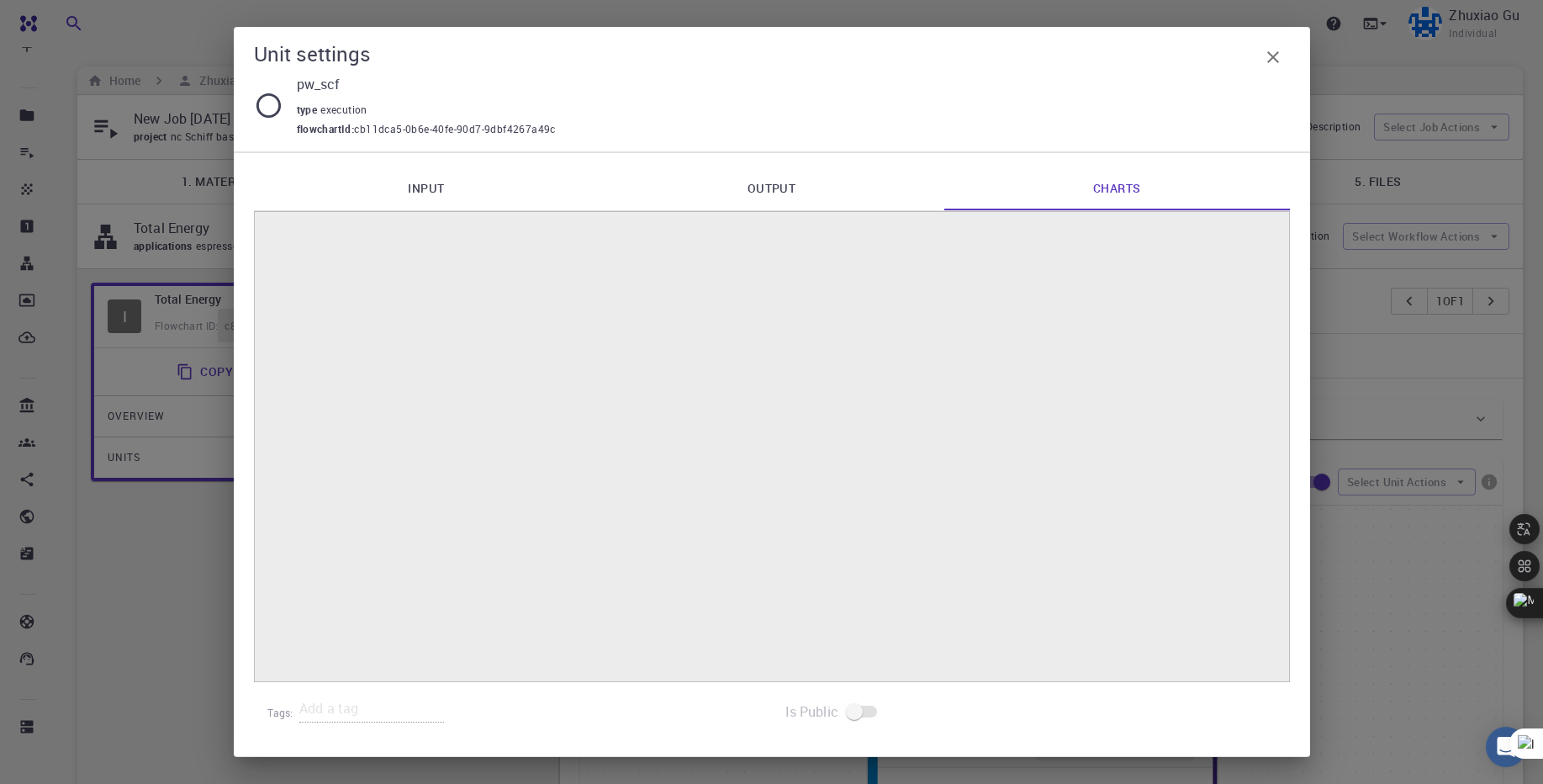
click at [765, 196] on link "Output" at bounding box center [772, 188] width 346 height 44
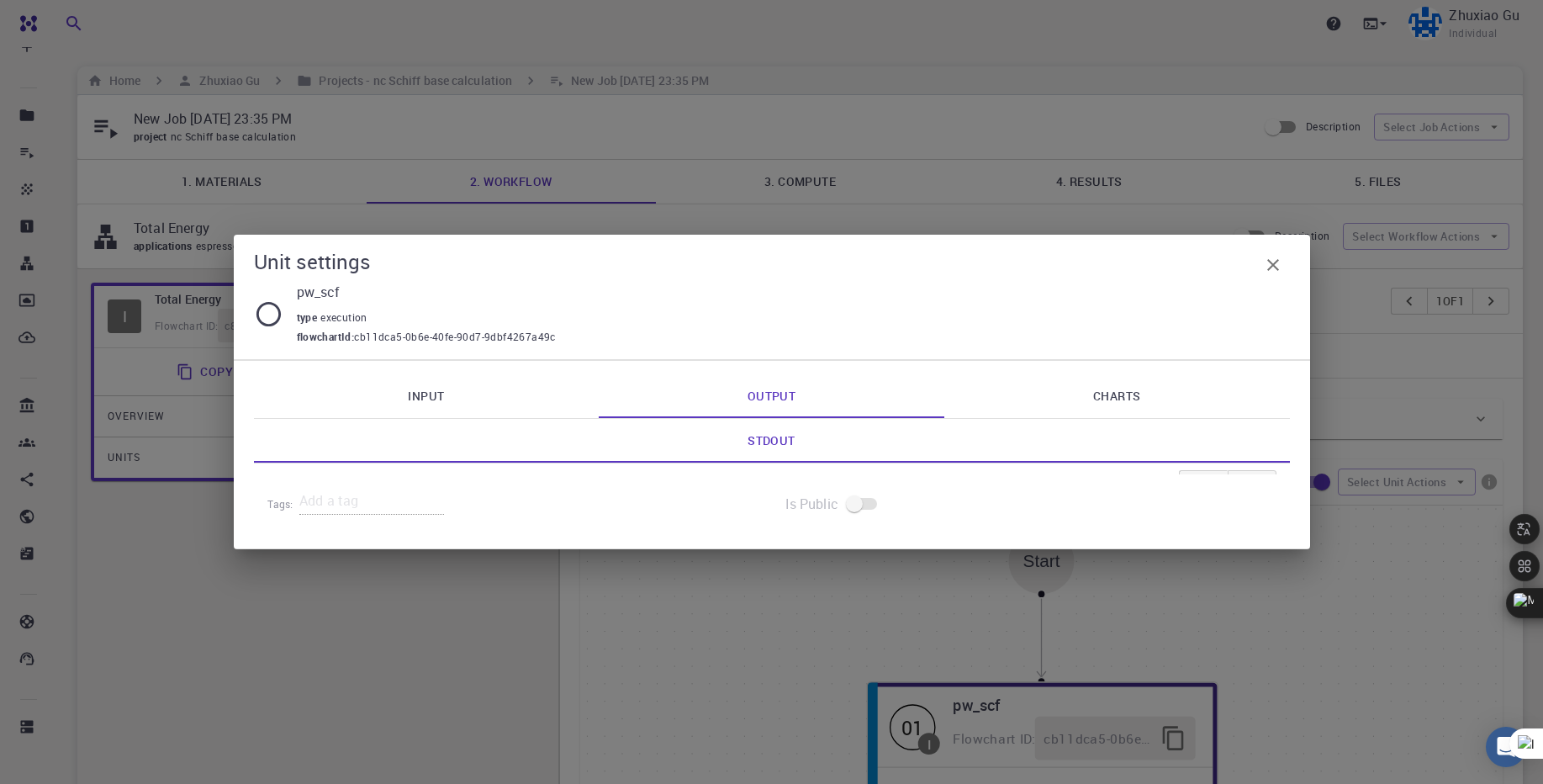
click at [1272, 266] on icon "button" at bounding box center [1273, 265] width 12 height 12
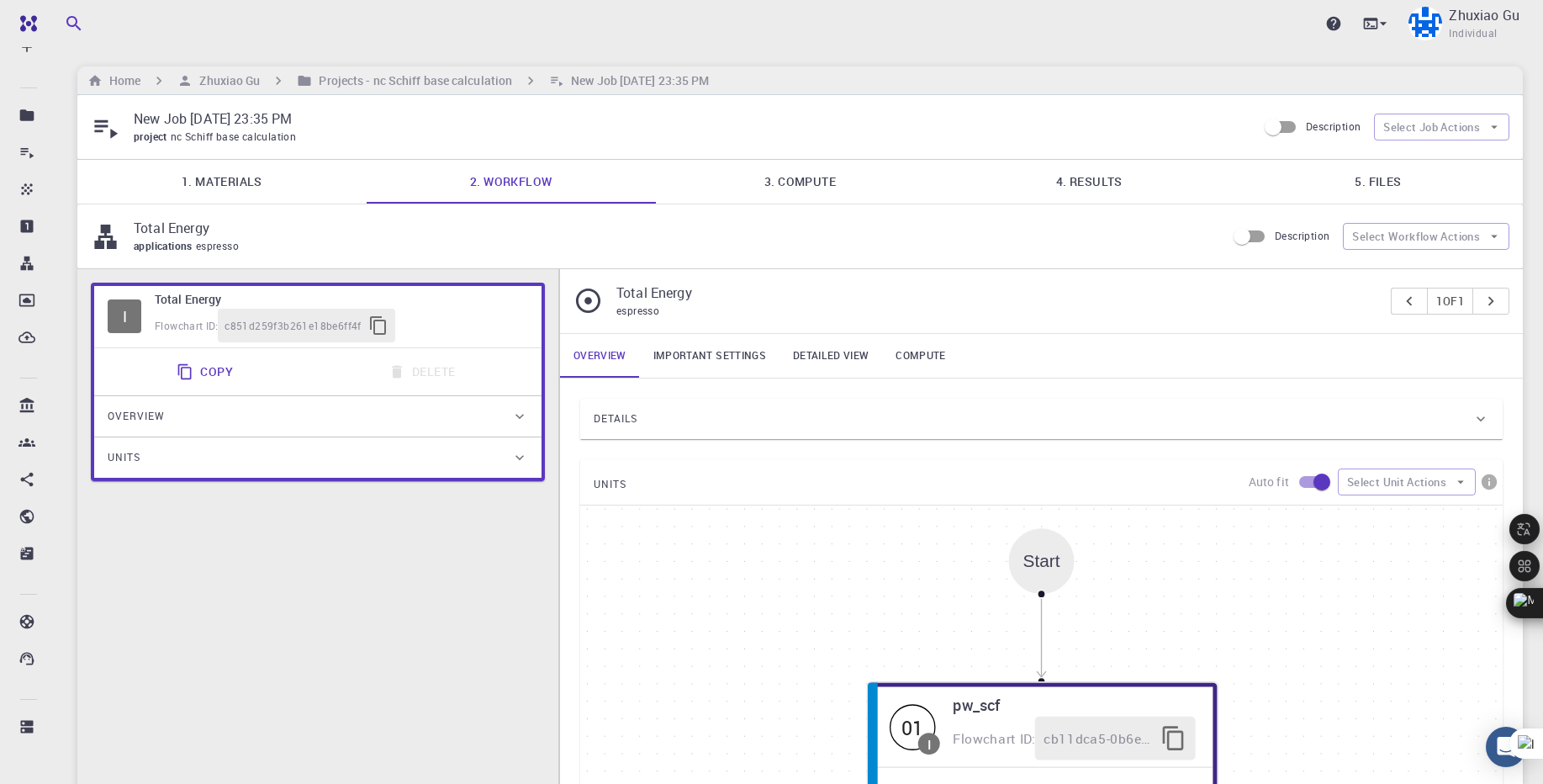
scroll to position [36, 0]
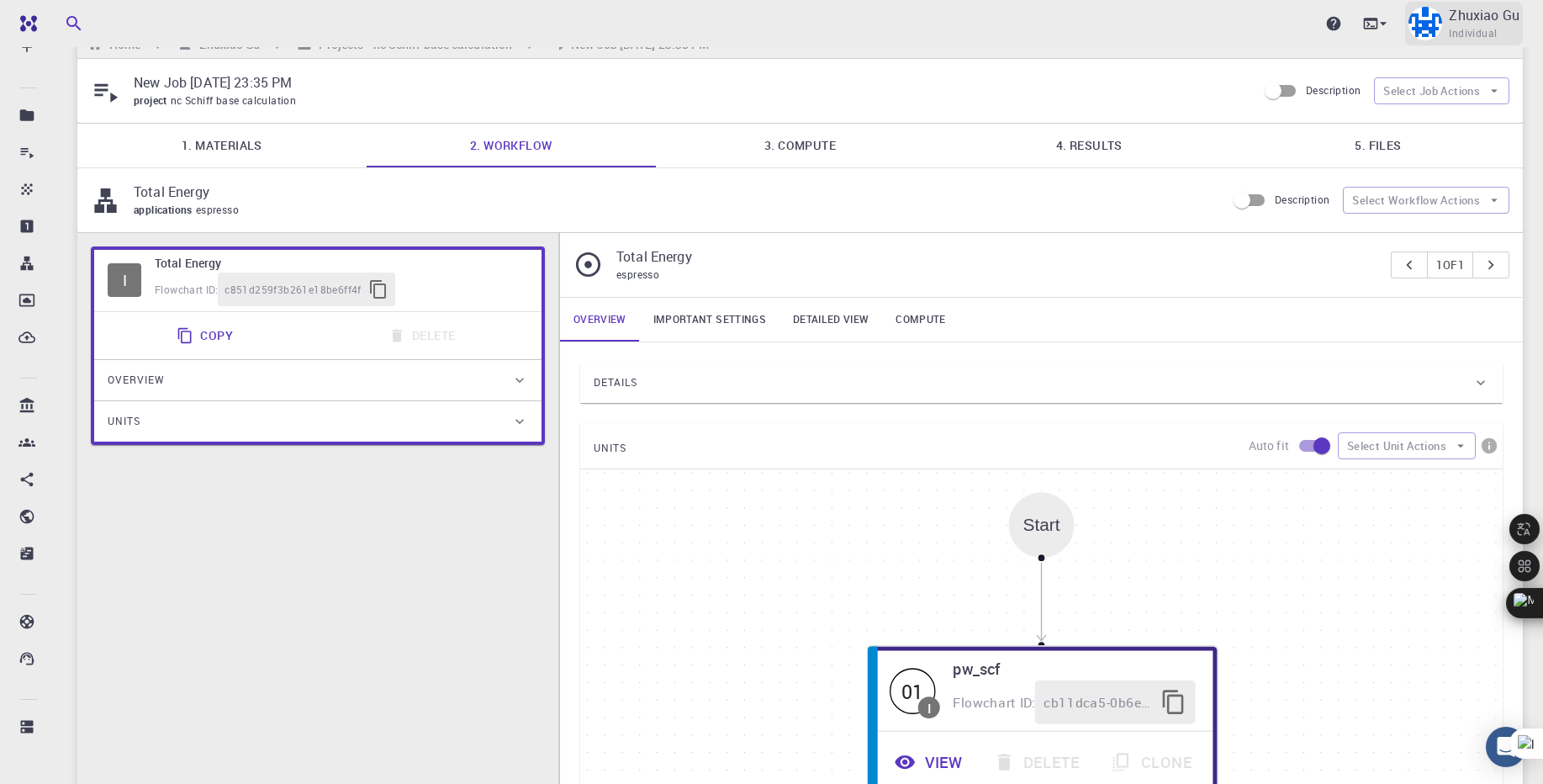
click at [1486, 23] on p "Zhuxiao Gu" at bounding box center [1484, 15] width 71 height 20
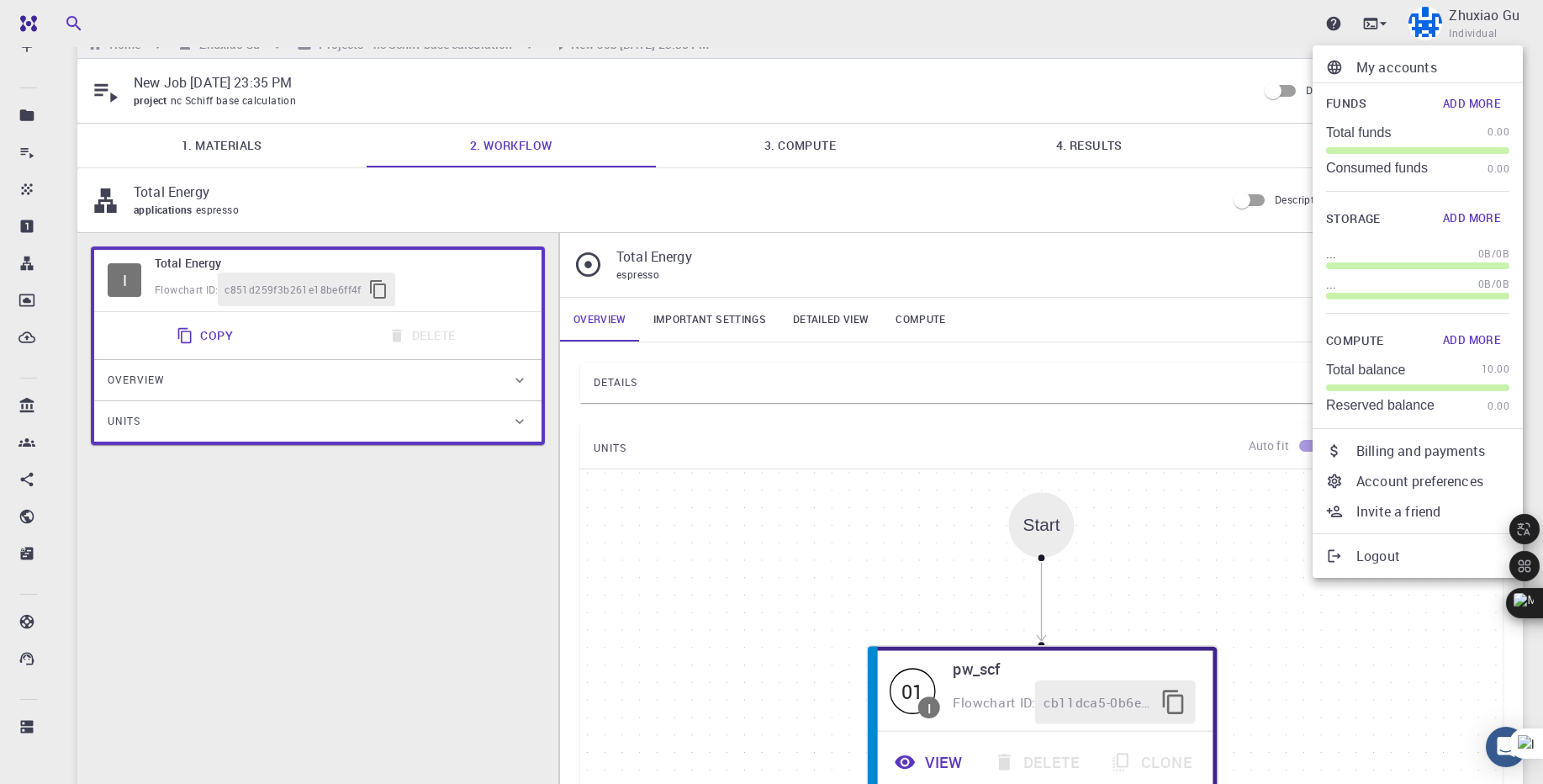
click at [1480, 107] on button "Add More" at bounding box center [1472, 103] width 75 height 27
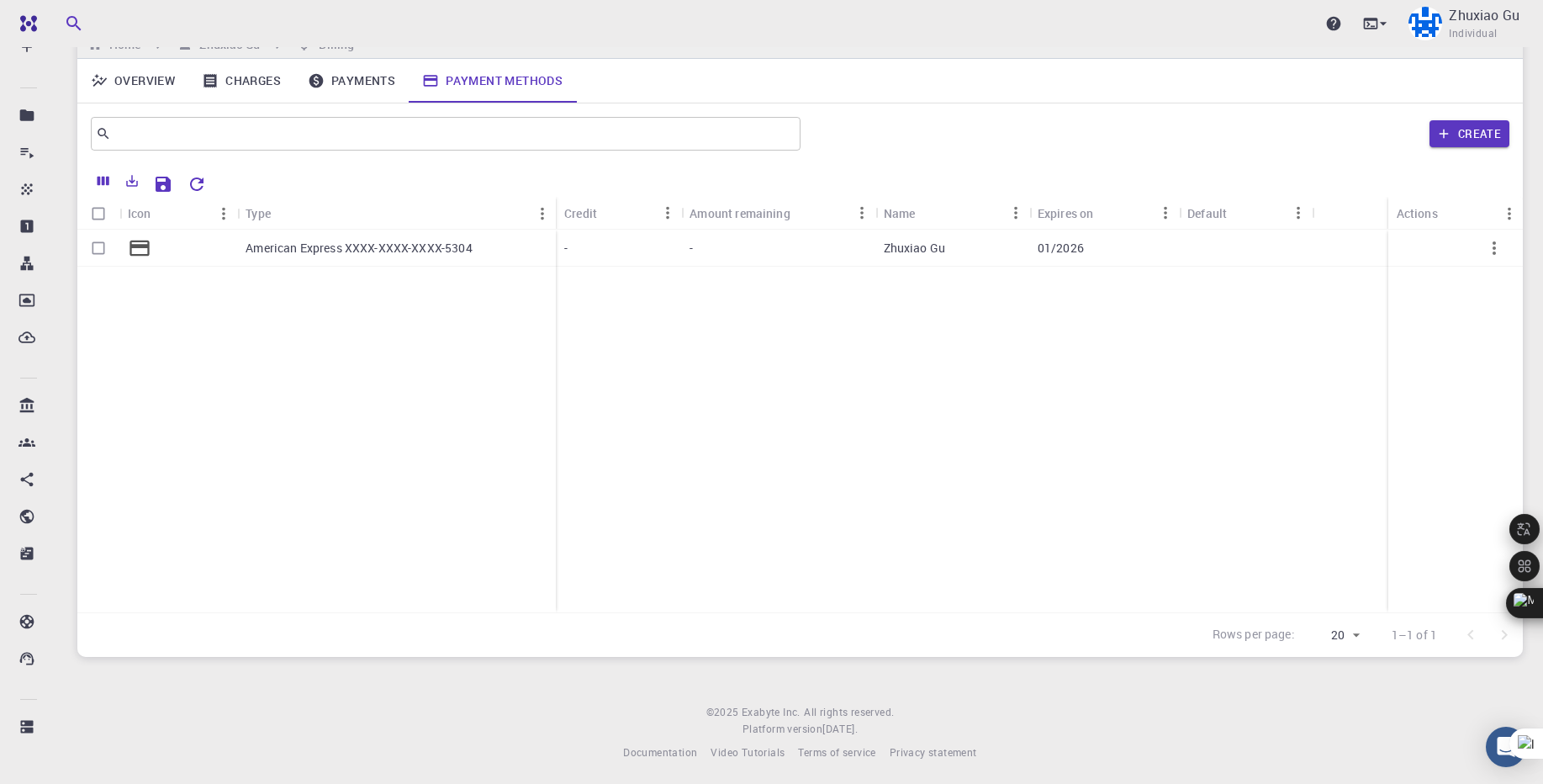
click at [791, 261] on div "-" at bounding box center [777, 248] width 194 height 37
click at [1085, 249] on div at bounding box center [1073, 248] width 731 height 37
click at [95, 250] on input "Select row" at bounding box center [98, 247] width 32 height 32
checkbox input "true"
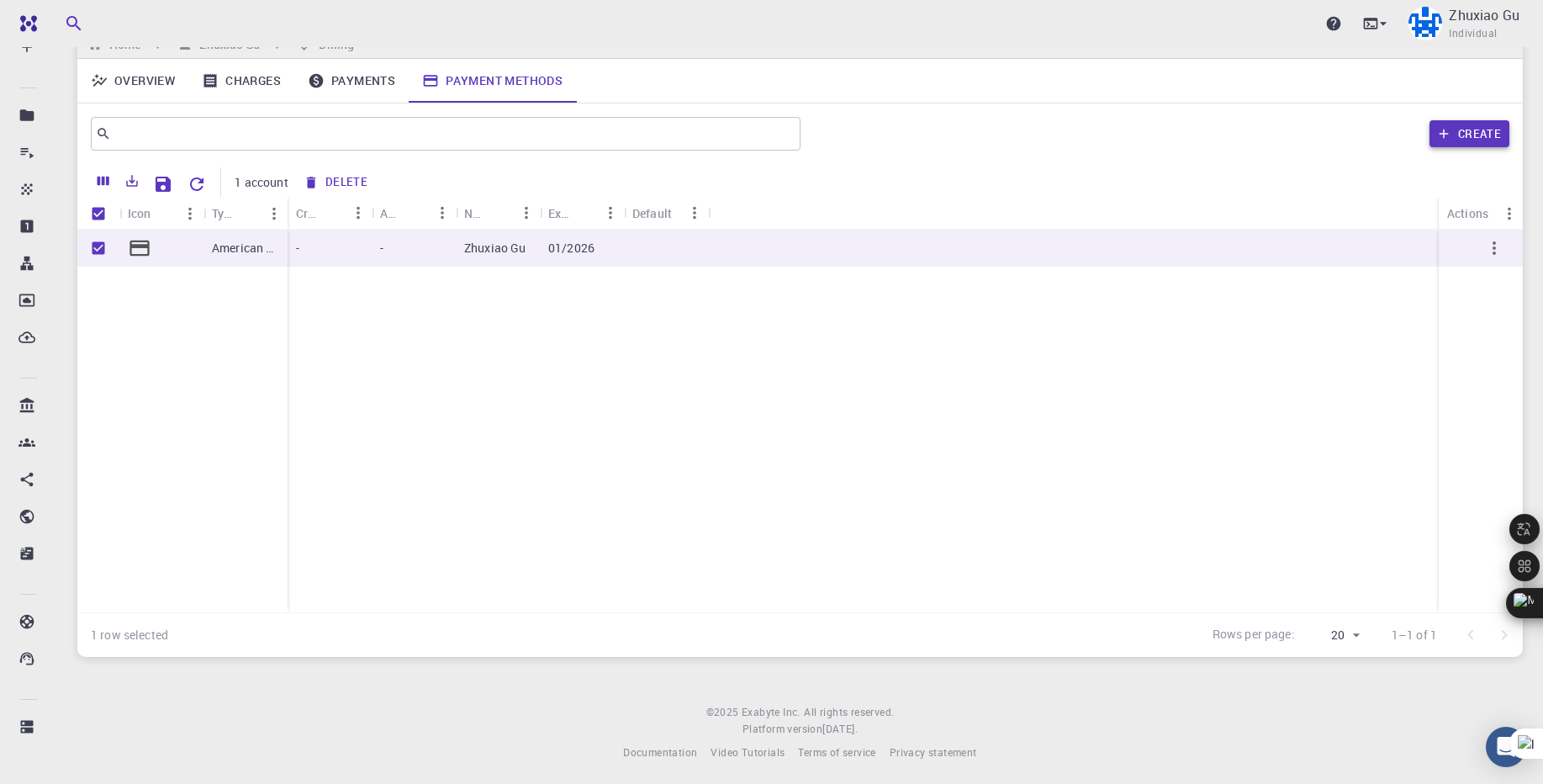
click at [1453, 133] on button "Create" at bounding box center [1470, 133] width 80 height 27
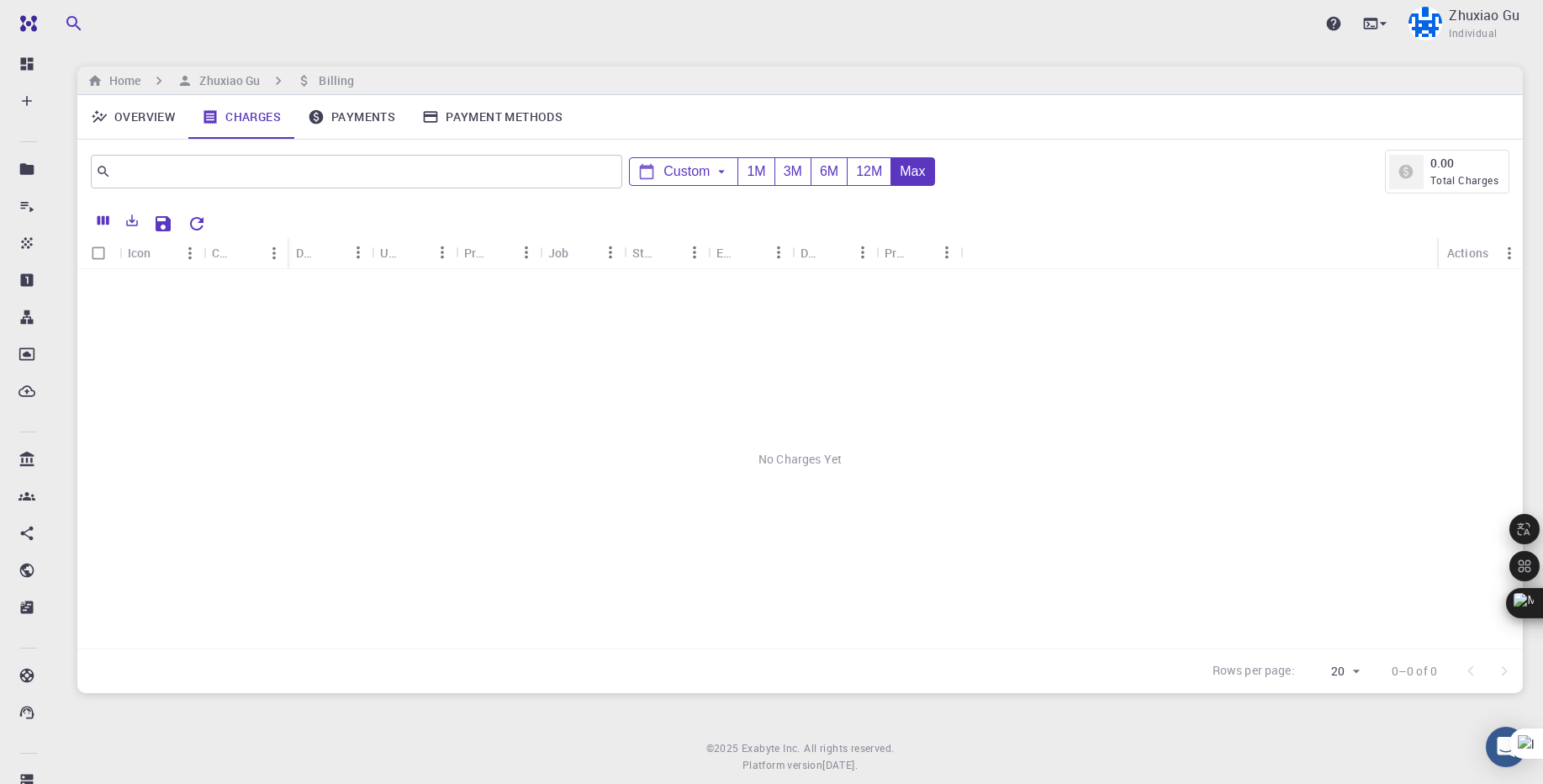
click at [1474, 181] on span "Total Charges" at bounding box center [1464, 180] width 68 height 14
click at [379, 120] on link "Payments" at bounding box center [351, 117] width 114 height 44
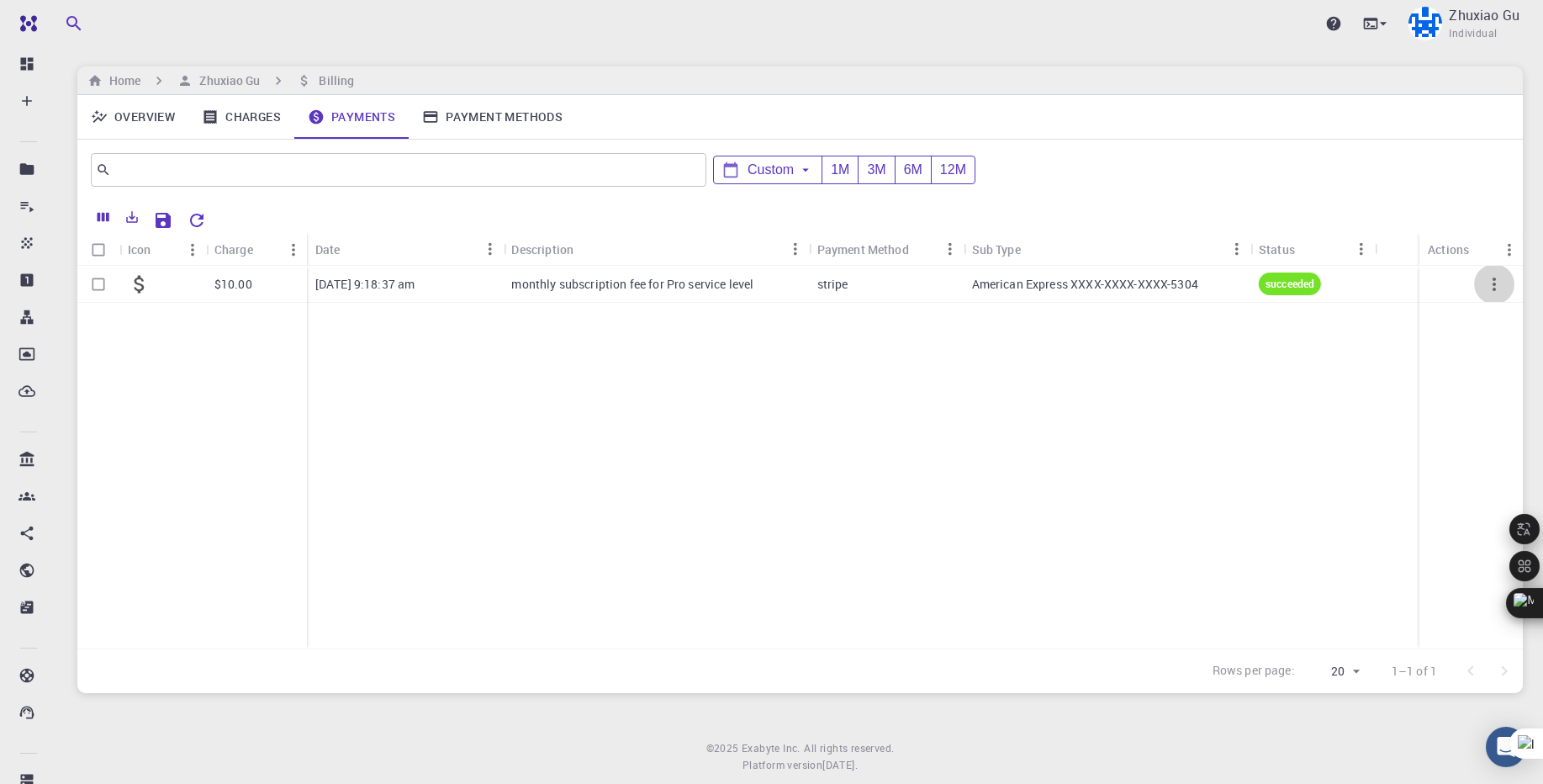
click at [1502, 290] on icon "button" at bounding box center [1494, 283] width 20 height 20
click at [1502, 289] on icon "button" at bounding box center [1494, 283] width 20 height 20
click at [1430, 284] on div at bounding box center [1471, 284] width 103 height 37
click at [1449, 281] on div at bounding box center [1471, 284] width 103 height 37
click at [1494, 286] on icon "button" at bounding box center [1494, 283] width 20 height 20
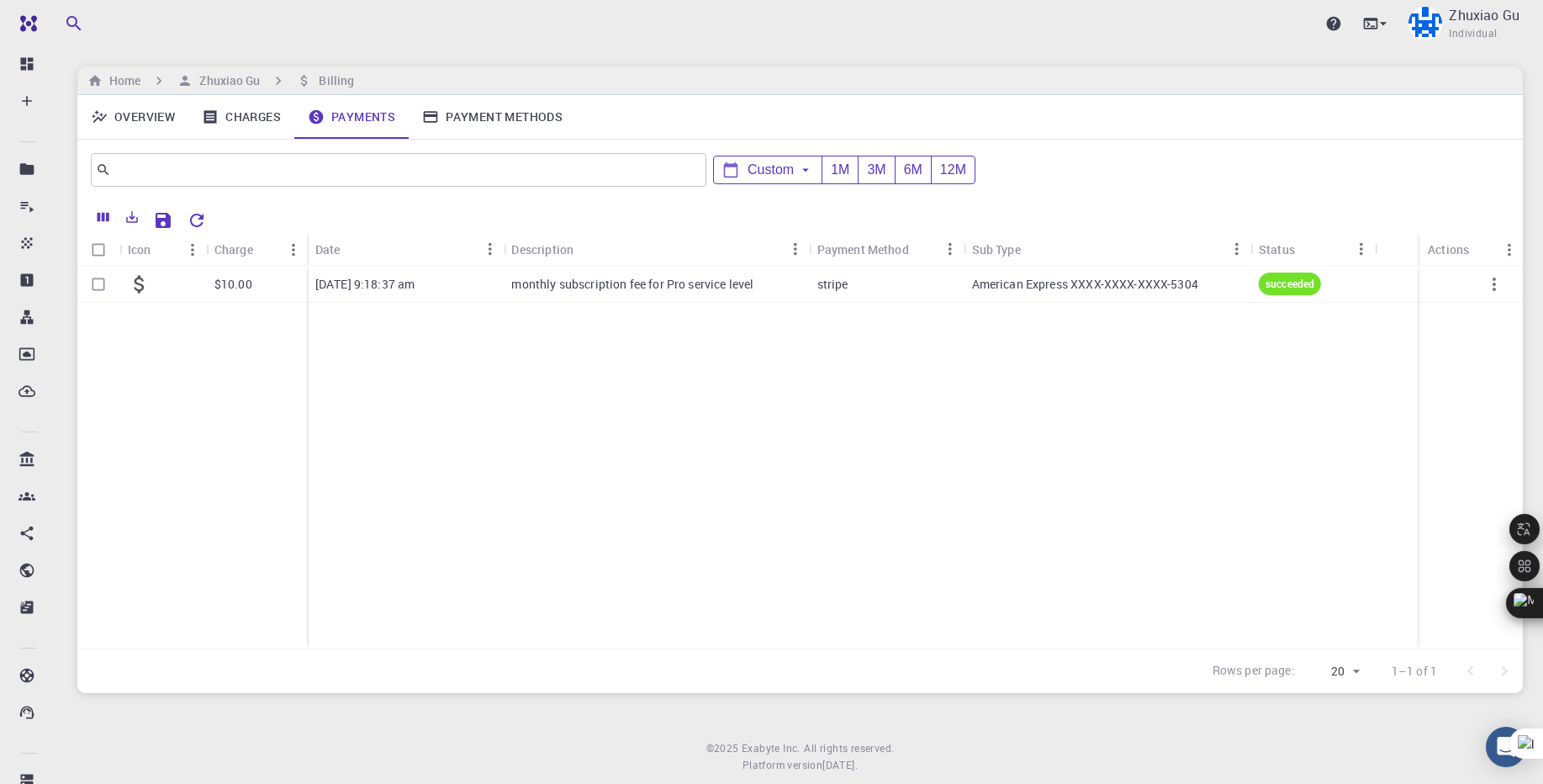
click at [1305, 292] on div "succeeded" at bounding box center [1290, 283] width 62 height 22
click at [151, 123] on link "Overview" at bounding box center [132, 117] width 111 height 44
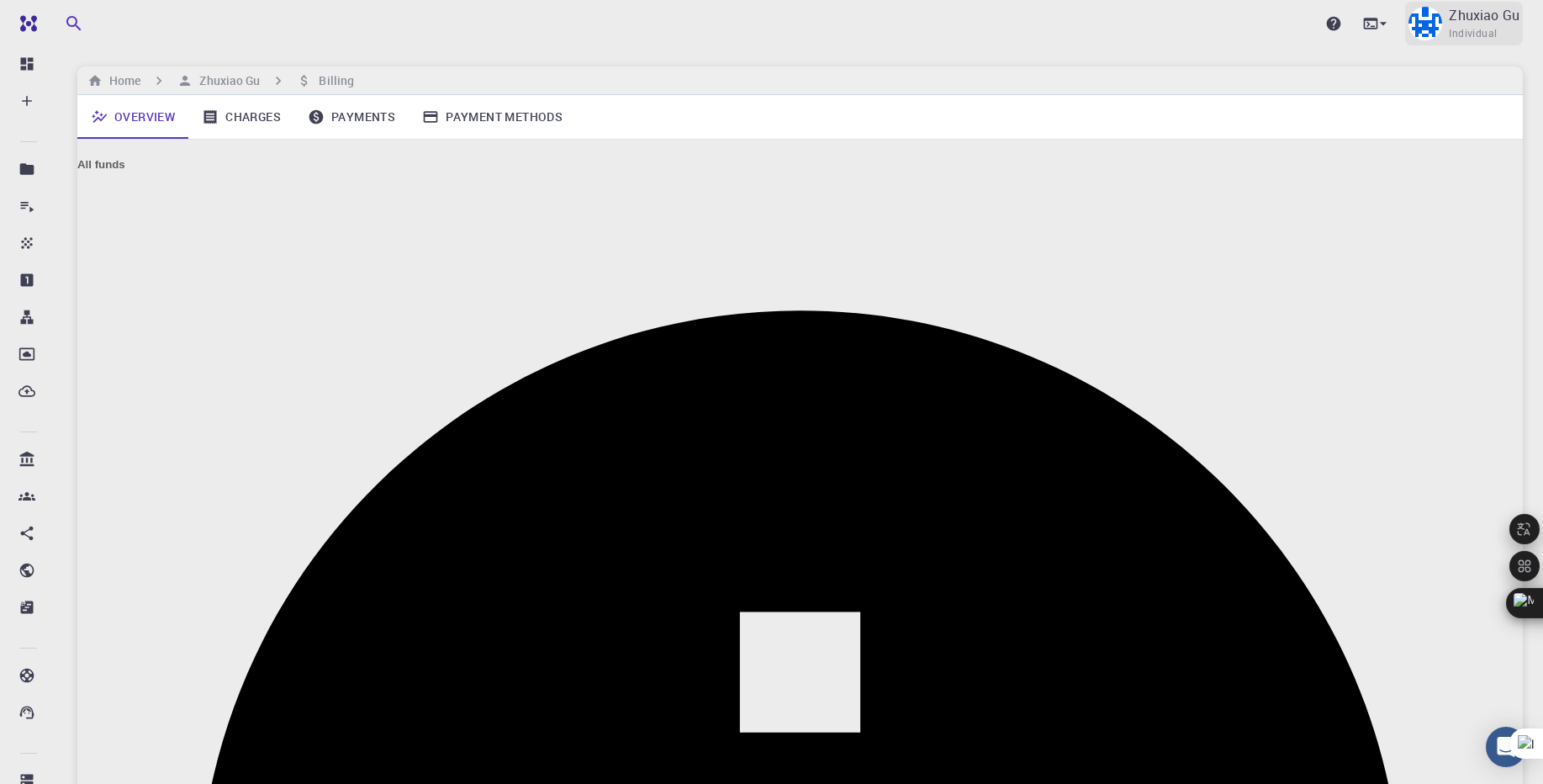
click at [1503, 21] on p "Zhuxiao Gu" at bounding box center [1484, 15] width 71 height 20
drag, startPoint x: 1403, startPoint y: 483, endPoint x: 1029, endPoint y: 404, distance: 382.3
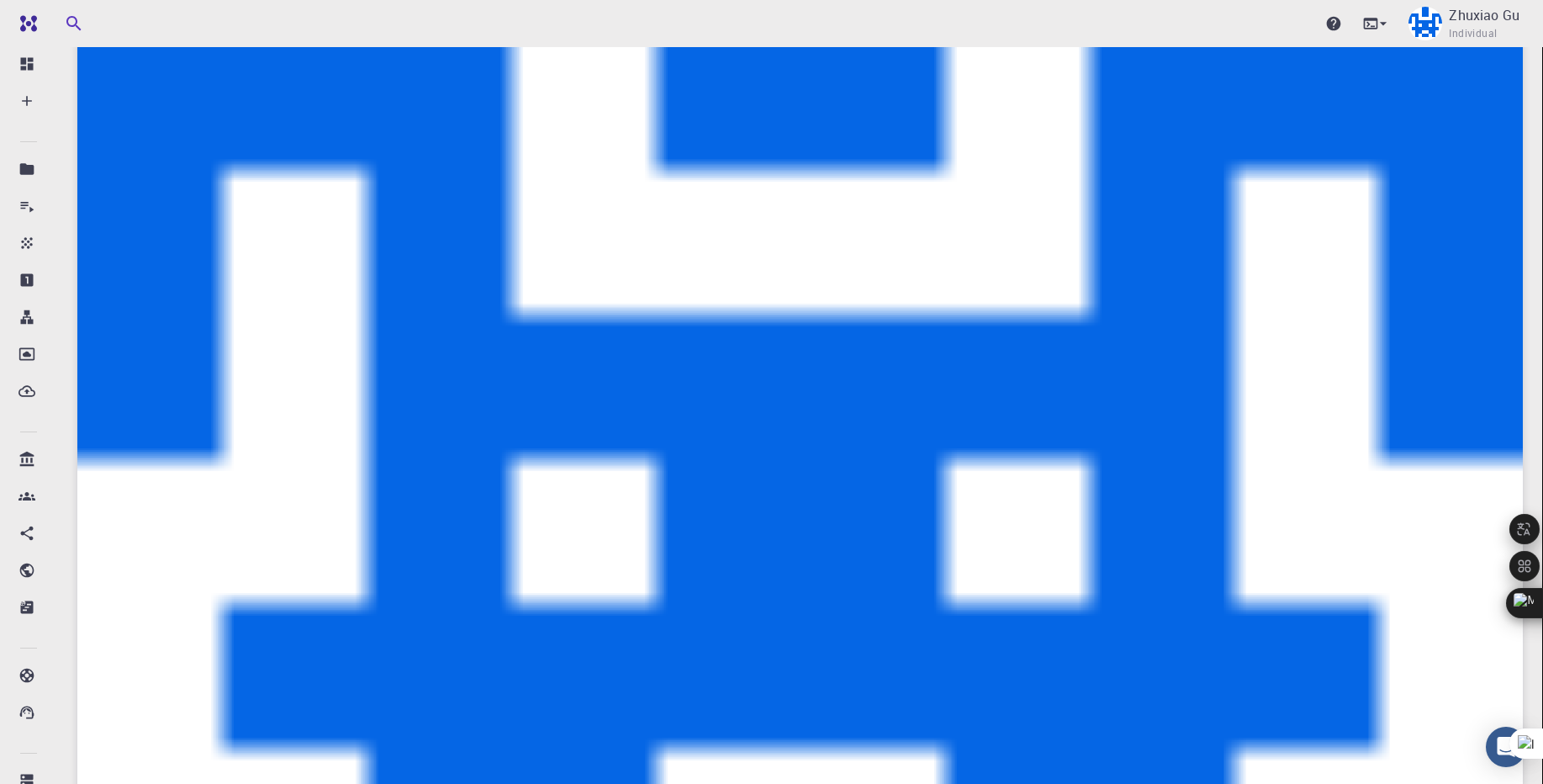
scroll to position [403, 0]
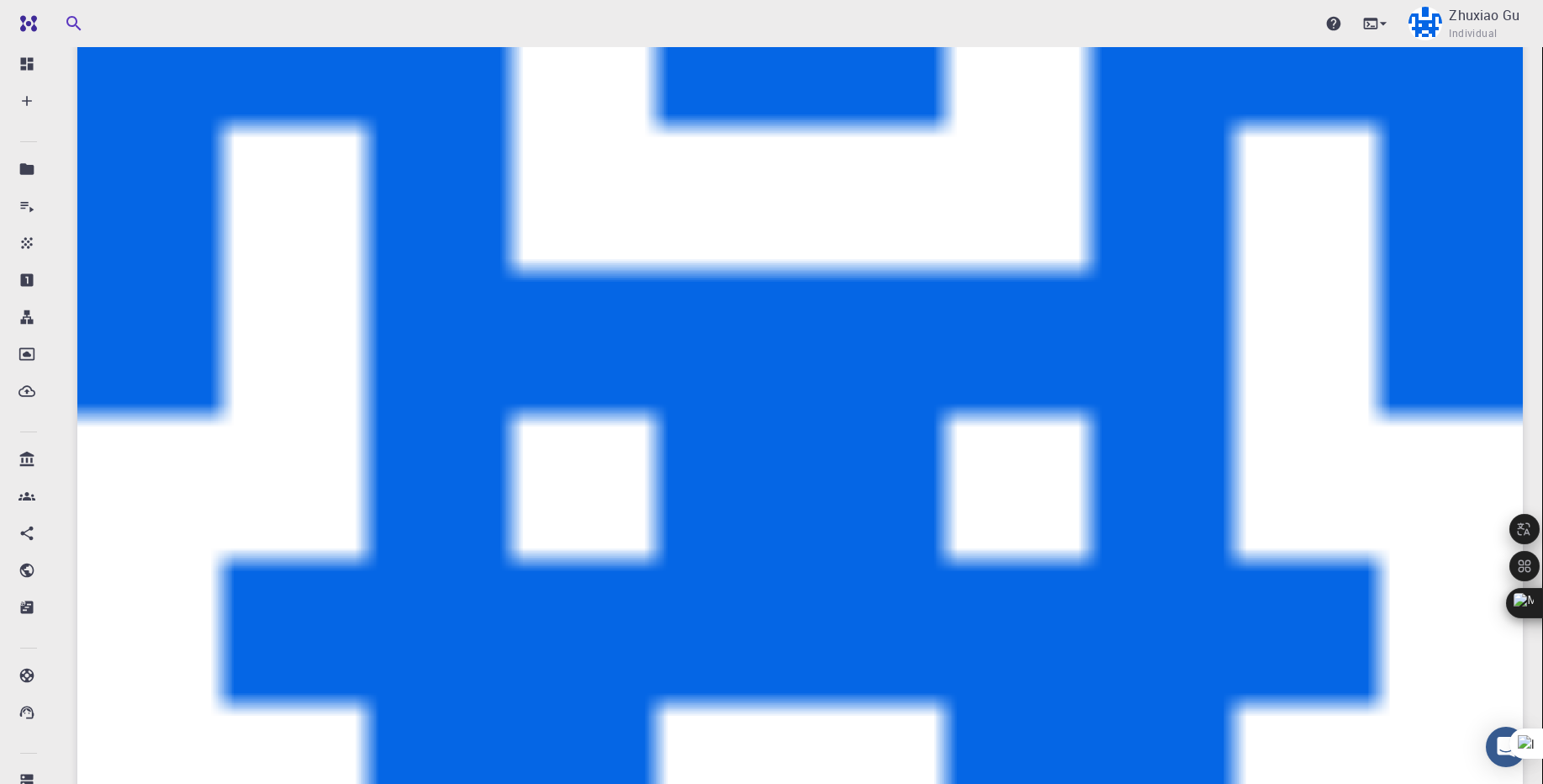
type input "[GEOGRAPHIC_DATA]"
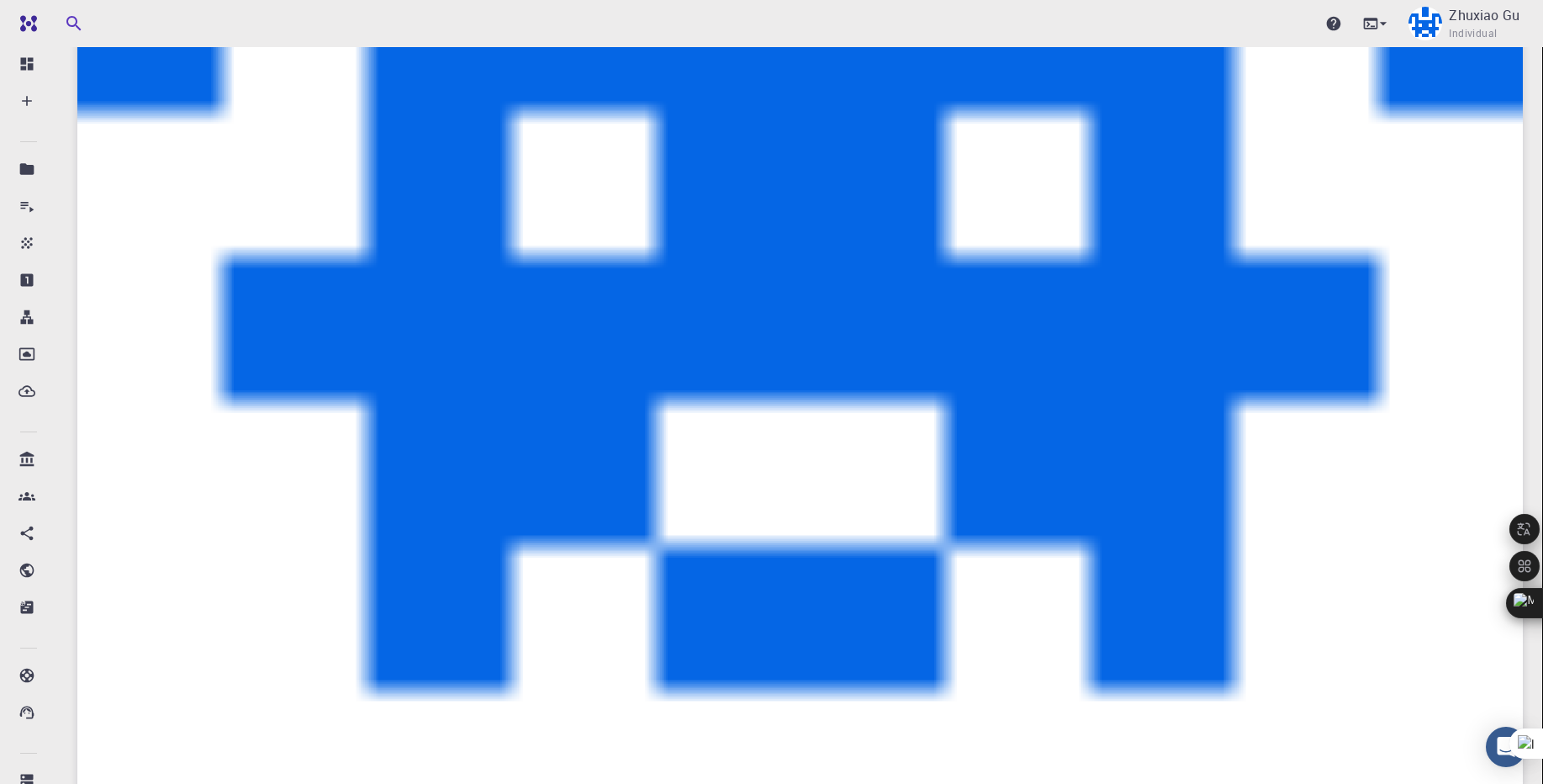
scroll to position [606, 0]
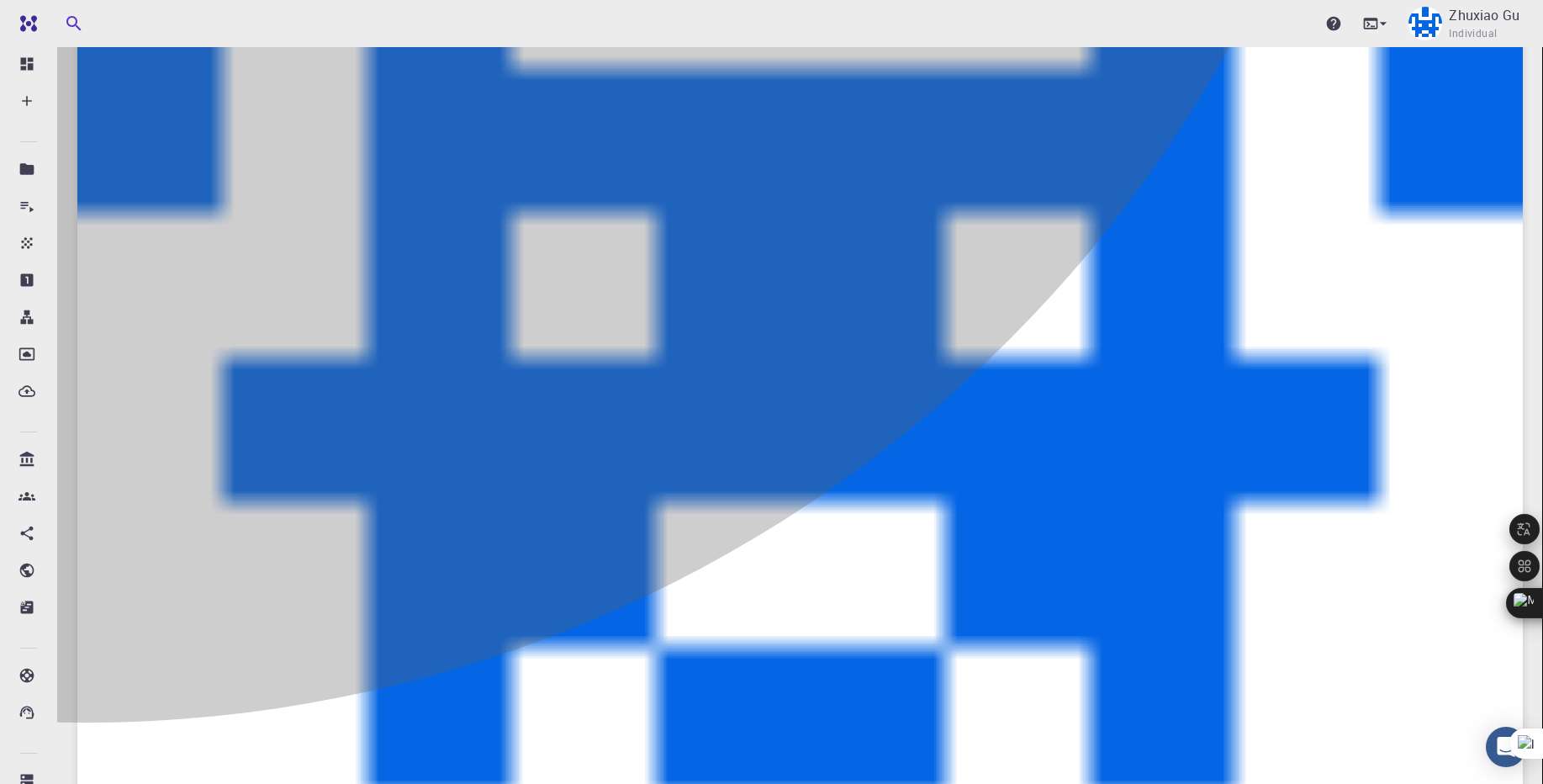
type input "1"
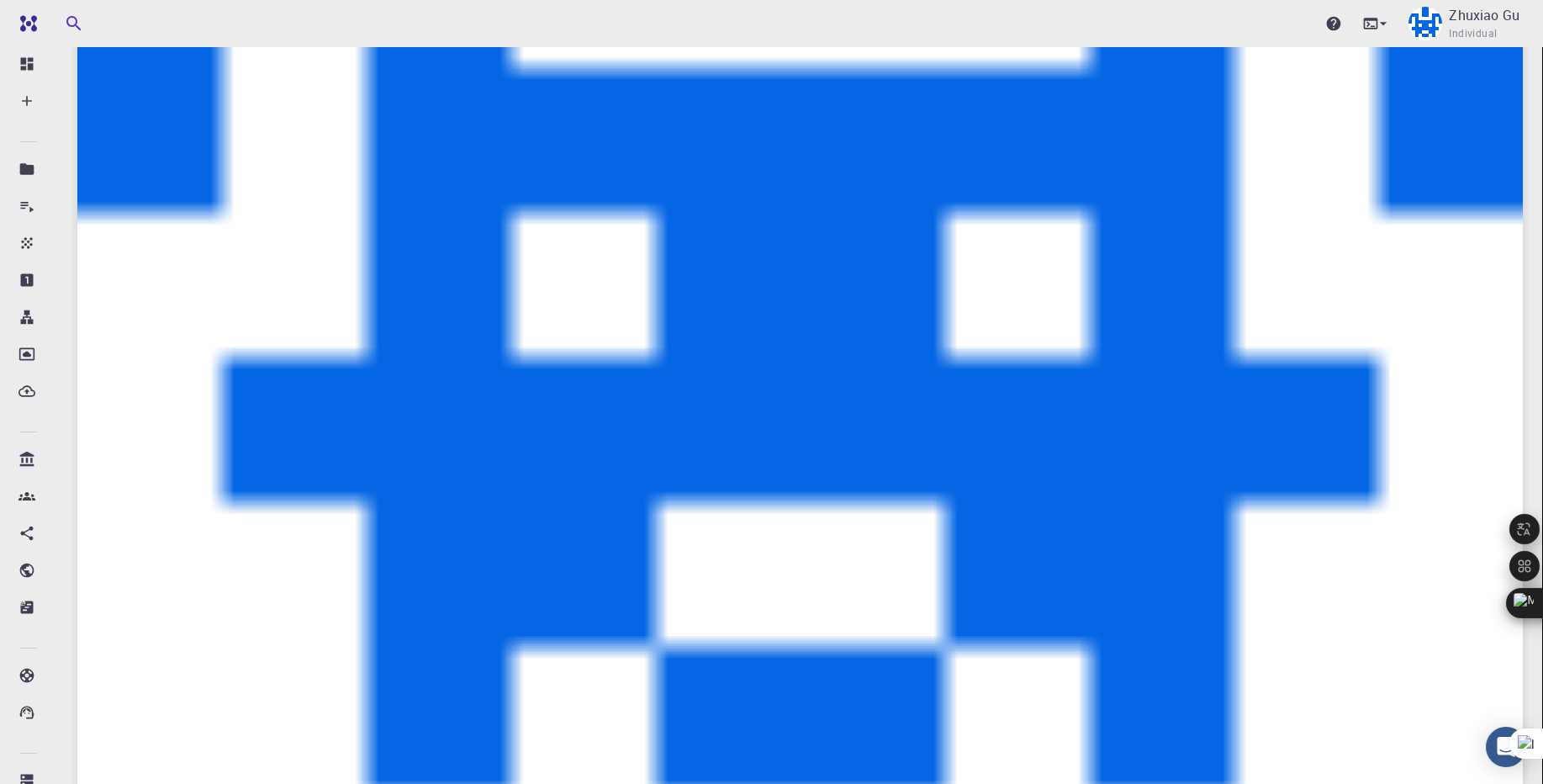
type input "1"
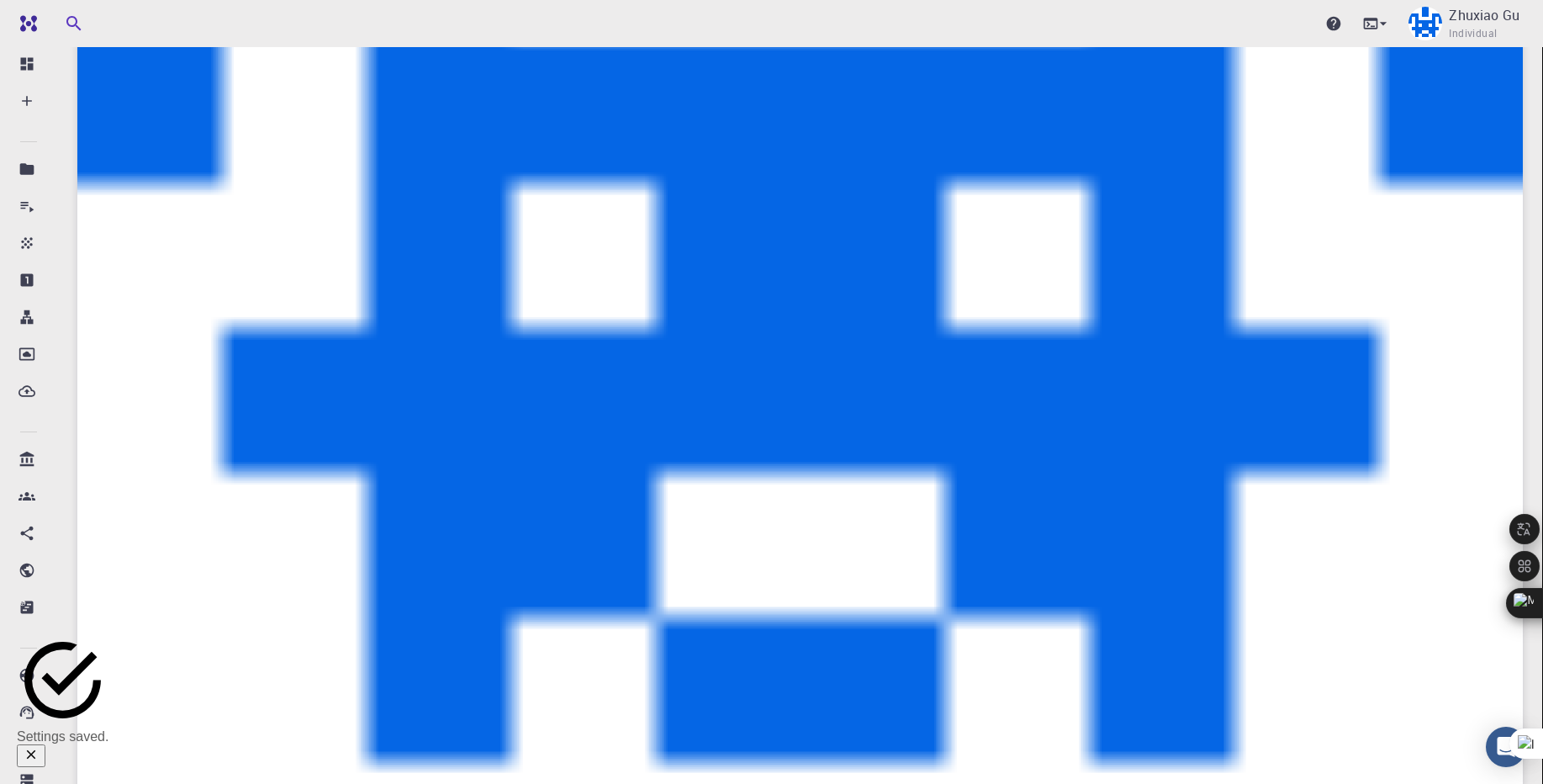
scroll to position [908, 0]
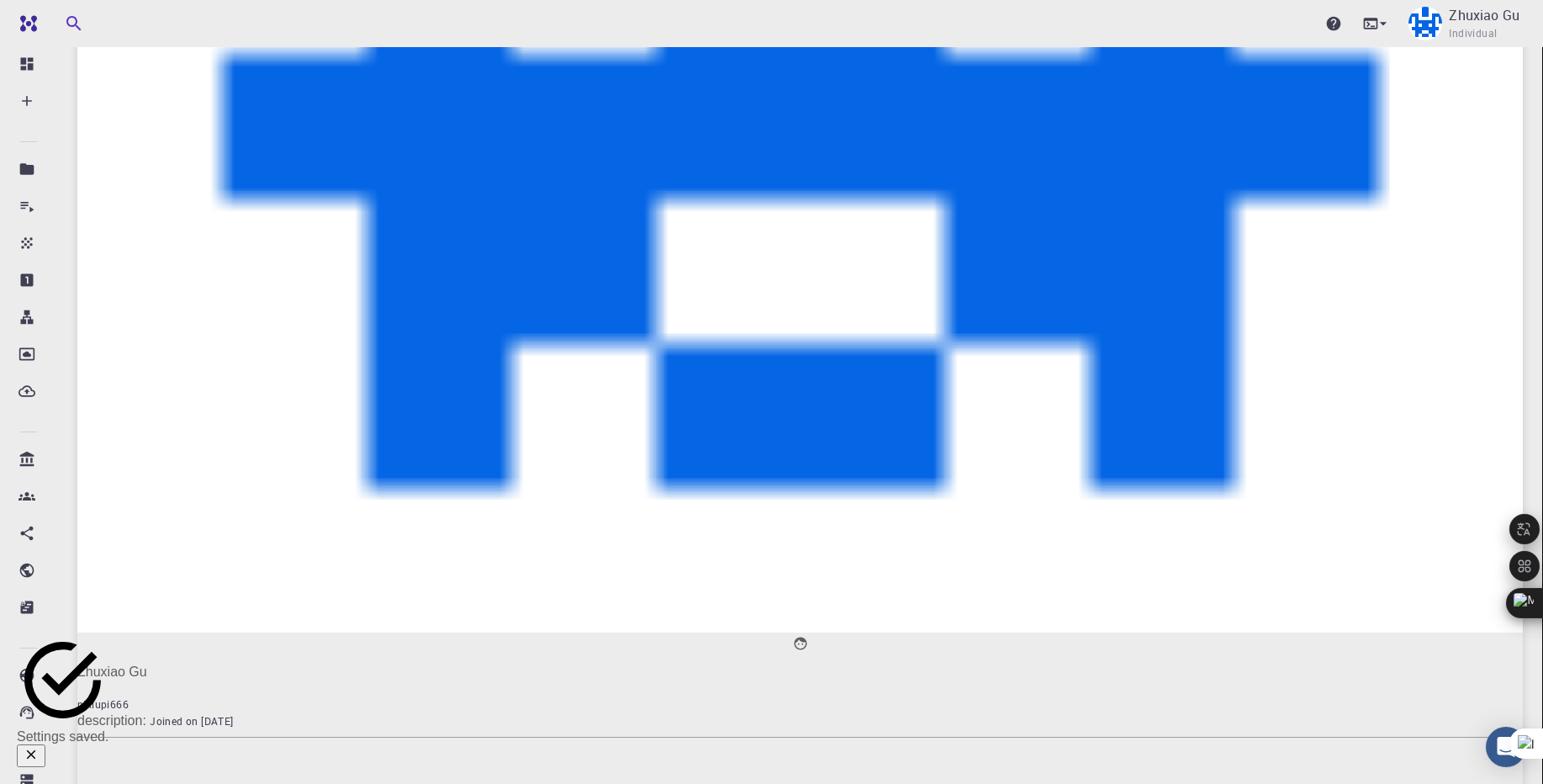
type input "0"
drag, startPoint x: 540, startPoint y: 476, endPoint x: 999, endPoint y: 478, distance: 459.0
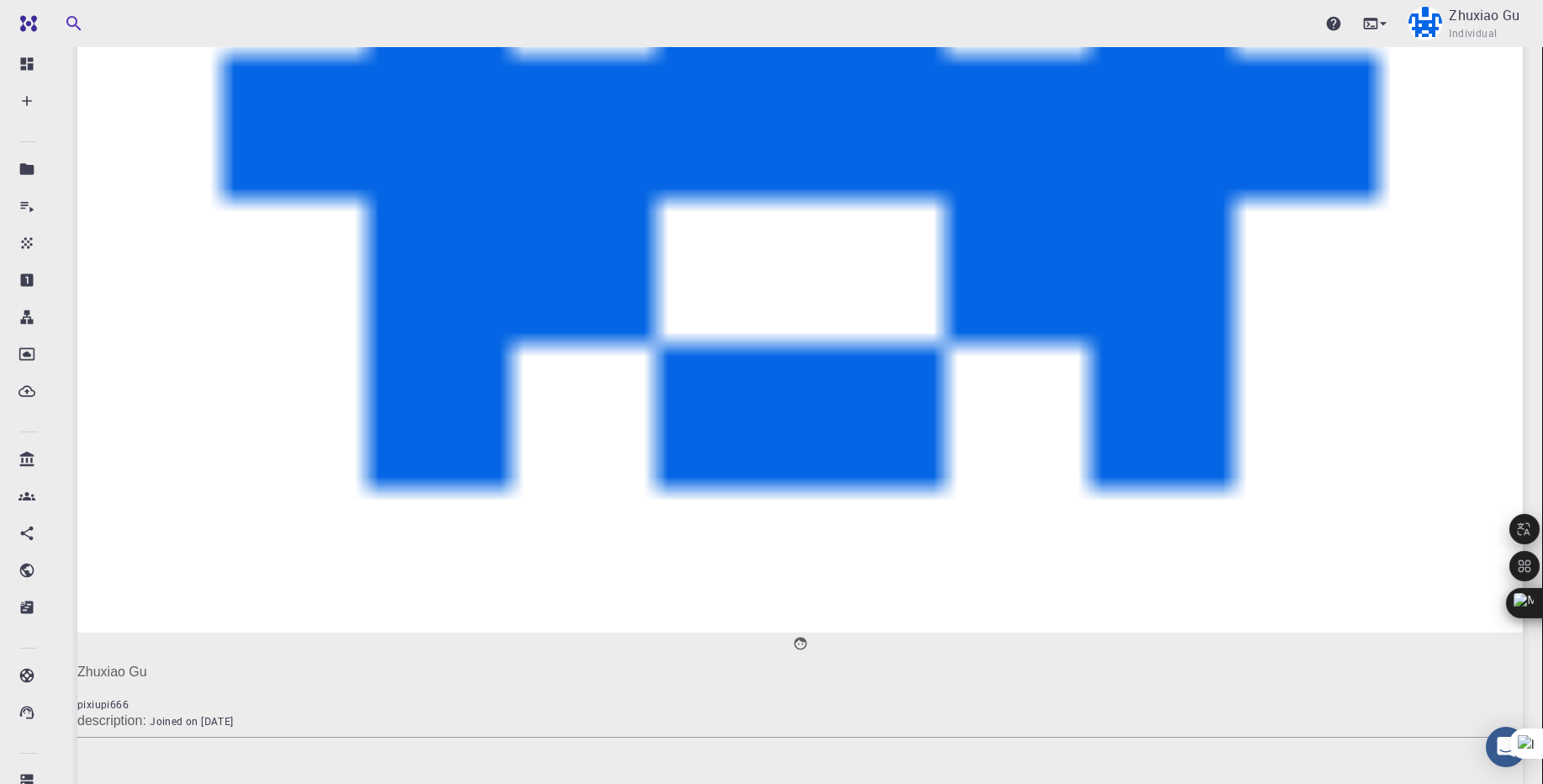
copy p "authToken : 4HqtD-ZhQ3KADZlJHaicshp_5idADmzbuIMjHpBGhW9"
drag, startPoint x: 540, startPoint y: 499, endPoint x: 754, endPoint y: 497, distance: 214.0
copy p "accountId : ESZqt2hk3Qq6FqDkj"
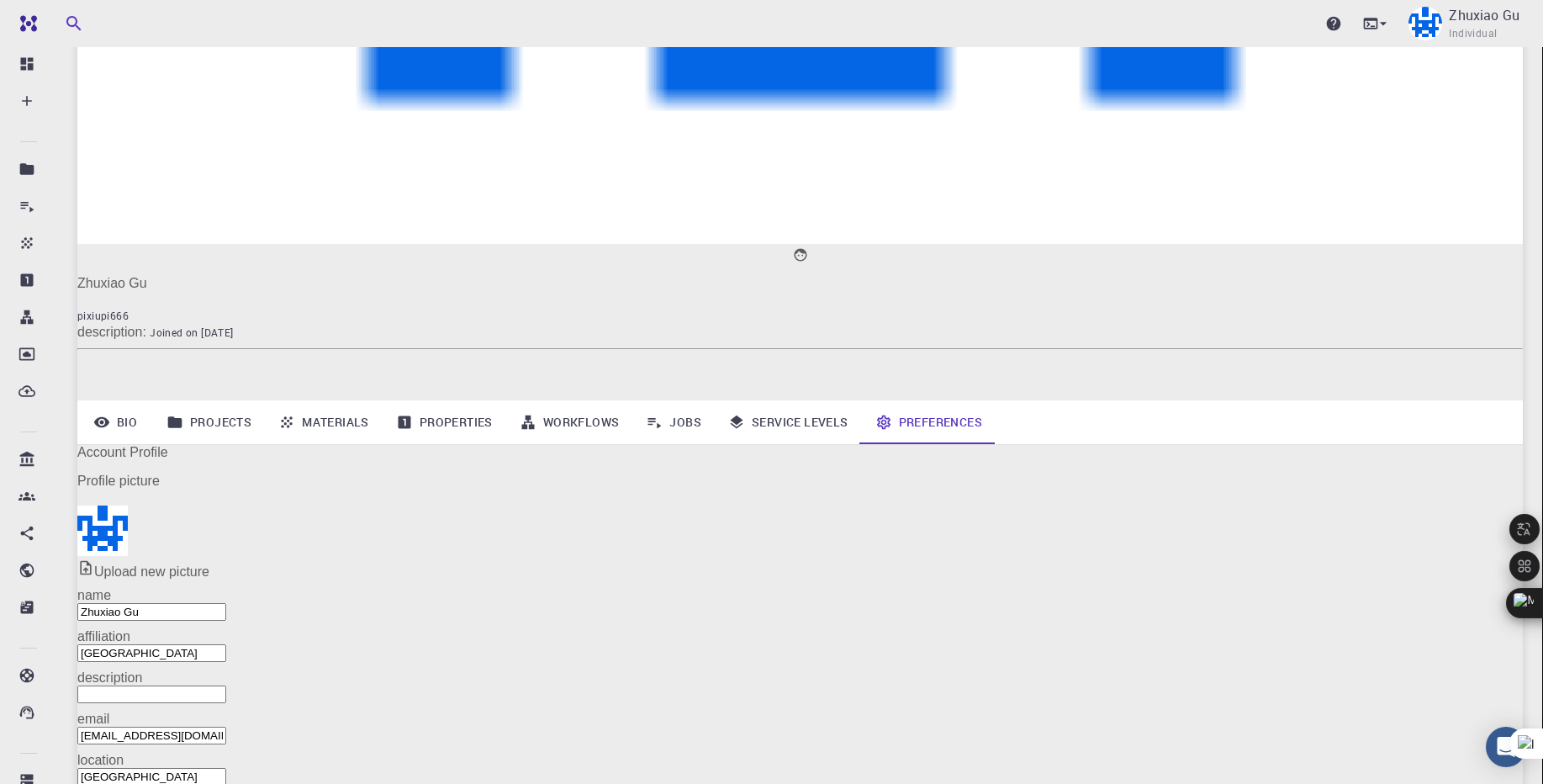
scroll to position [1365, 0]
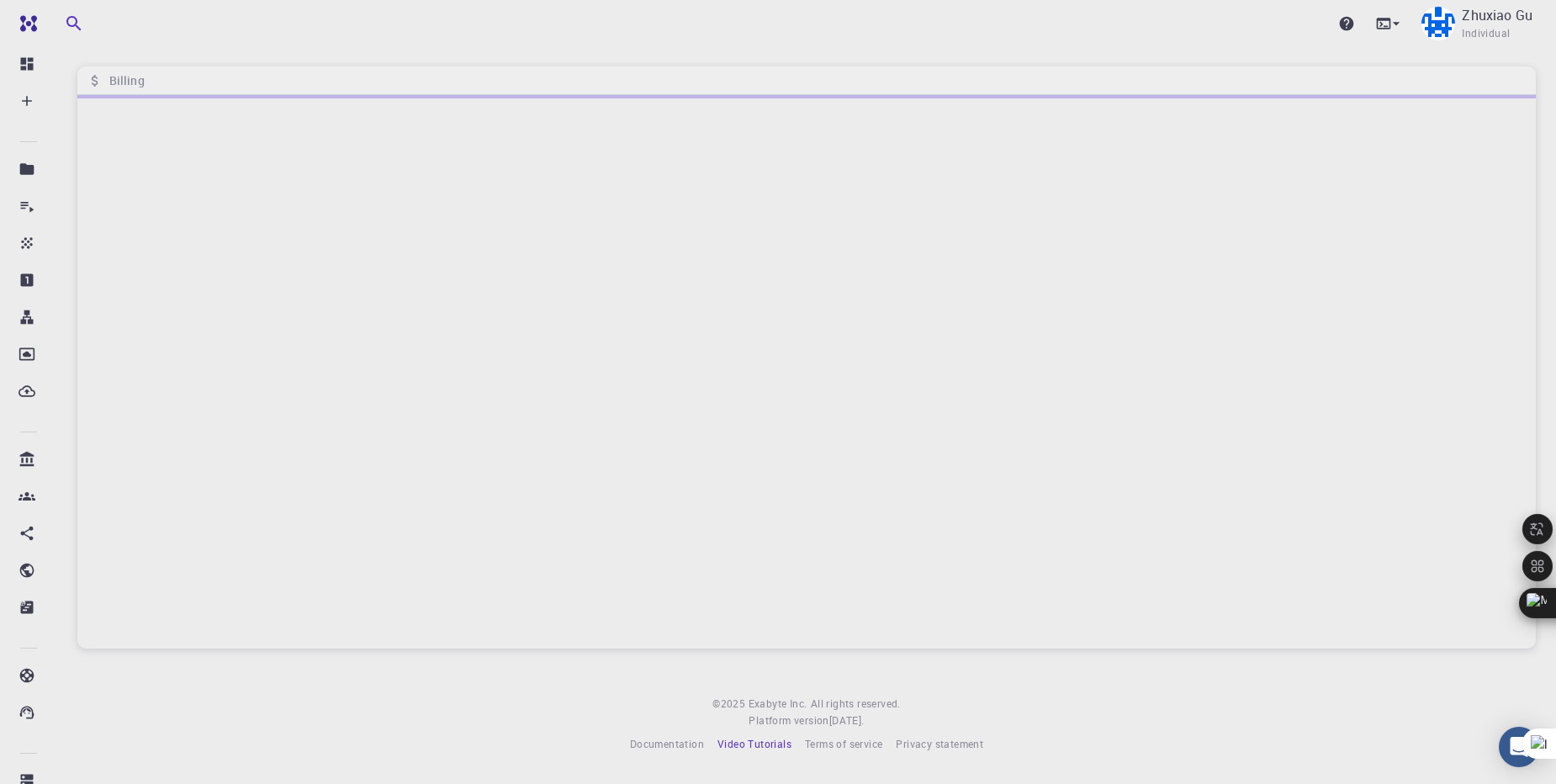
click at [763, 749] on span "Video Tutorials" at bounding box center [754, 743] width 74 height 14
